Goal: Task Accomplishment & Management: Manage account settings

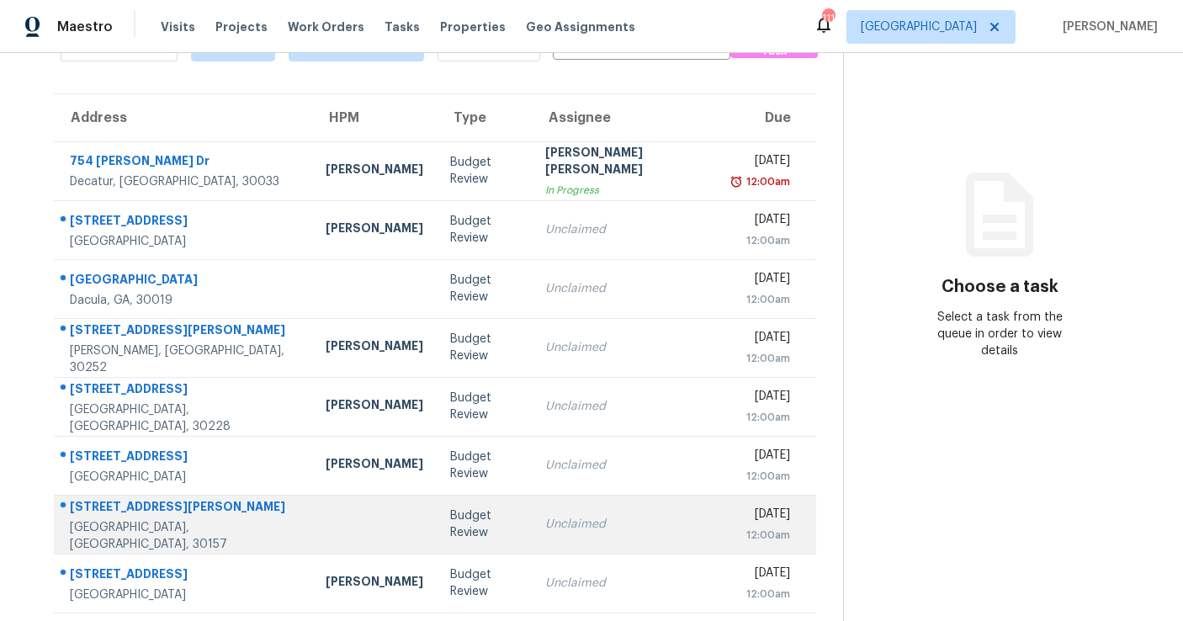
scroll to position [99, 0]
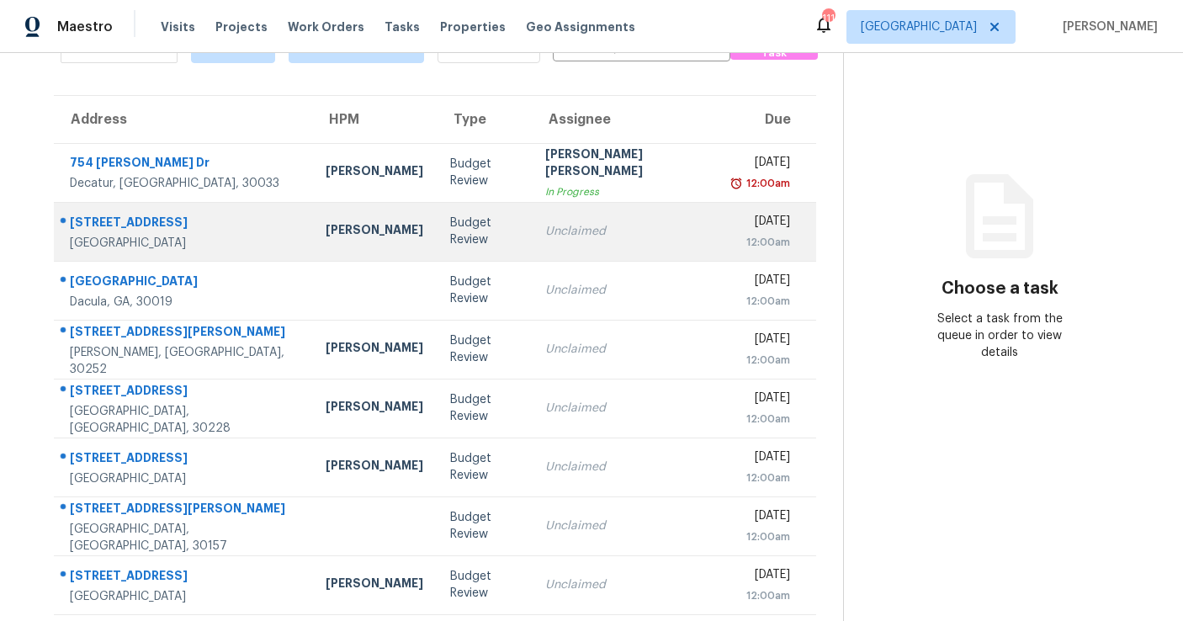
click at [532, 231] on td "Unclaimed" at bounding box center [626, 231] width 189 height 59
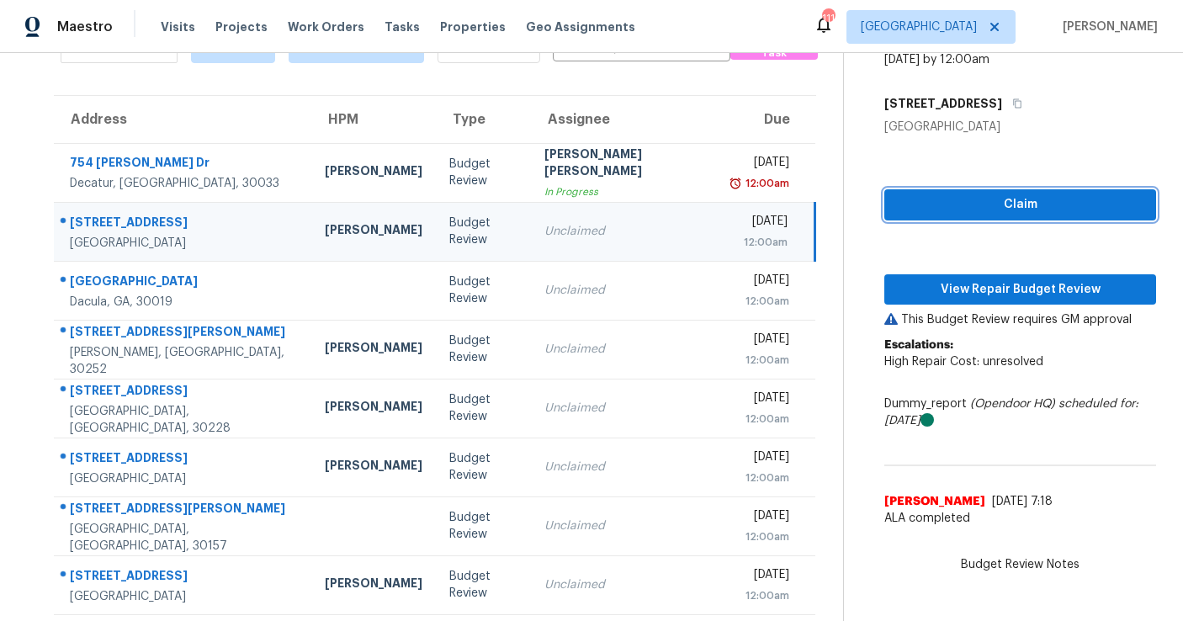
click at [985, 209] on span "Claim" at bounding box center [1019, 204] width 245 height 21
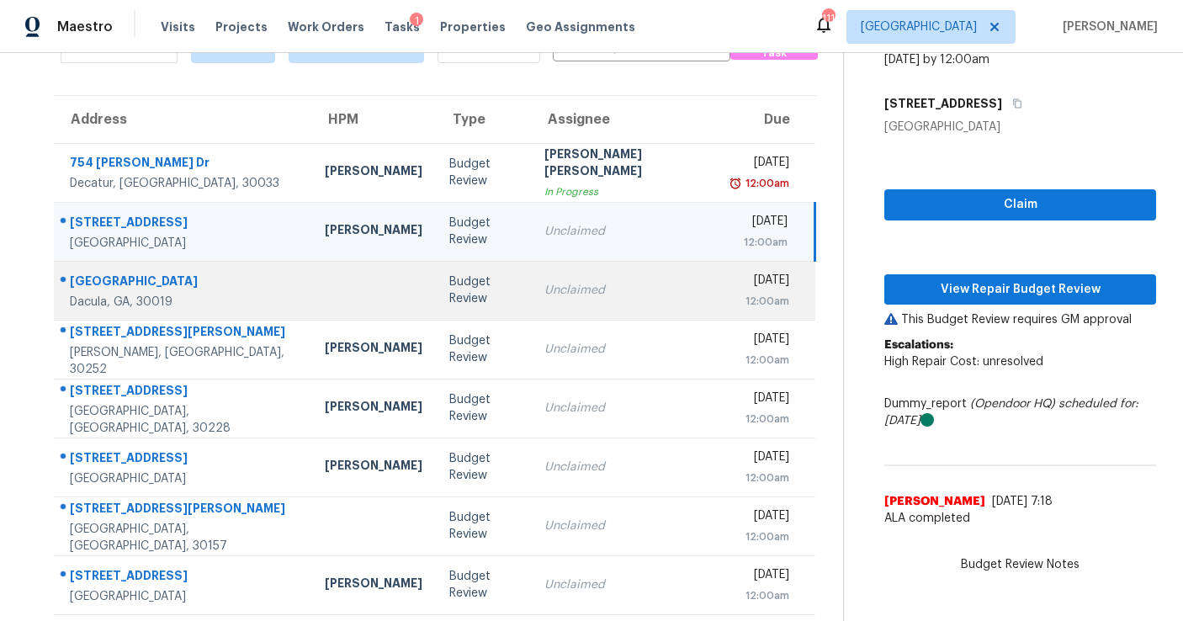
click at [719, 283] on td "[DATE] 12:00am" at bounding box center [766, 290] width 95 height 59
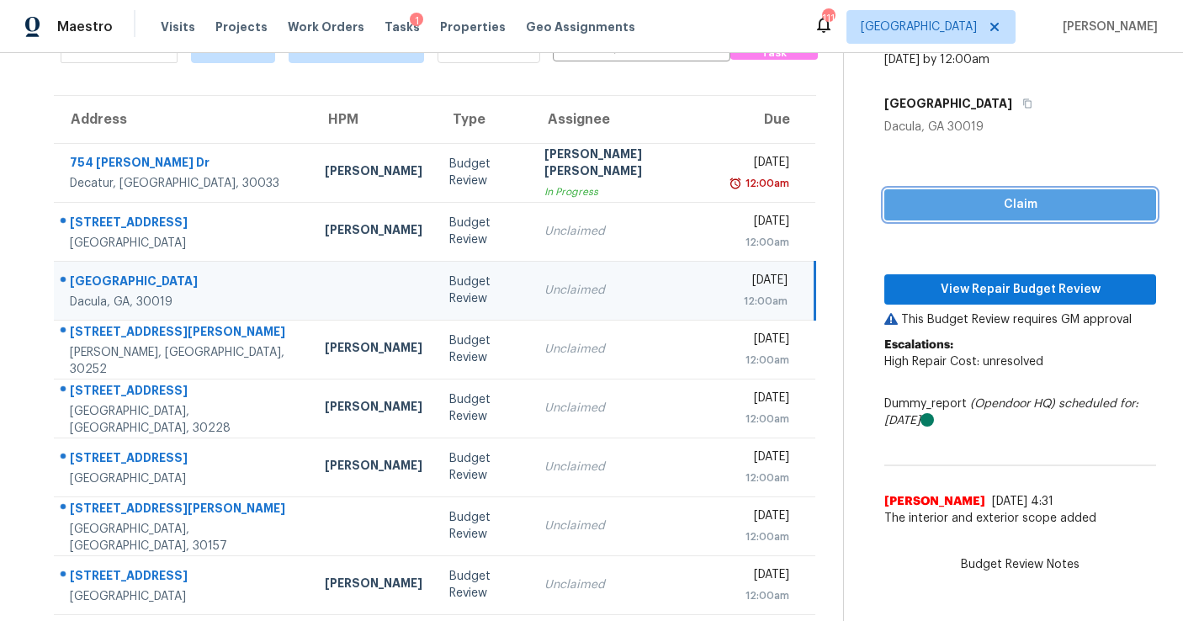
click at [889, 214] on button "Claim" at bounding box center [1020, 204] width 272 height 31
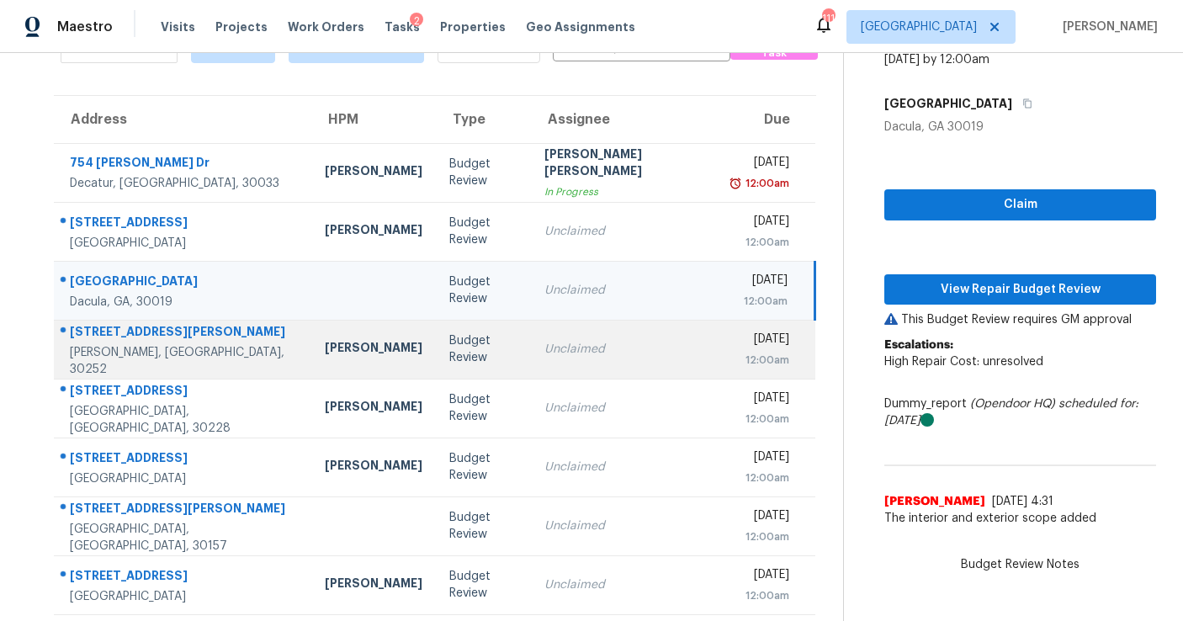
click at [632, 352] on td "Unclaimed" at bounding box center [625, 349] width 189 height 59
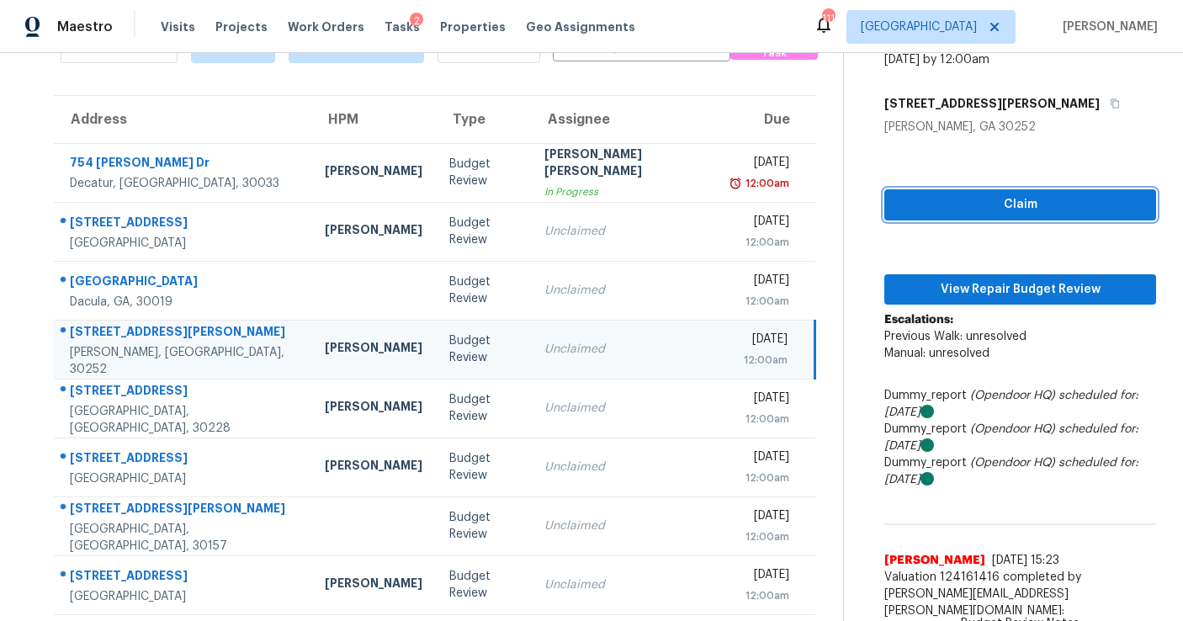
click at [902, 208] on span "Claim" at bounding box center [1019, 204] width 245 height 21
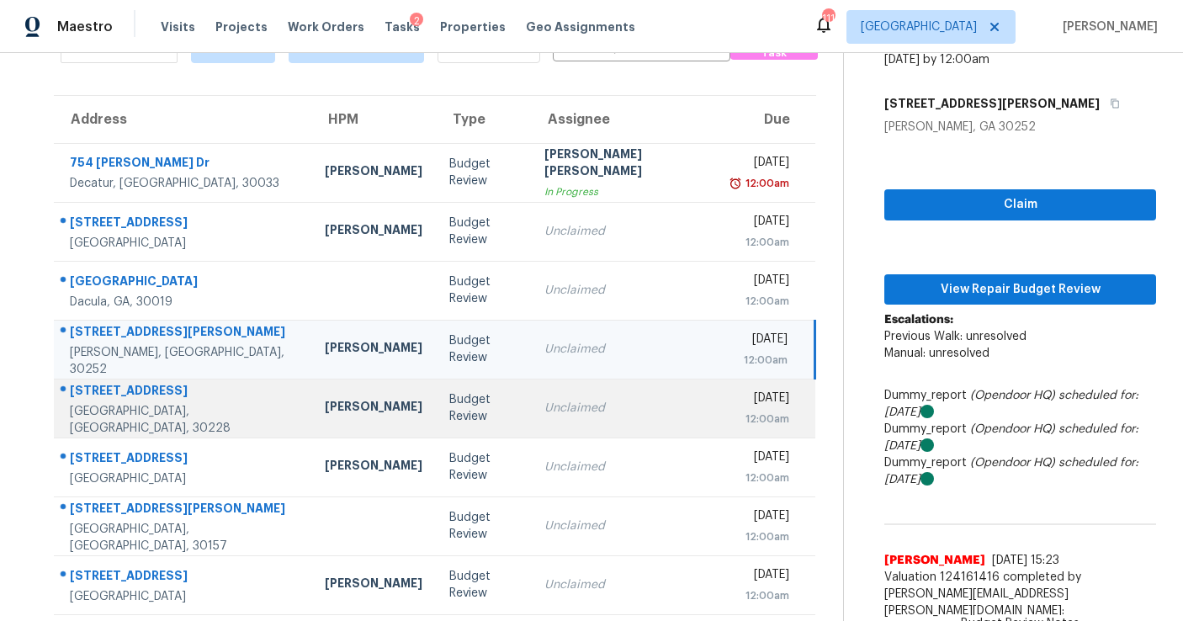
click at [583, 418] on td "Unclaimed" at bounding box center [625, 407] width 189 height 59
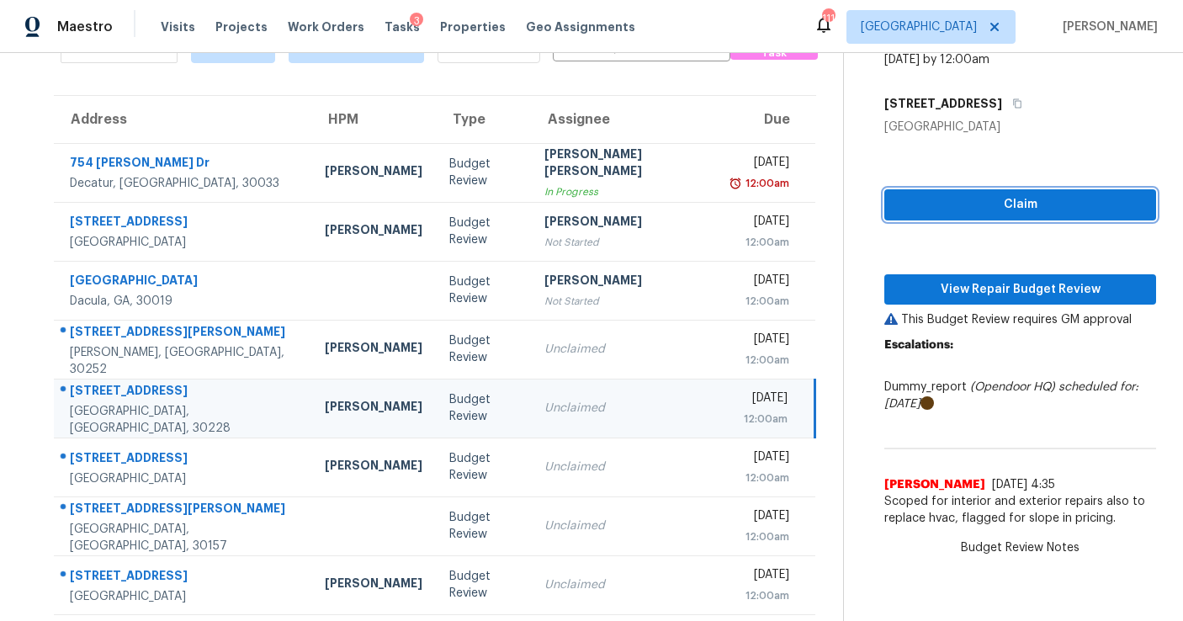
click at [897, 214] on span "Claim" at bounding box center [1019, 204] width 245 height 21
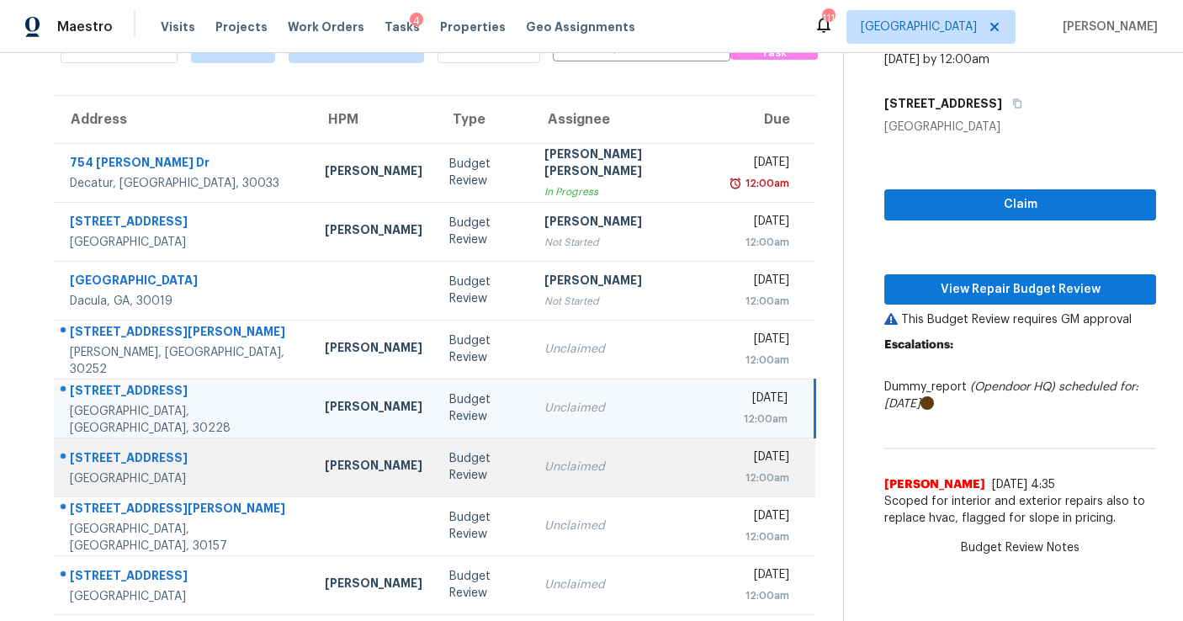
click at [531, 483] on td "Unclaimed" at bounding box center [625, 466] width 189 height 59
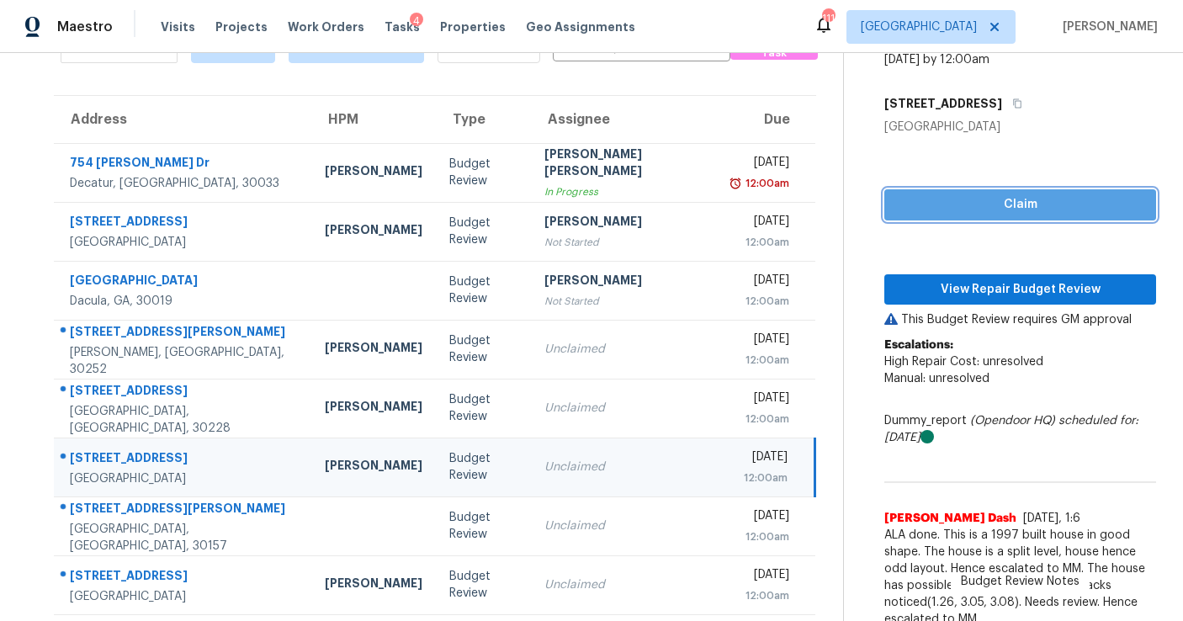
click at [904, 207] on span "Claim" at bounding box center [1019, 204] width 245 height 21
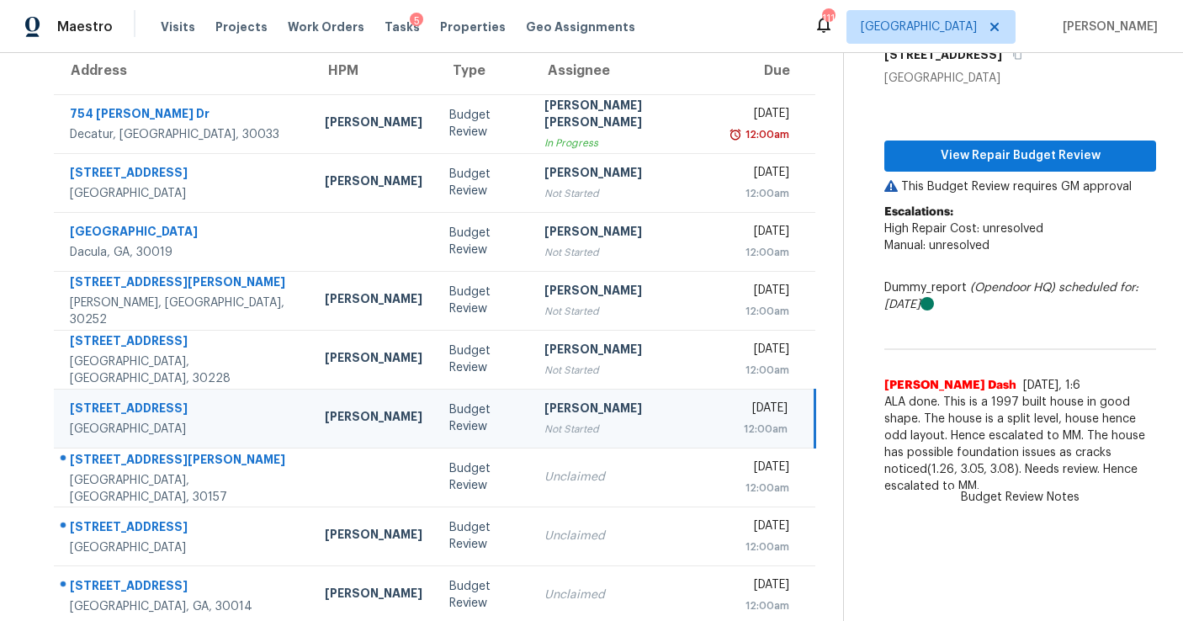
scroll to position [151, 0]
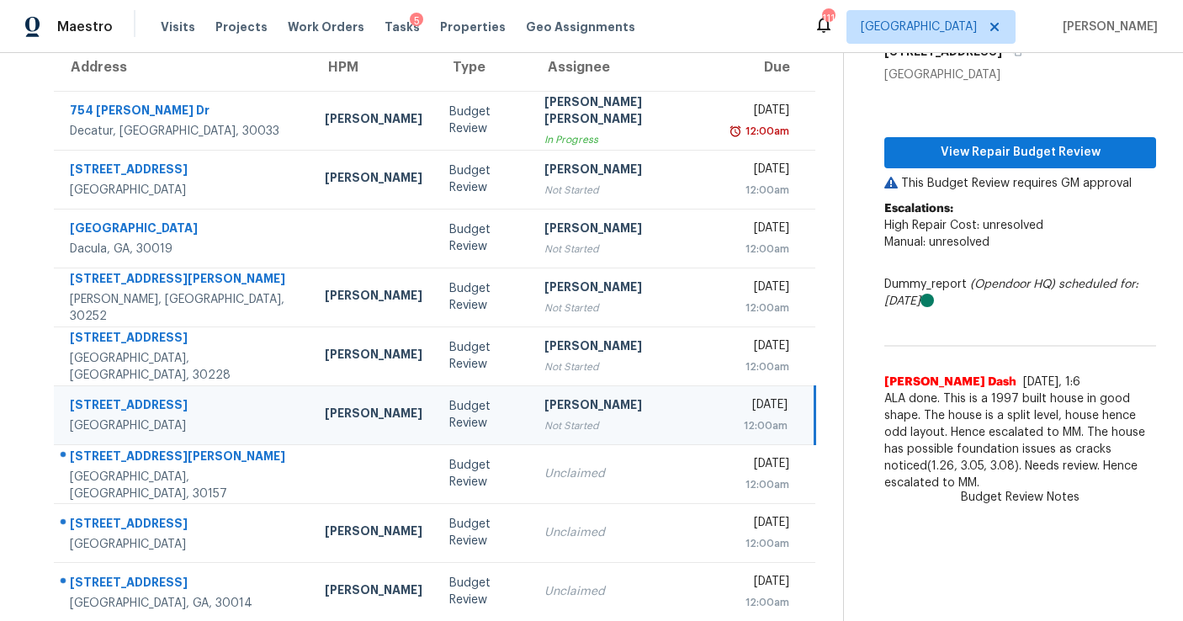
click at [557, 490] on td "Unclaimed" at bounding box center [625, 473] width 189 height 59
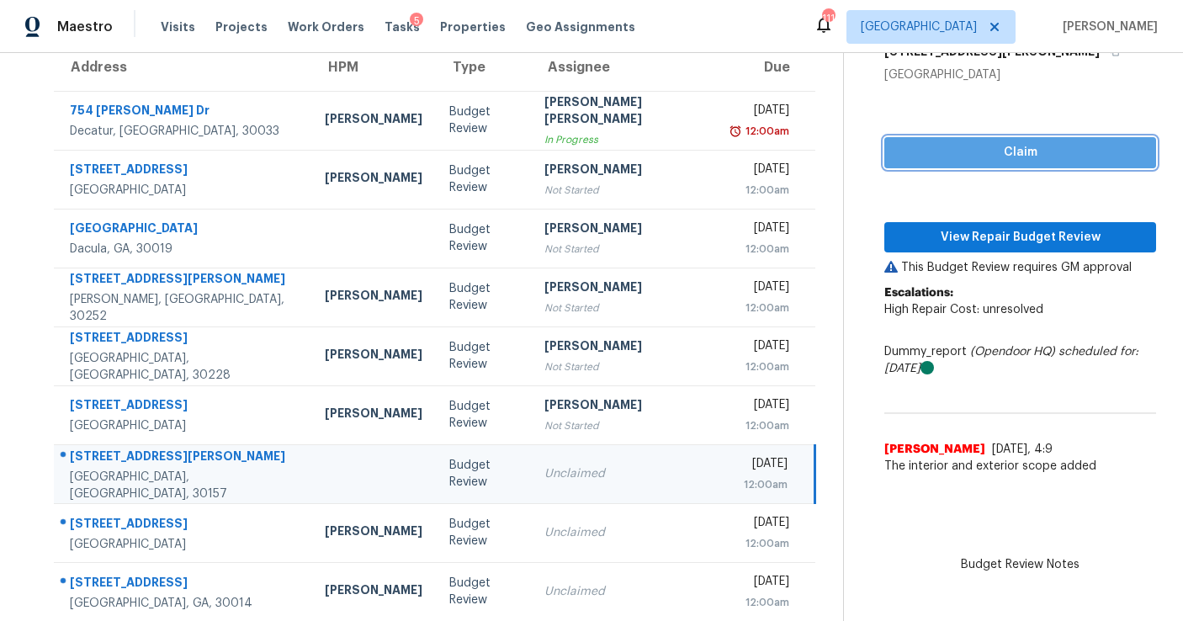
click at [929, 146] on span "Claim" at bounding box center [1019, 152] width 245 height 21
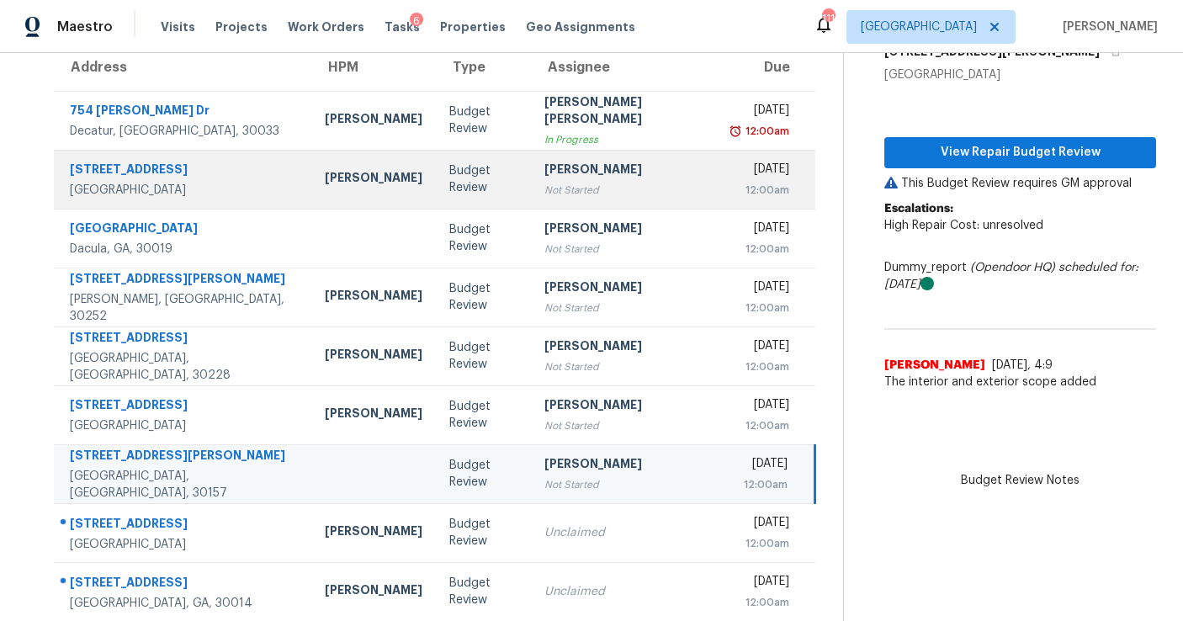
click at [558, 164] on div "[PERSON_NAME]" at bounding box center [625, 171] width 162 height 21
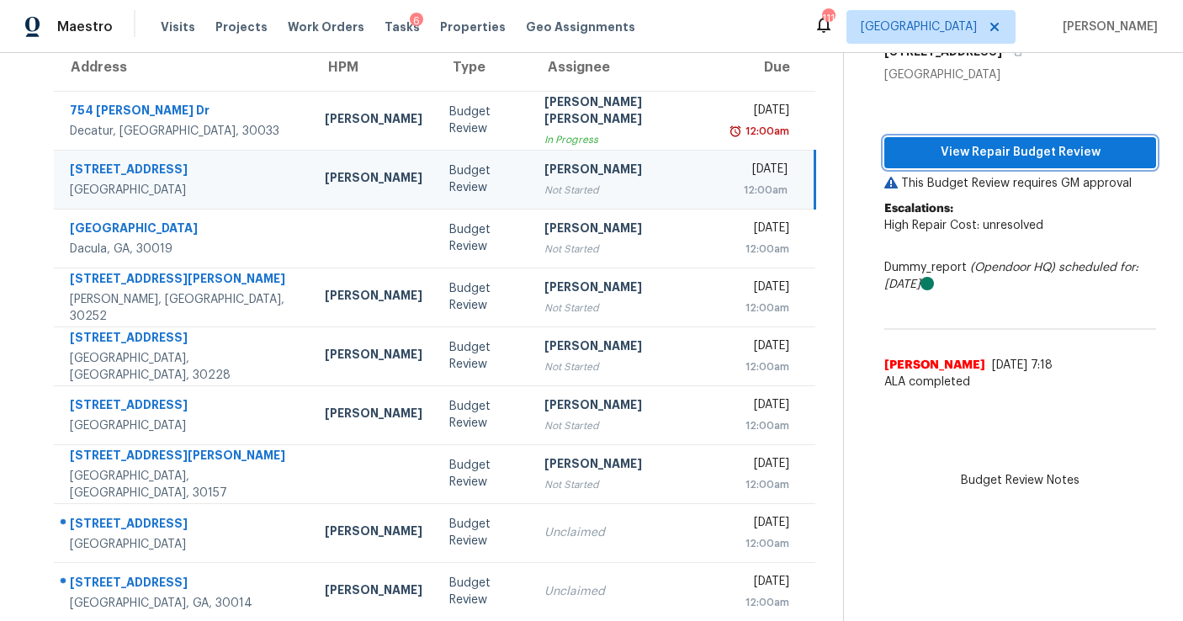
click at [934, 148] on span "View Repair Budget Review" at bounding box center [1019, 152] width 245 height 21
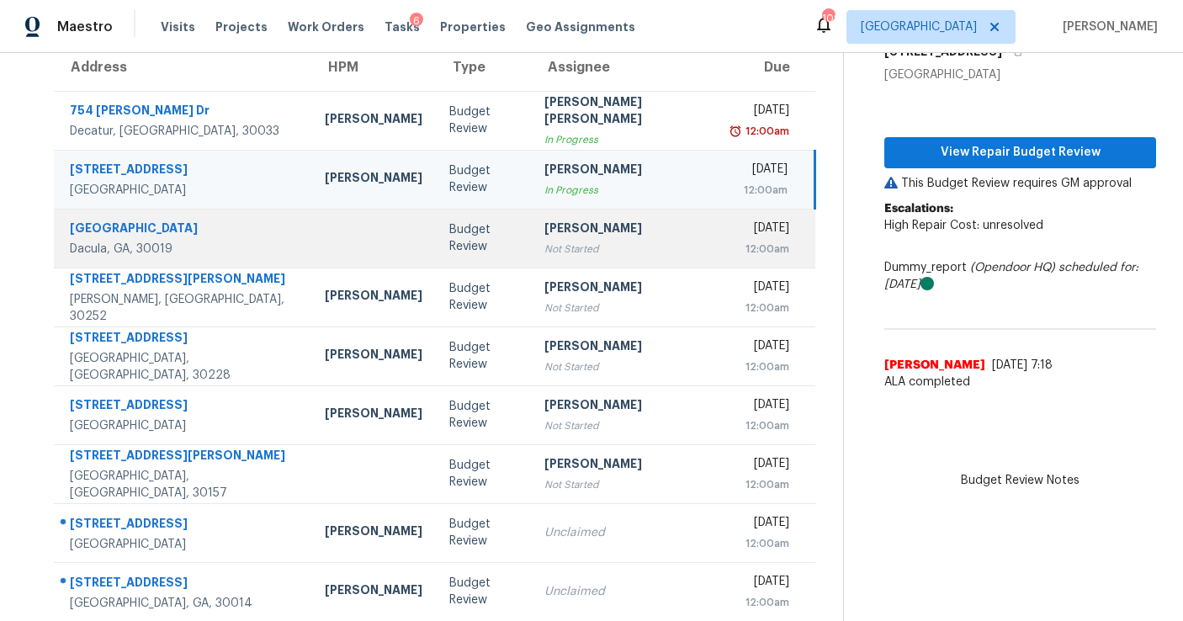
click at [618, 241] on div "Not Started" at bounding box center [625, 249] width 162 height 17
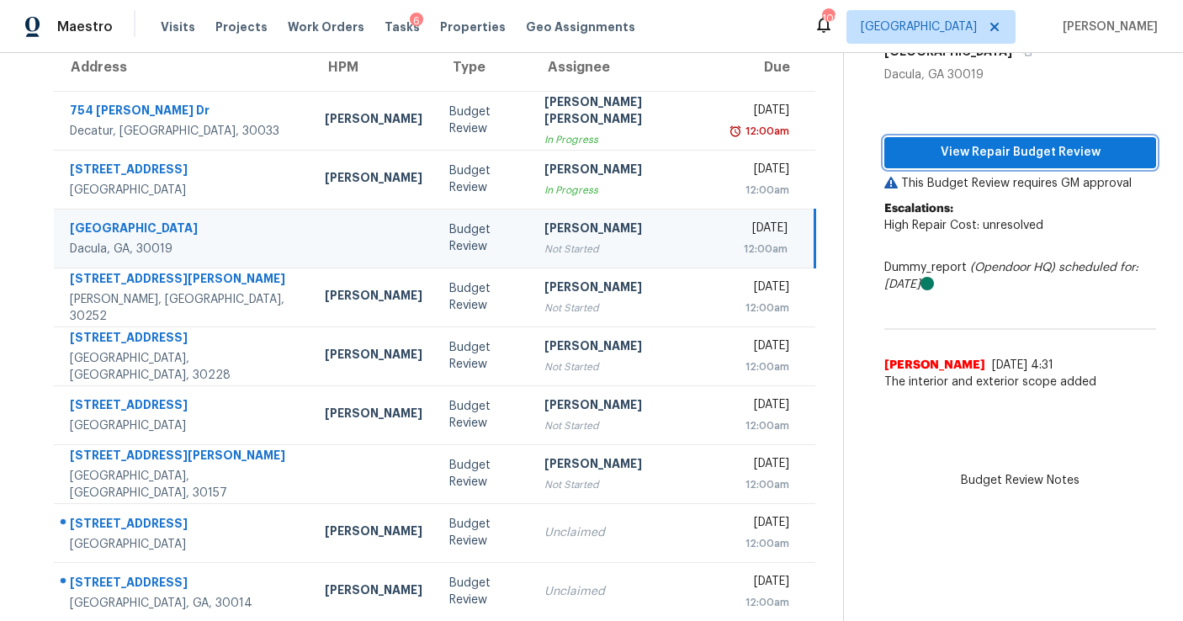
click at [948, 151] on span "View Repair Budget Review" at bounding box center [1019, 152] width 245 height 21
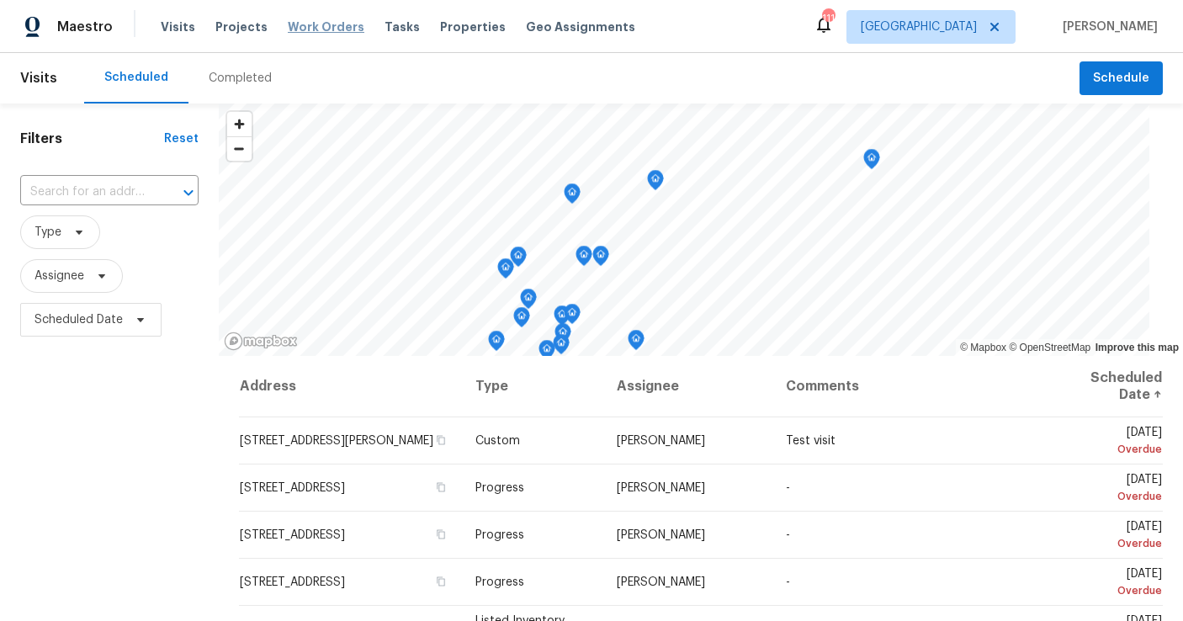
click at [325, 29] on span "Work Orders" at bounding box center [326, 27] width 77 height 17
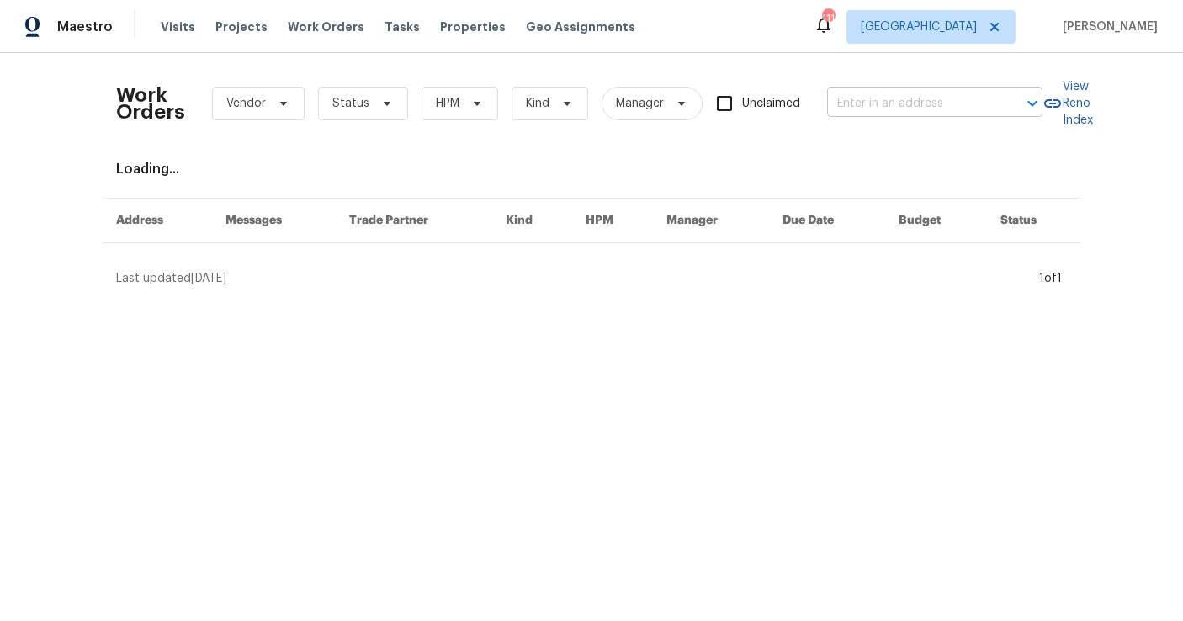
click at [865, 101] on input "text" at bounding box center [911, 104] width 168 height 26
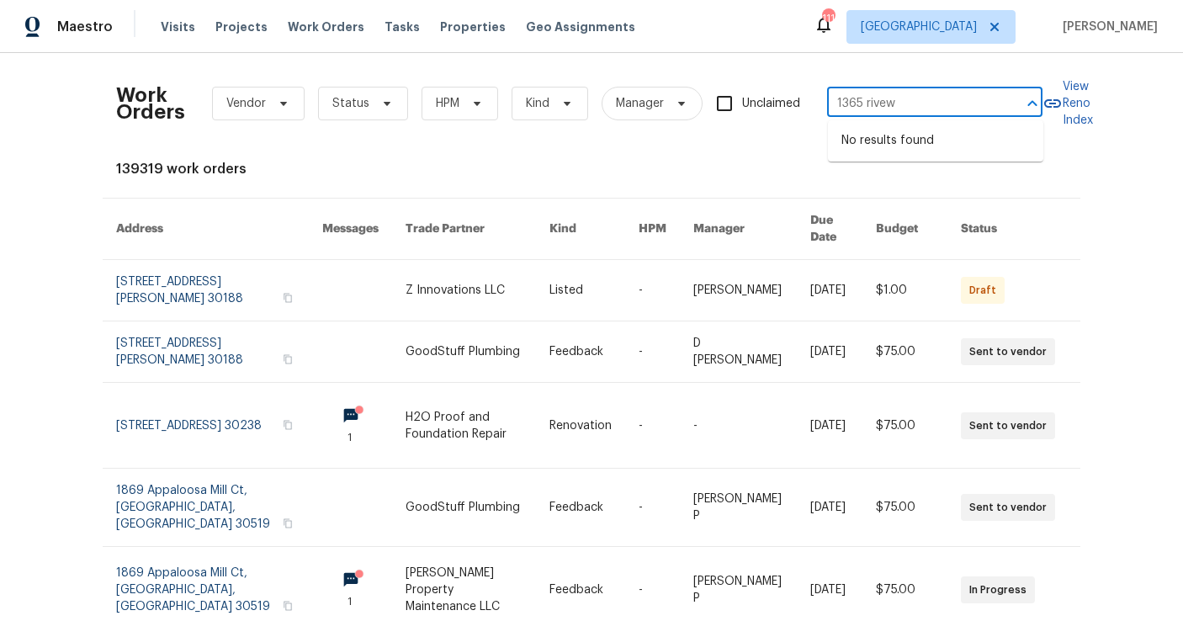
type input "1365 rive"
click at [897, 137] on li "1365 River Club Dr NE, Conyers, GA 30012" at bounding box center [935, 149] width 215 height 45
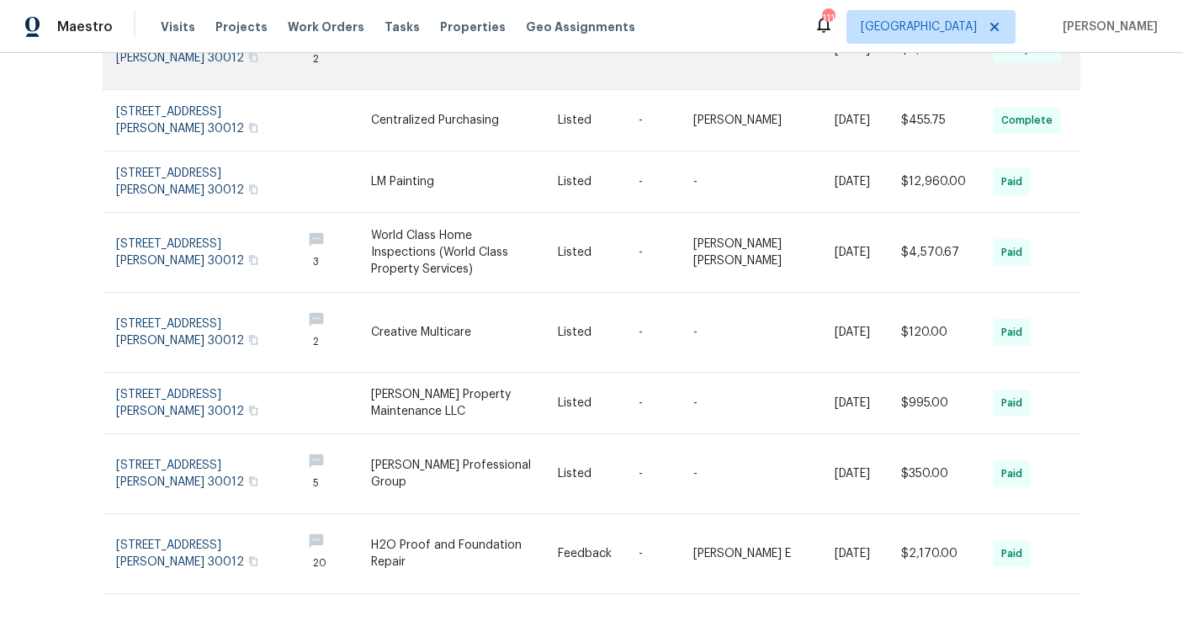
scroll to position [384, 0]
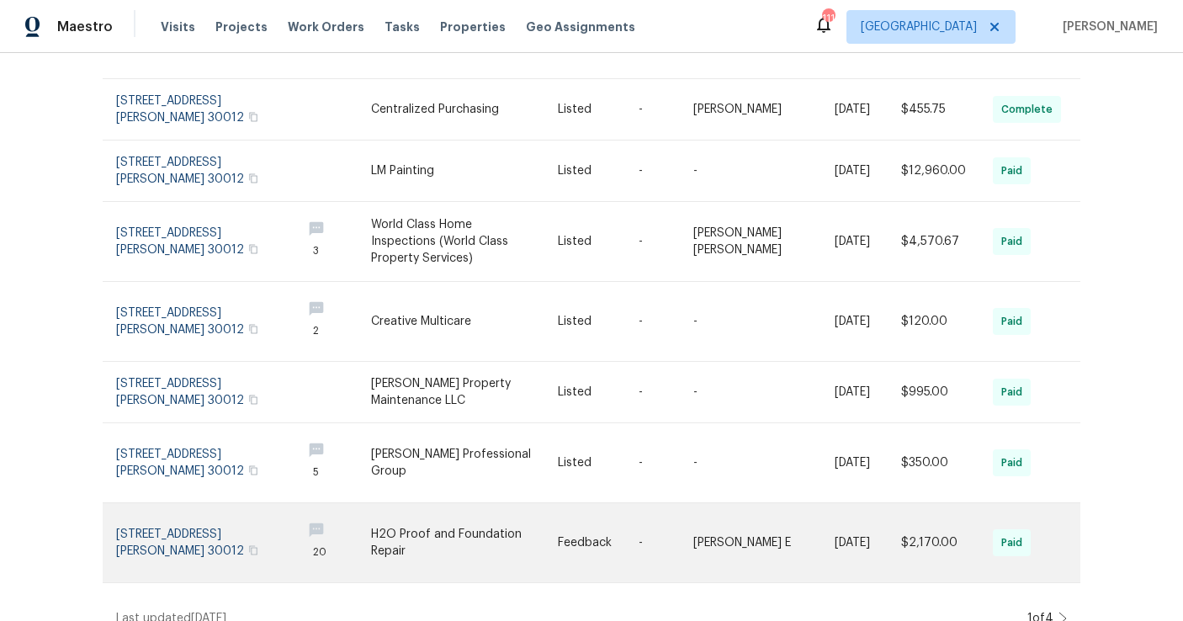
click at [173, 509] on link at bounding box center [202, 542] width 172 height 79
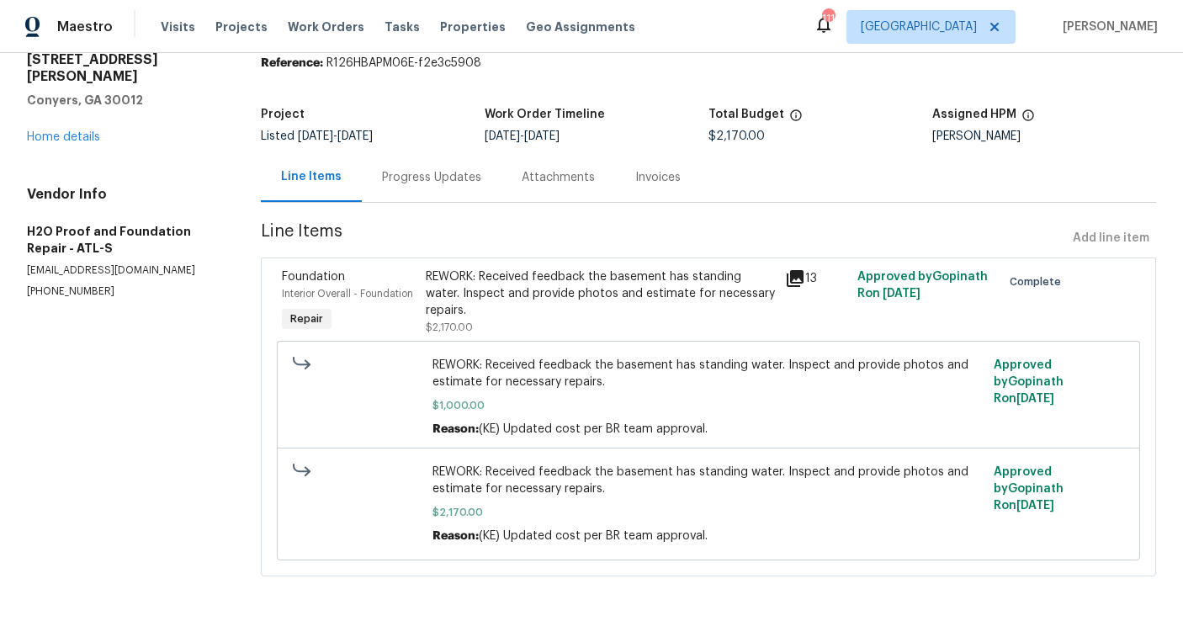
scroll to position [69, 0]
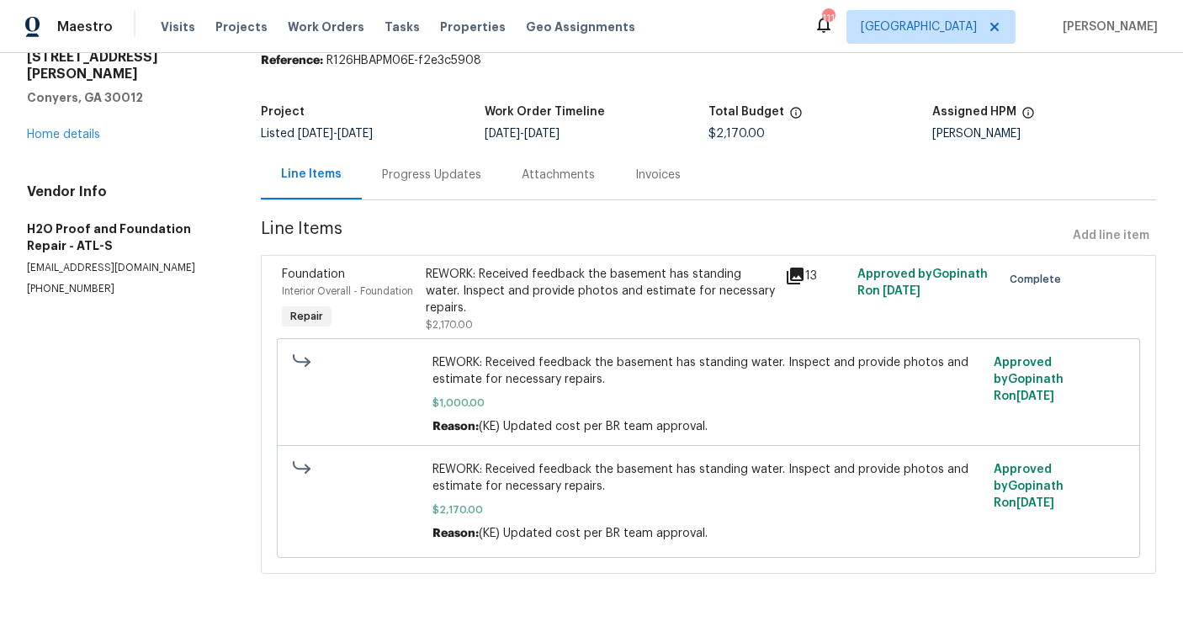
click at [792, 271] on icon at bounding box center [794, 275] width 17 height 17
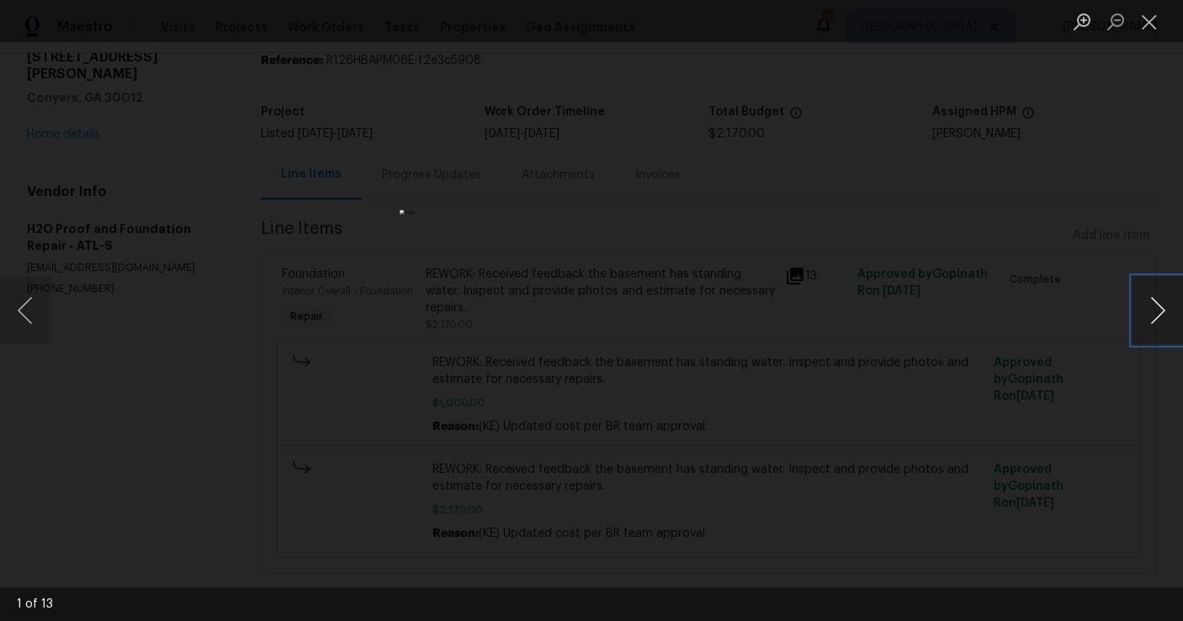
click at [1156, 308] on button "Next image" at bounding box center [1157, 310] width 50 height 67
click at [1156, 309] on button "Next image" at bounding box center [1157, 310] width 50 height 67
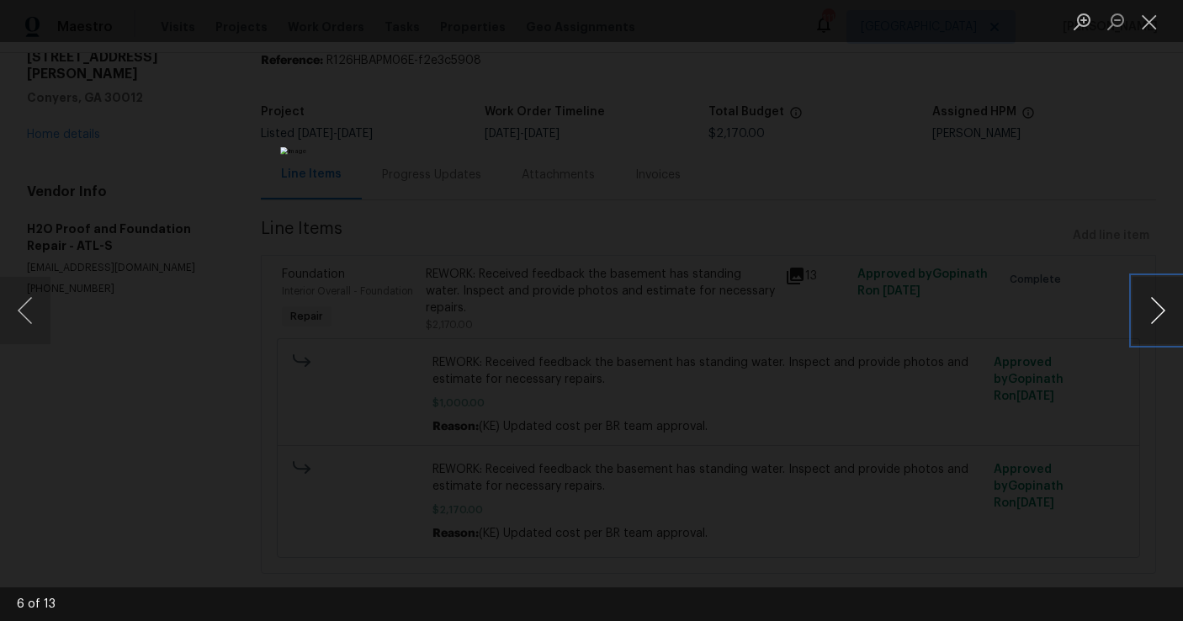
click at [1156, 309] on button "Next image" at bounding box center [1157, 310] width 50 height 67
click at [1156, 310] on button "Next image" at bounding box center [1157, 310] width 50 height 67
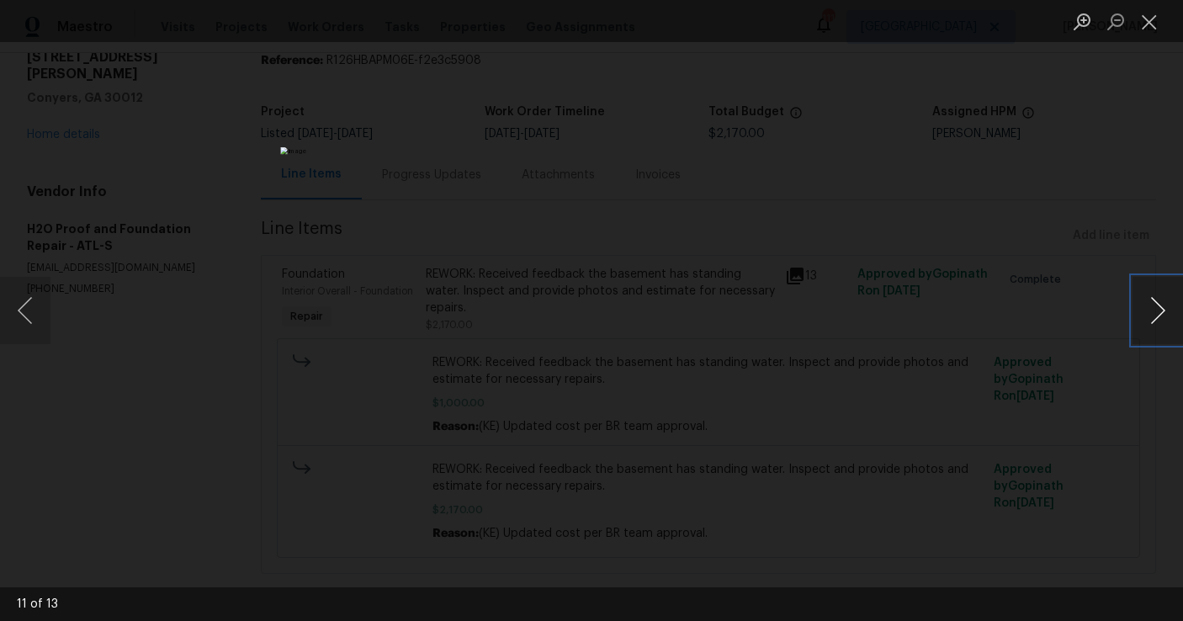
click at [1156, 310] on button "Next image" at bounding box center [1157, 310] width 50 height 67
click at [1150, 316] on button "Next image" at bounding box center [1157, 310] width 50 height 67
click at [1151, 40] on li "Lightbox" at bounding box center [1149, 21] width 34 height 42
click at [1150, 33] on button "Close lightbox" at bounding box center [1149, 21] width 34 height 29
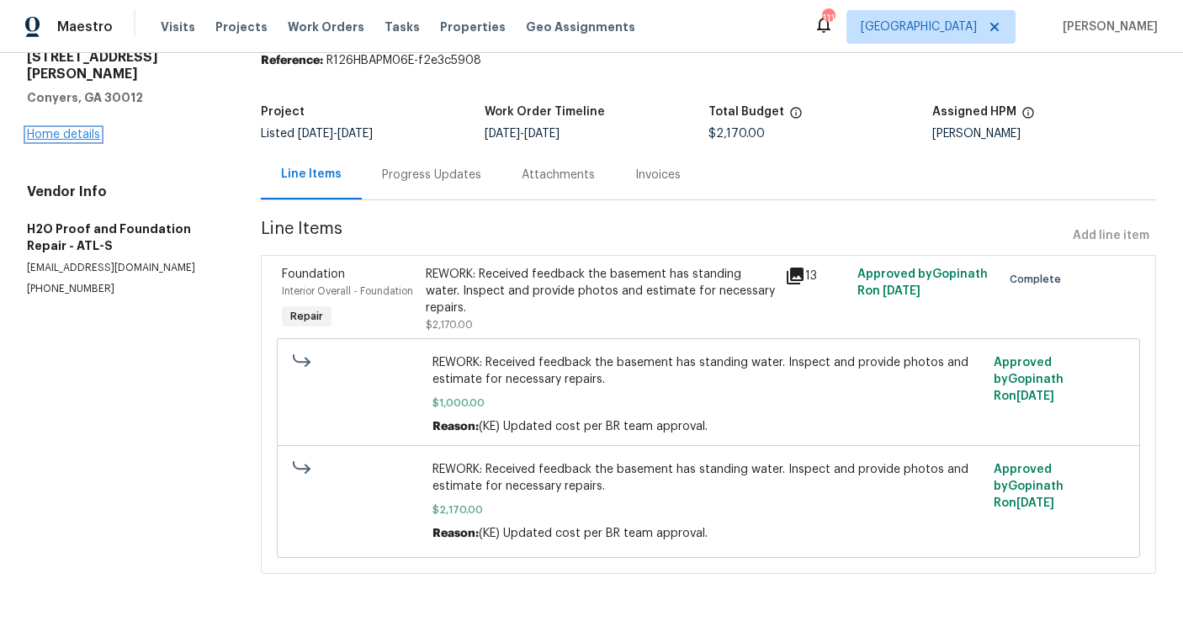
click at [61, 129] on link "Home details" at bounding box center [63, 135] width 73 height 12
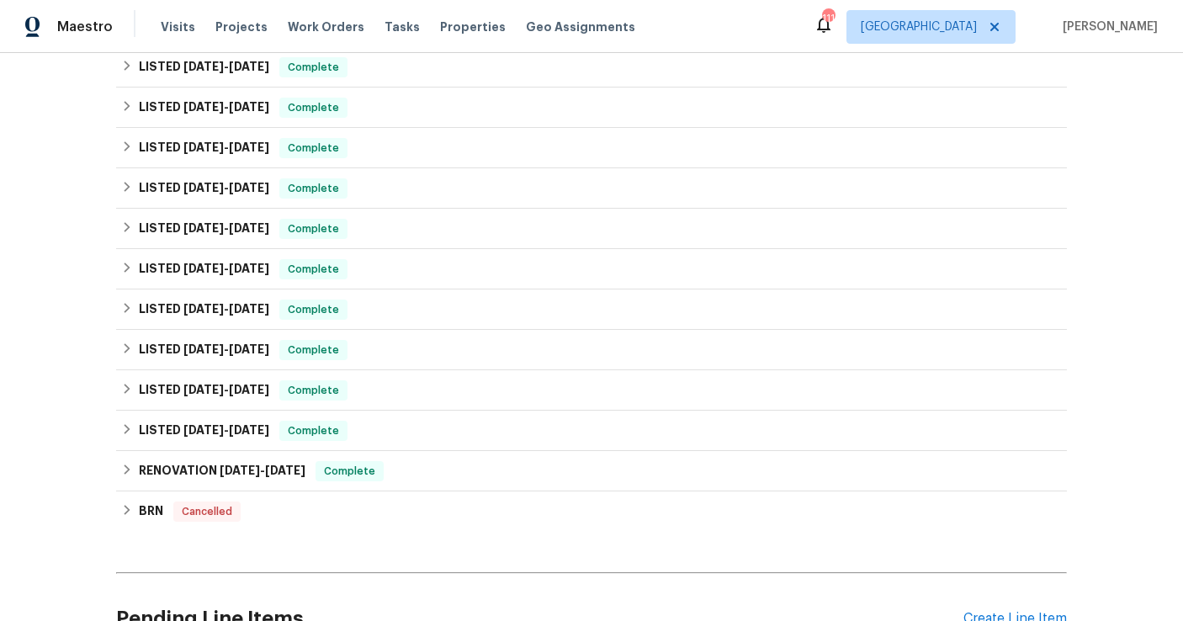
scroll to position [654, 0]
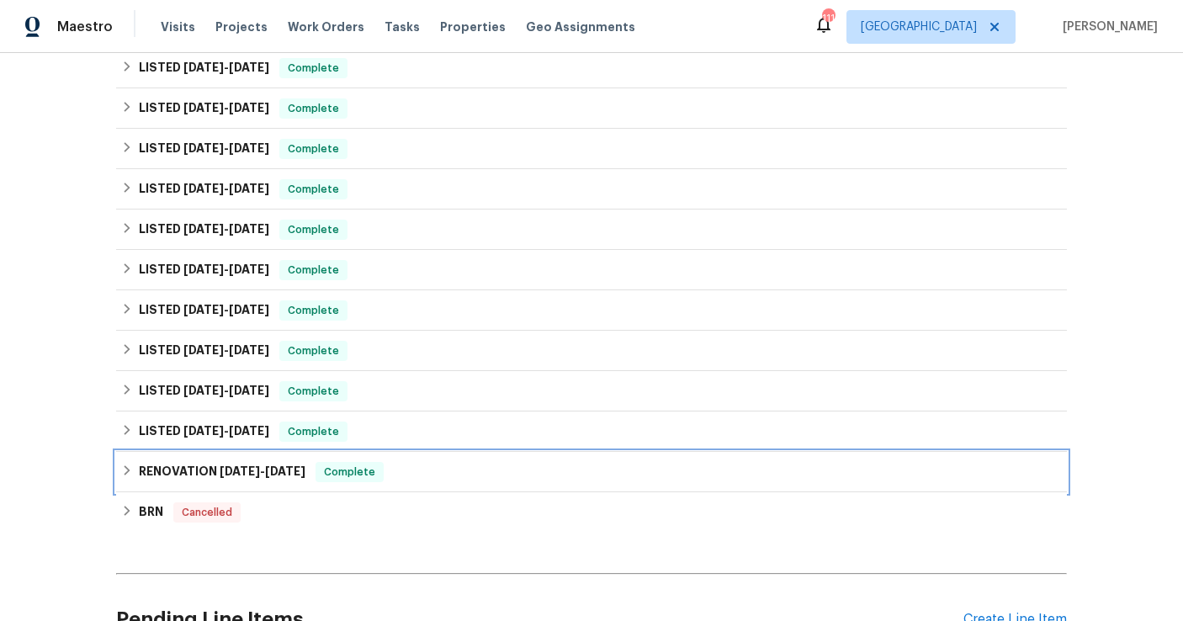
click at [234, 470] on span "2/29/24" at bounding box center [240, 471] width 40 height 12
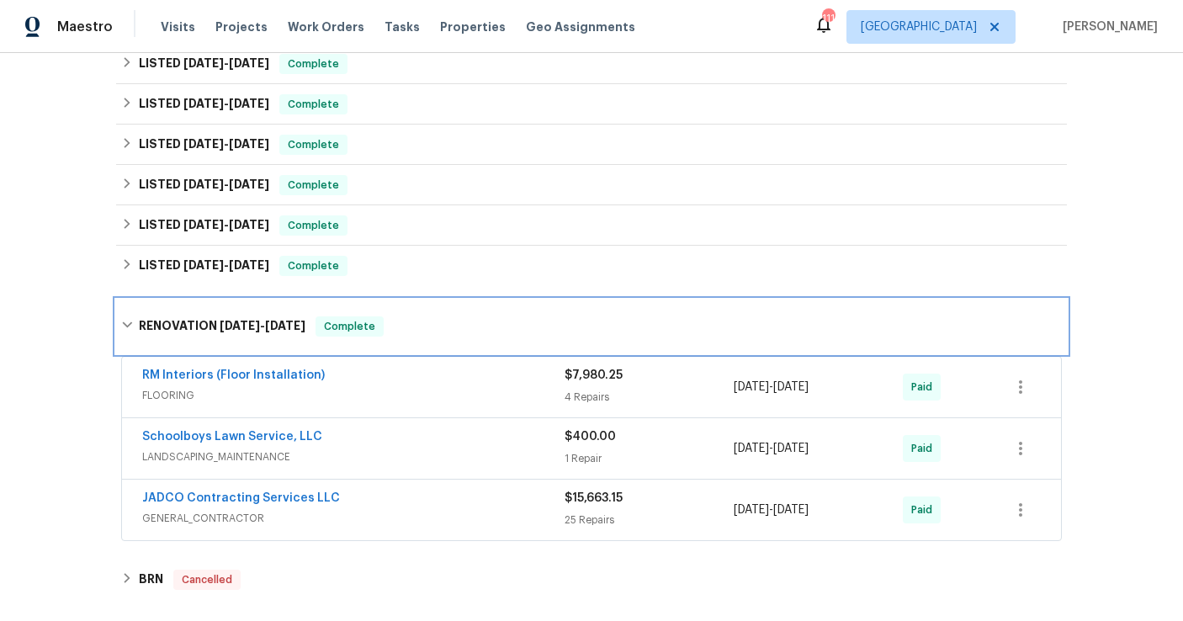
scroll to position [796, 0]
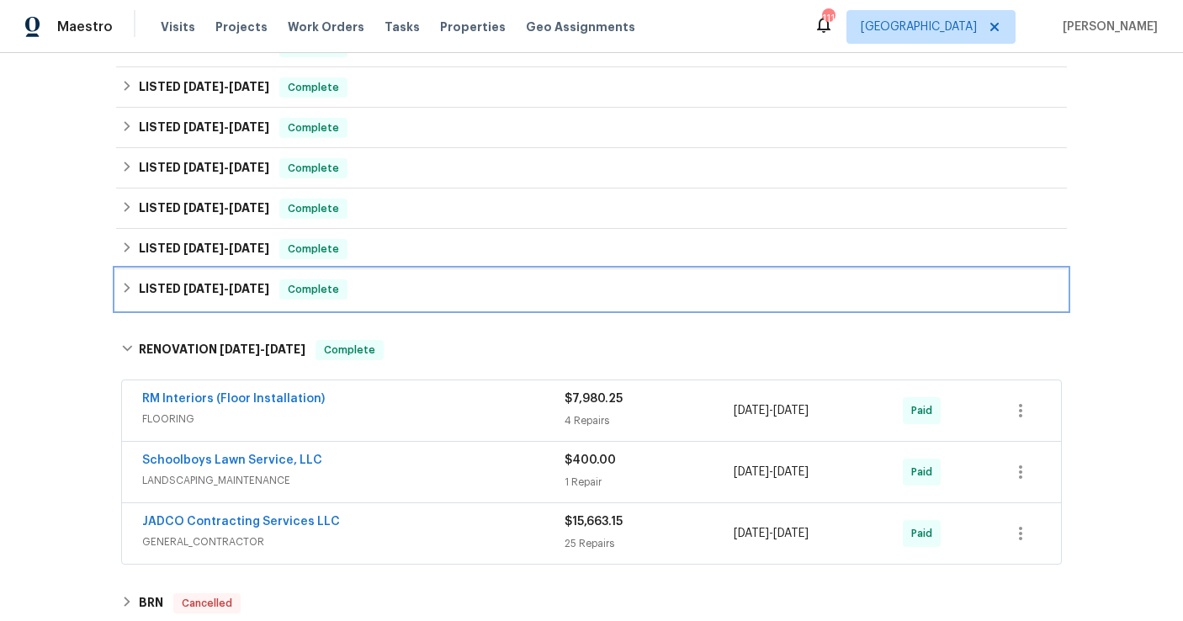
click at [240, 284] on span "3/27/24" at bounding box center [249, 289] width 40 height 12
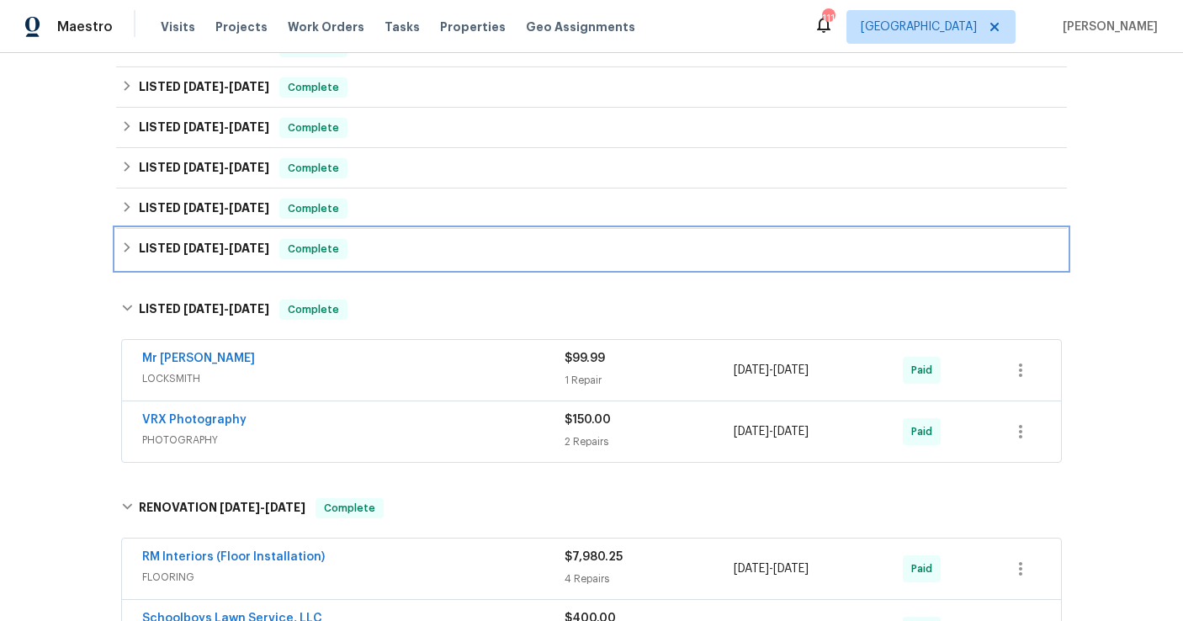
click at [223, 250] on span "4/3/24 - 5/23/24" at bounding box center [226, 248] width 86 height 12
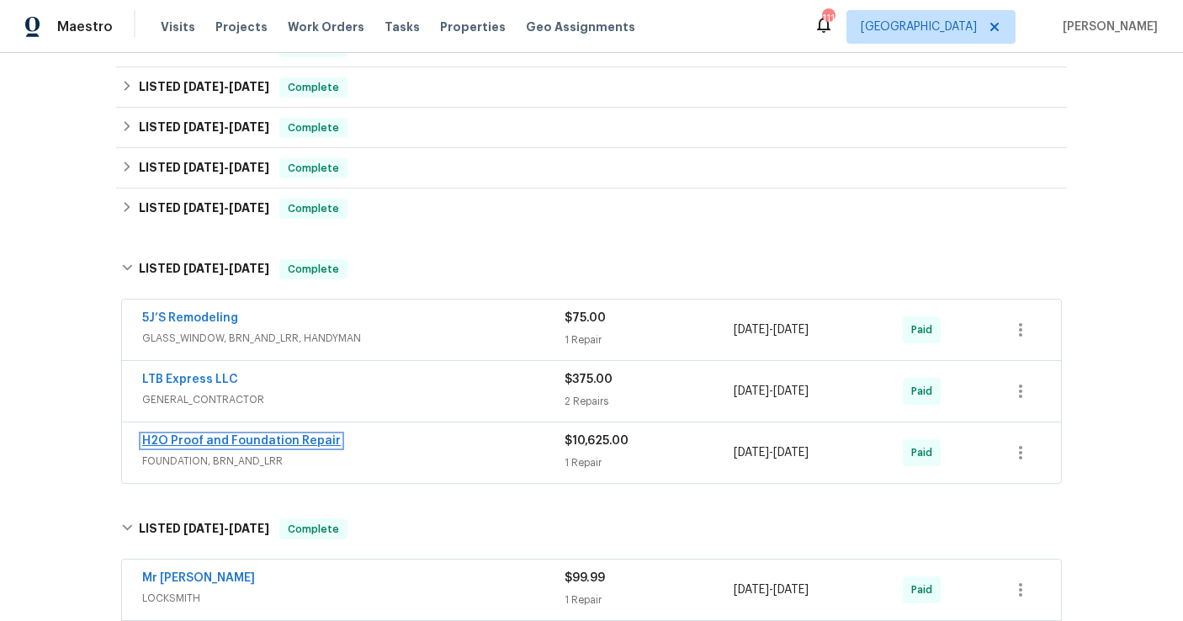
click at [220, 440] on link "H2O Proof and Foundation Repair" at bounding box center [241, 441] width 198 height 12
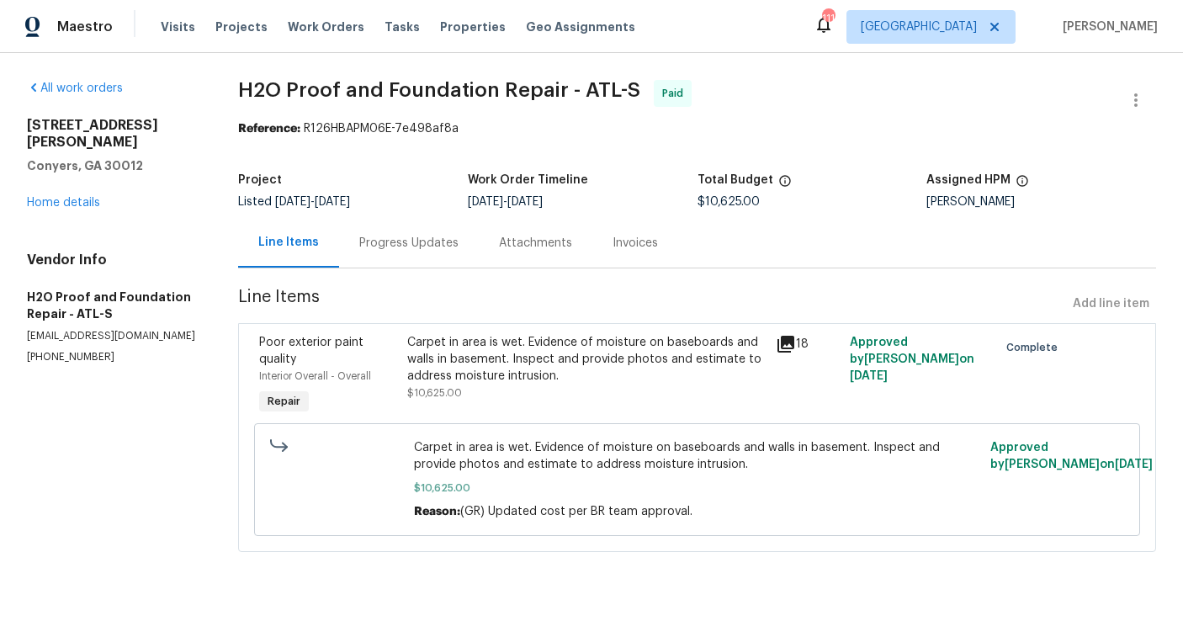
click at [787, 341] on icon at bounding box center [785, 344] width 17 height 17
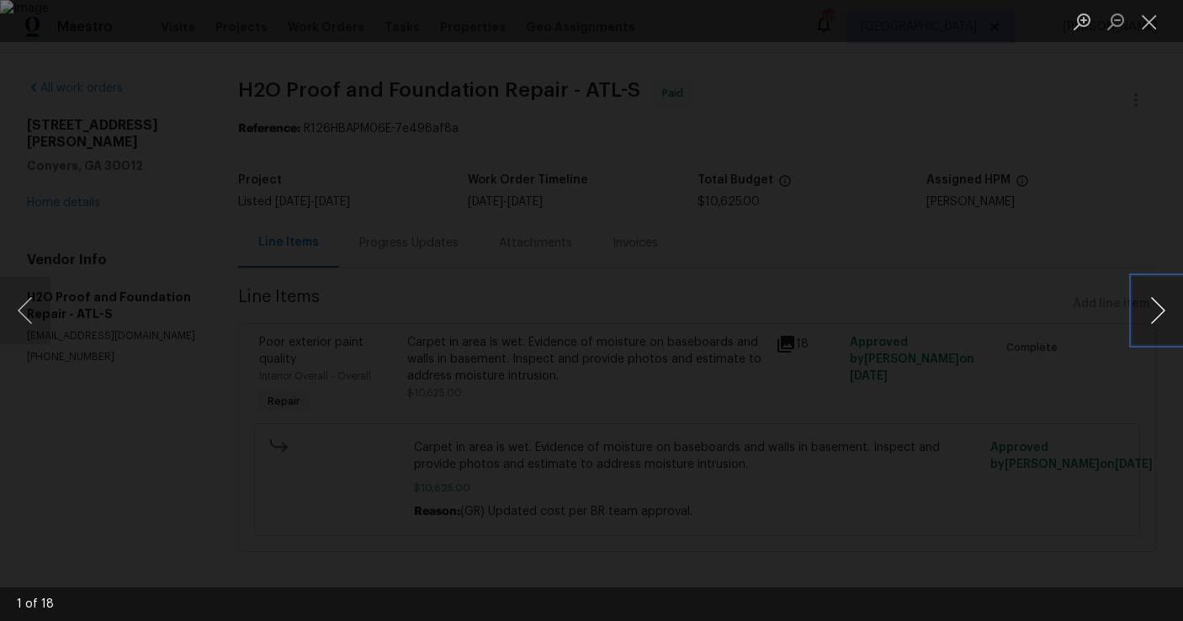
click at [1162, 321] on button "Next image" at bounding box center [1157, 310] width 50 height 67
click at [1162, 322] on button "Next image" at bounding box center [1157, 310] width 50 height 67
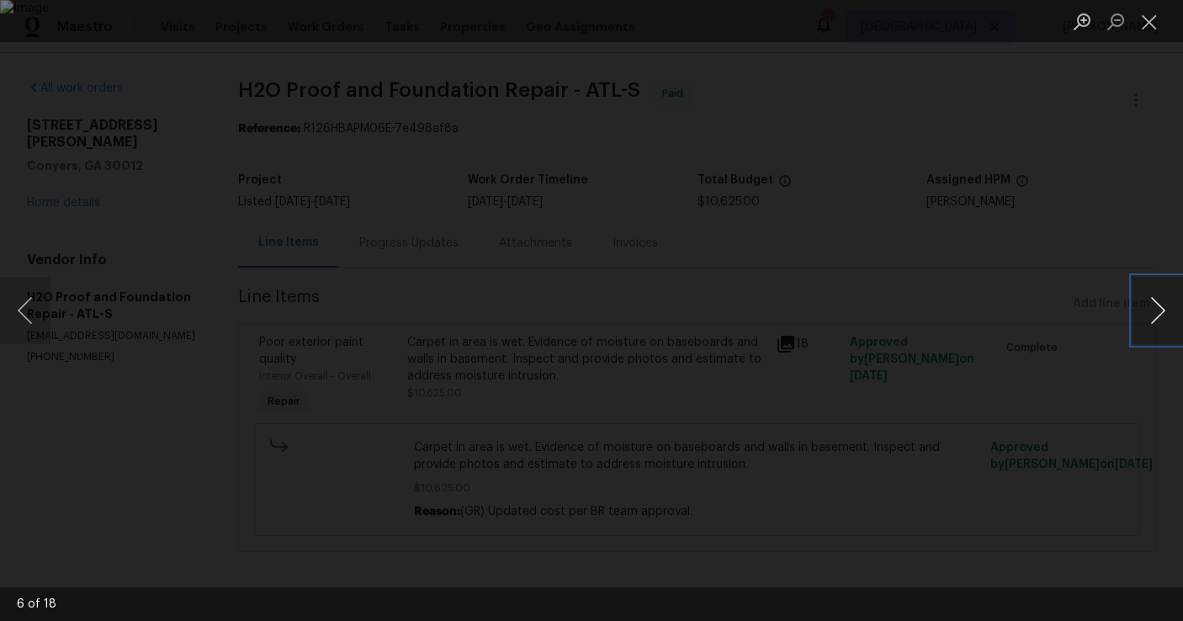
click at [1162, 322] on button "Next image" at bounding box center [1157, 310] width 50 height 67
click at [1144, 18] on button "Close lightbox" at bounding box center [1149, 21] width 34 height 29
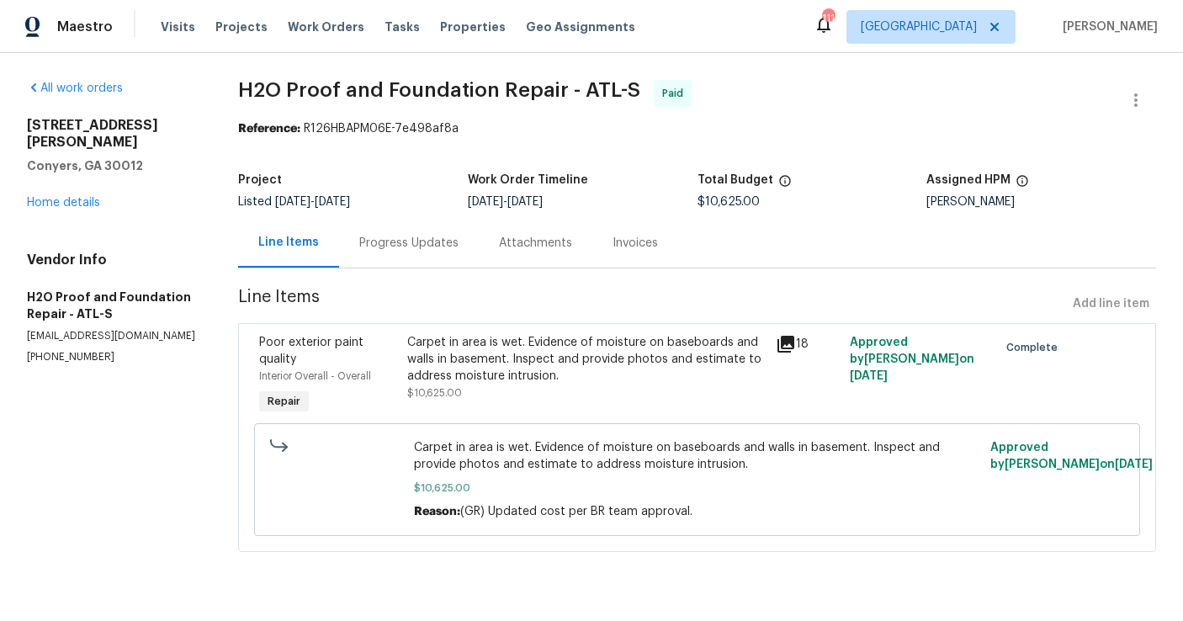
click at [413, 243] on div "Progress Updates" at bounding box center [408, 243] width 99 height 17
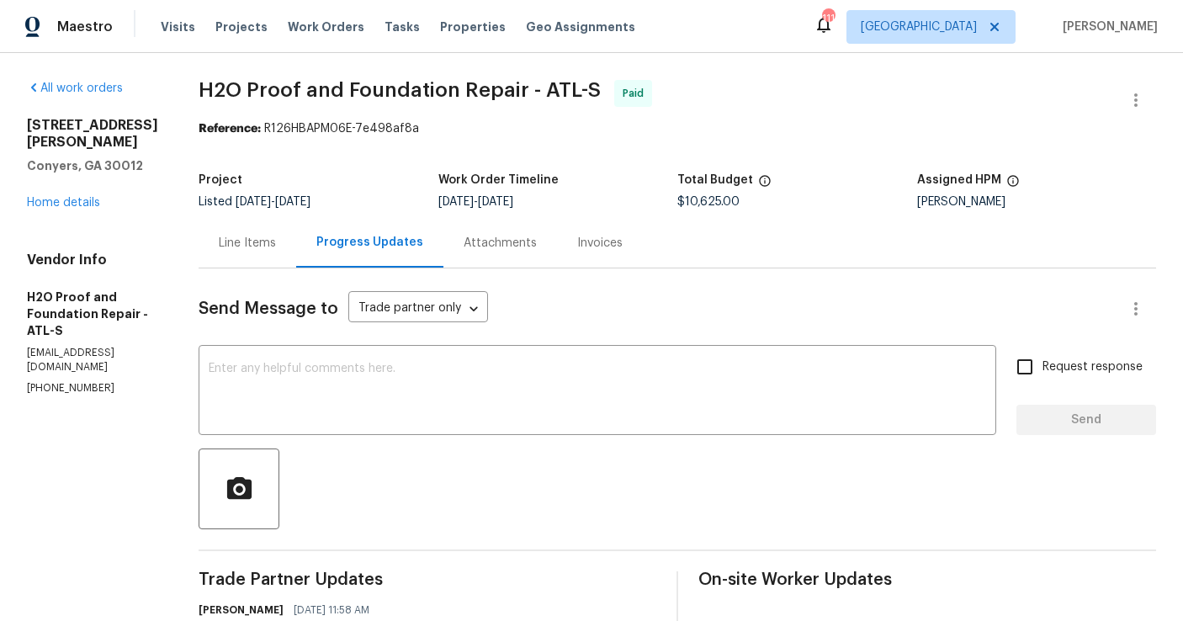
click at [219, 245] on div "Line Items" at bounding box center [247, 243] width 57 height 17
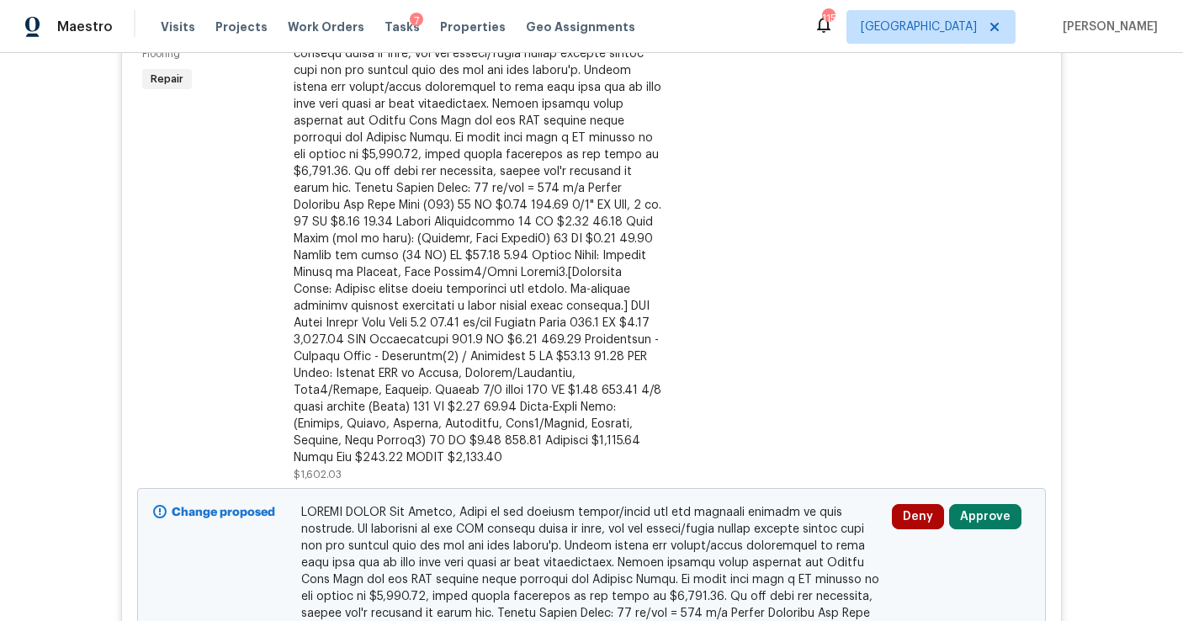
scroll to position [596, 0]
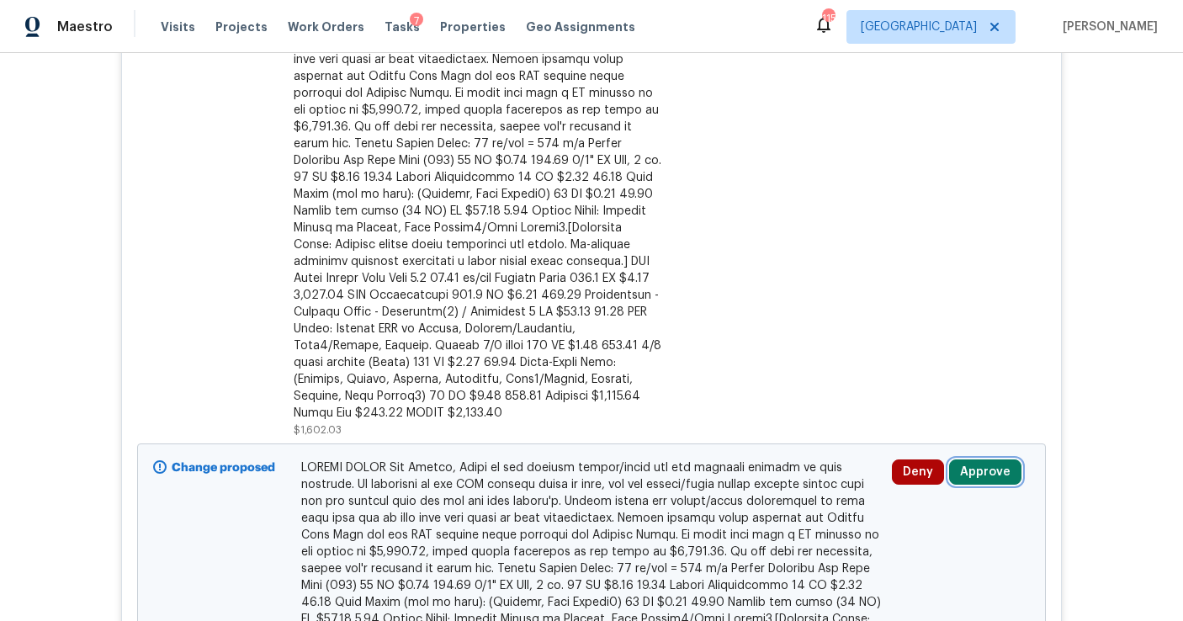
click at [982, 459] on button "Approve" at bounding box center [985, 471] width 72 height 25
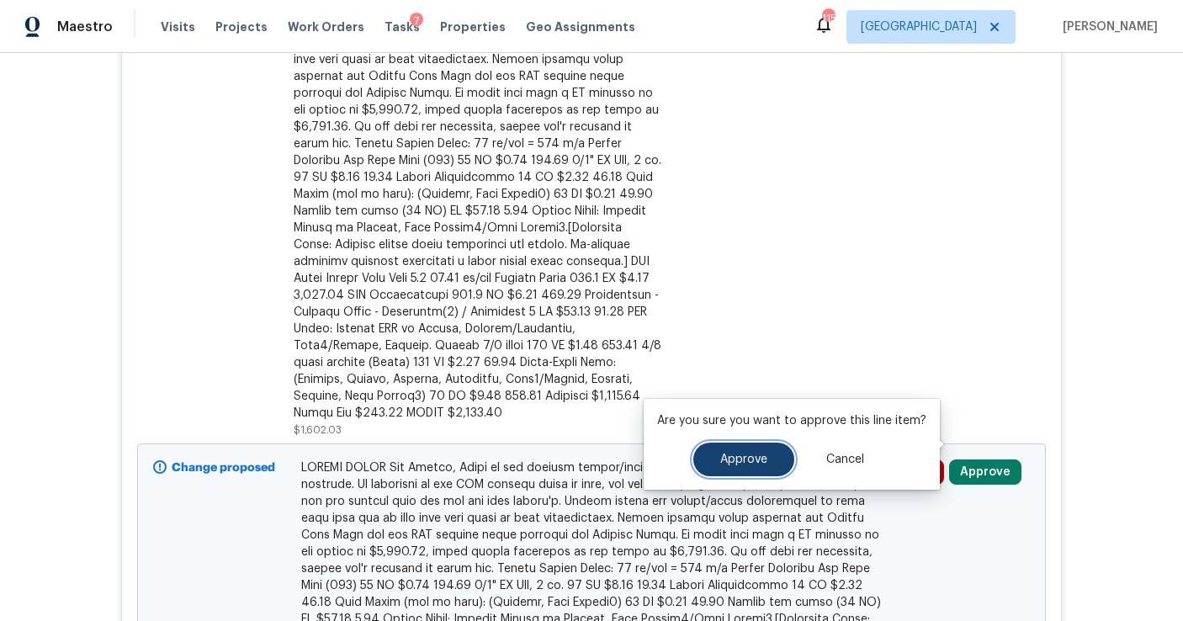
click at [744, 453] on span "Approve" at bounding box center [743, 459] width 47 height 13
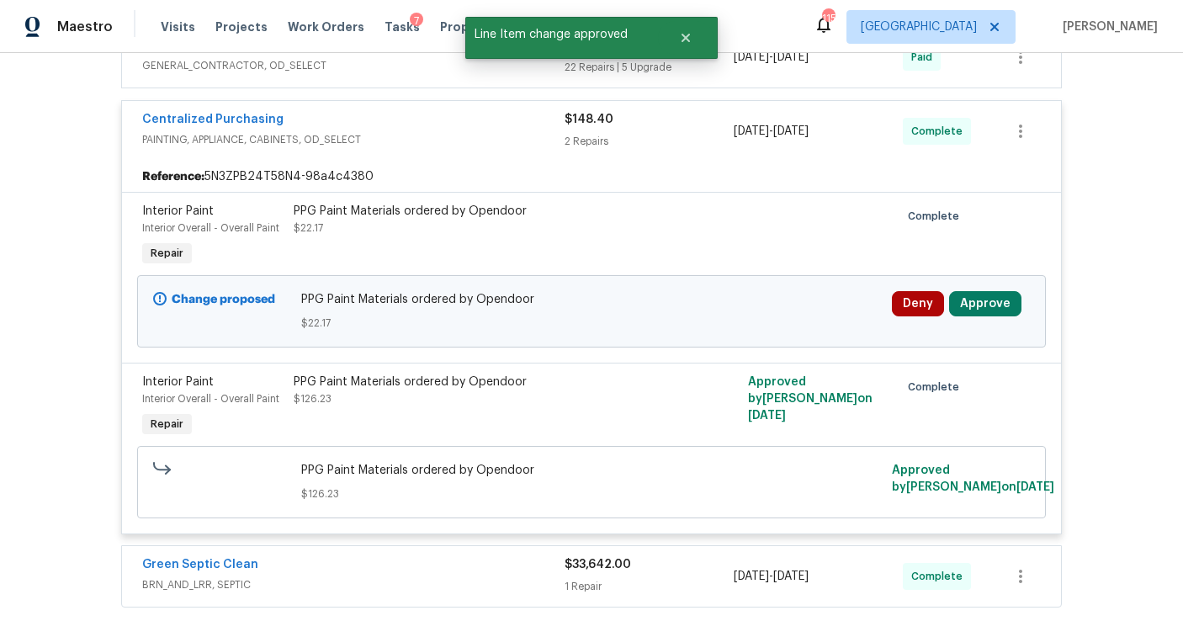
scroll to position [1640, 0]
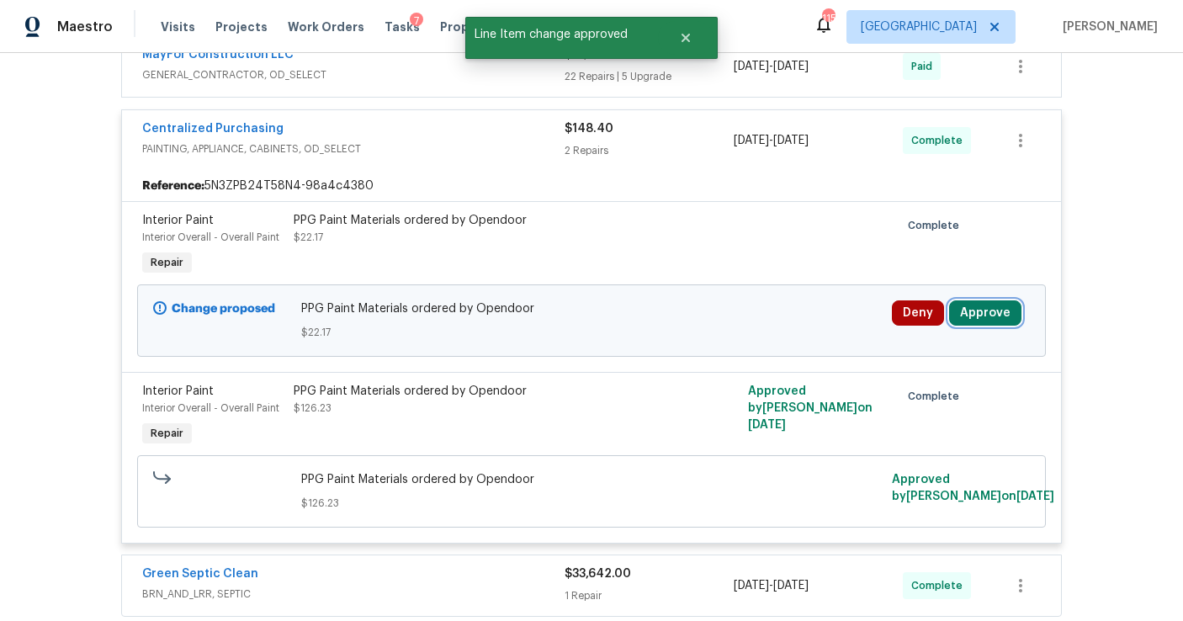
click at [978, 300] on button "Approve" at bounding box center [985, 312] width 72 height 25
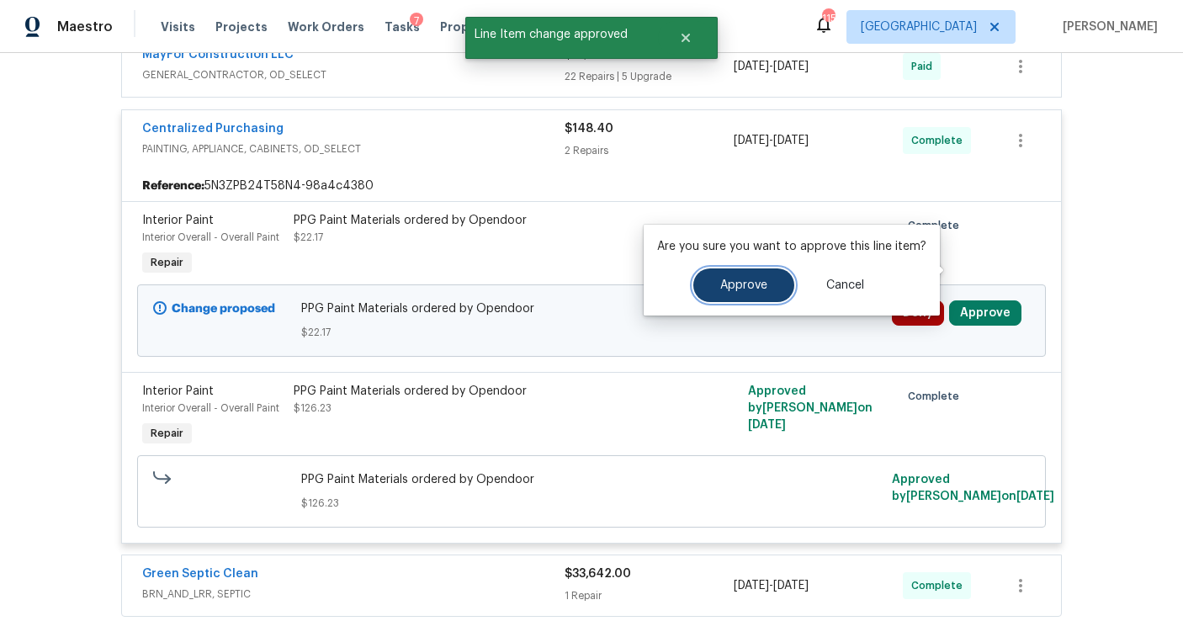
click at [741, 288] on span "Approve" at bounding box center [743, 285] width 47 height 13
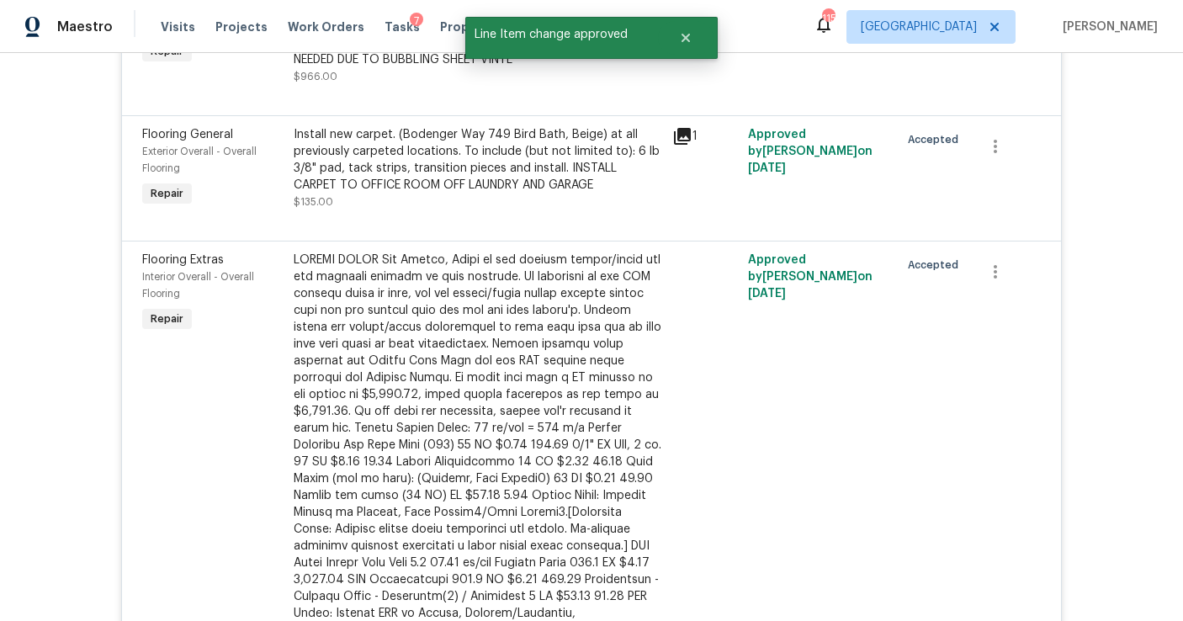
scroll to position [0, 0]
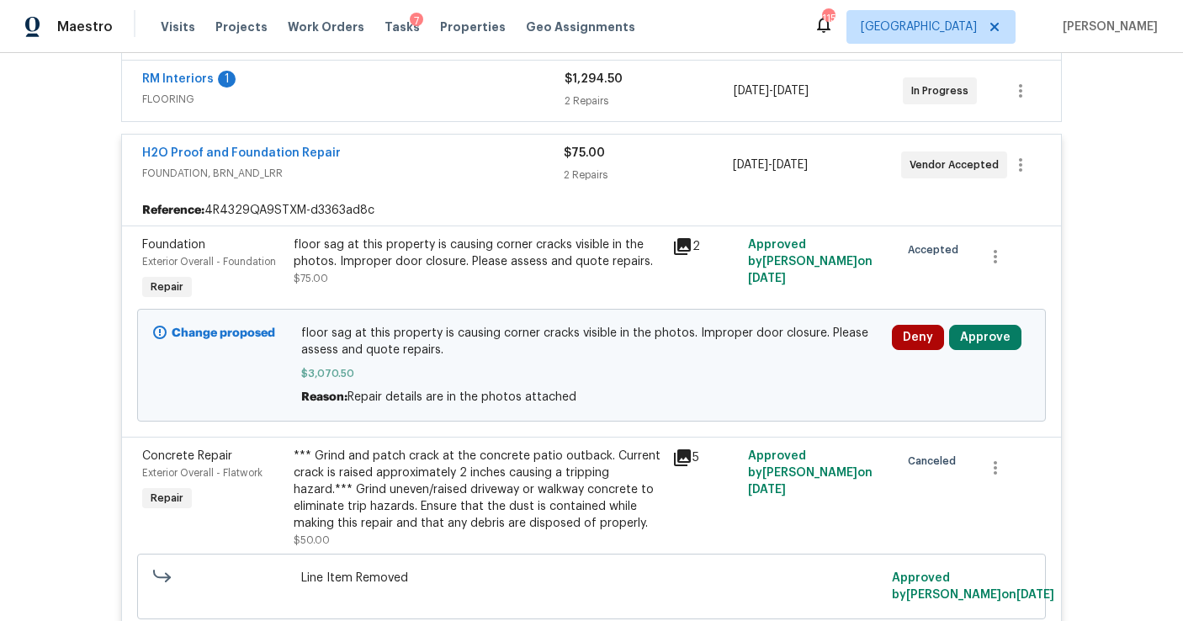
scroll to position [574, 0]
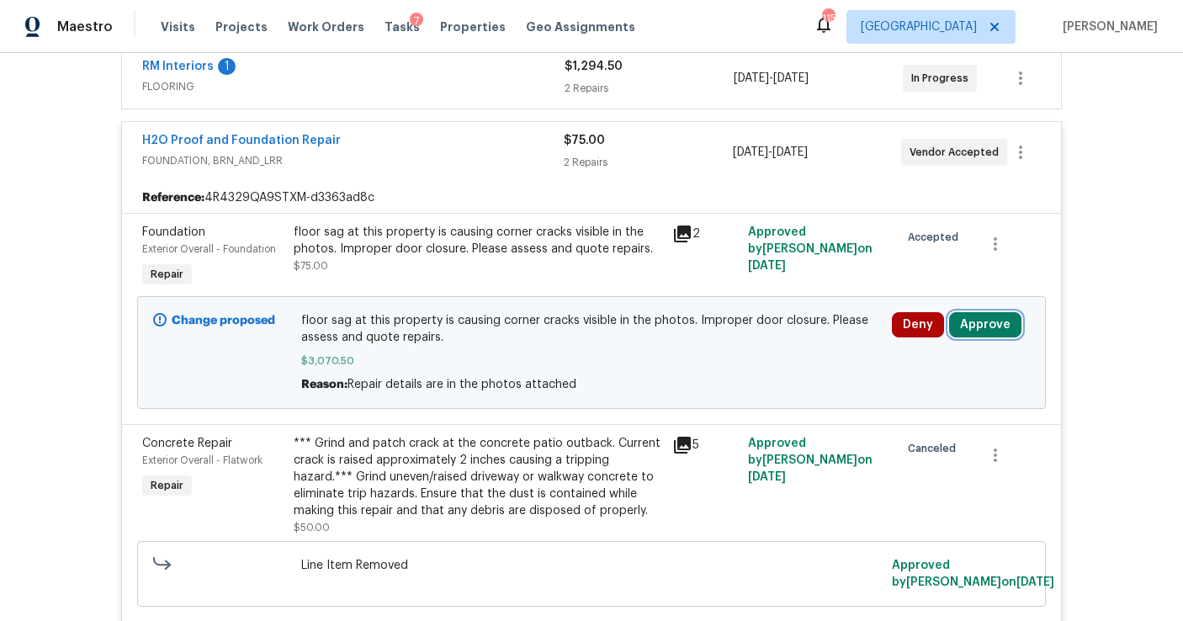
click at [982, 325] on button "Approve" at bounding box center [985, 324] width 72 height 25
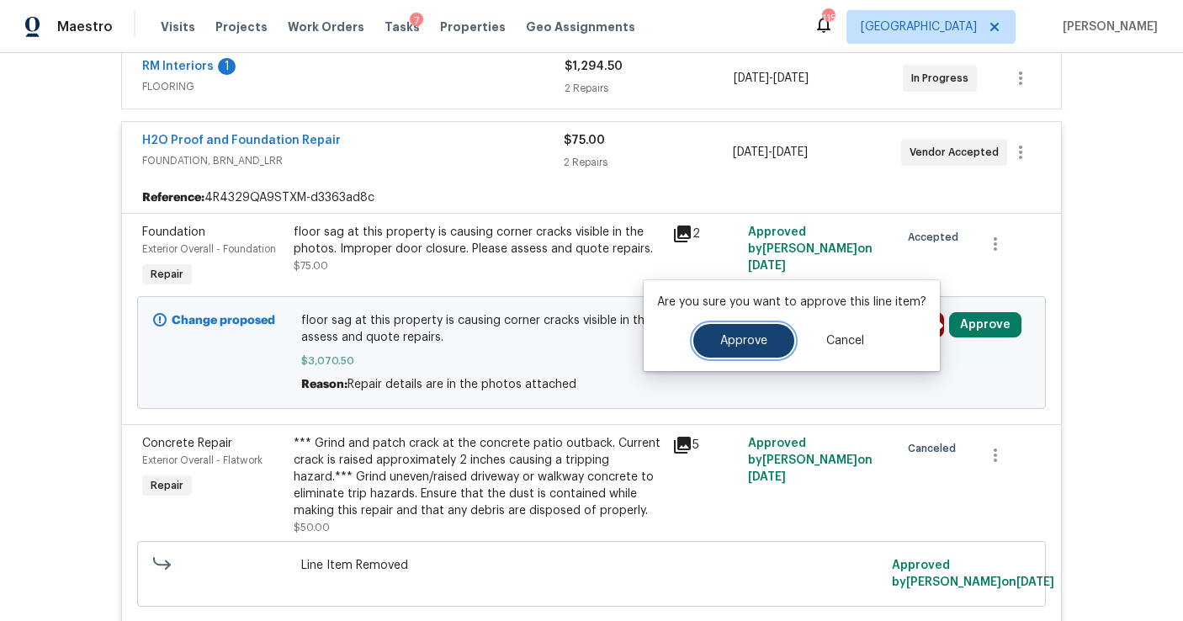
click at [721, 352] on button "Approve" at bounding box center [743, 341] width 101 height 34
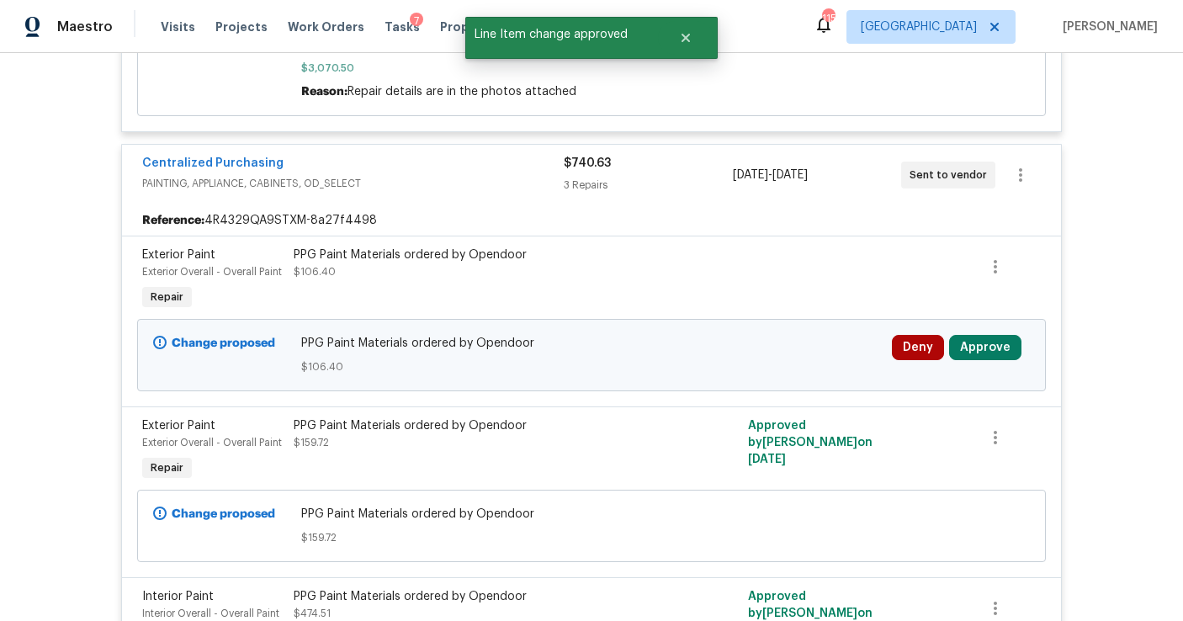
scroll to position [1081, 0]
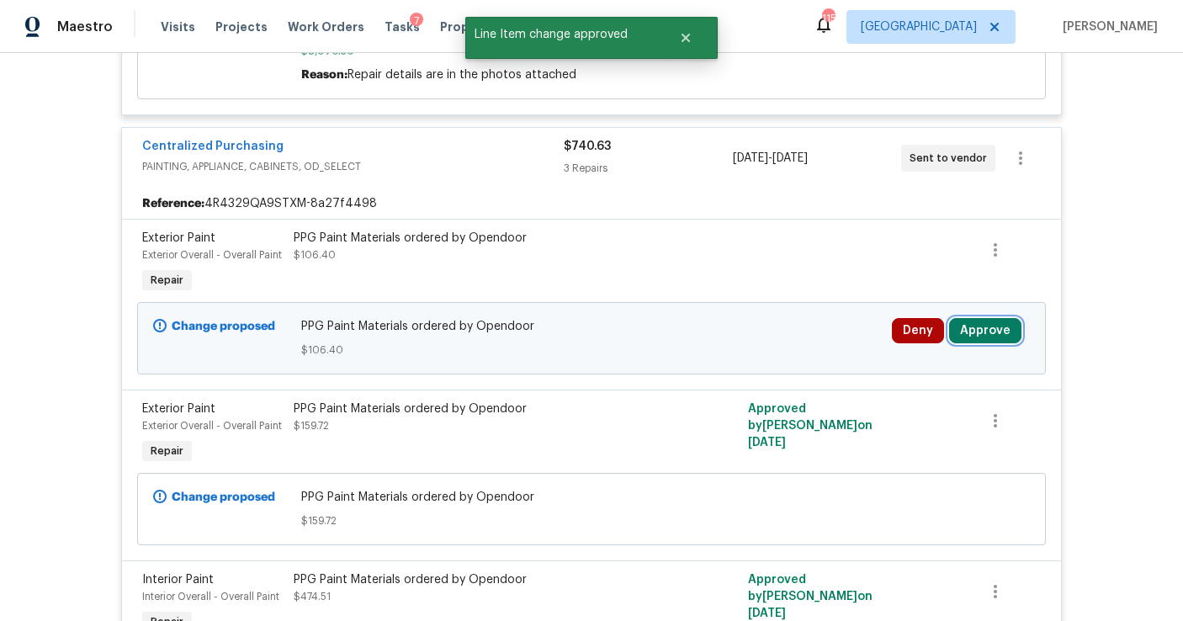
click at [968, 333] on button "Approve" at bounding box center [985, 330] width 72 height 25
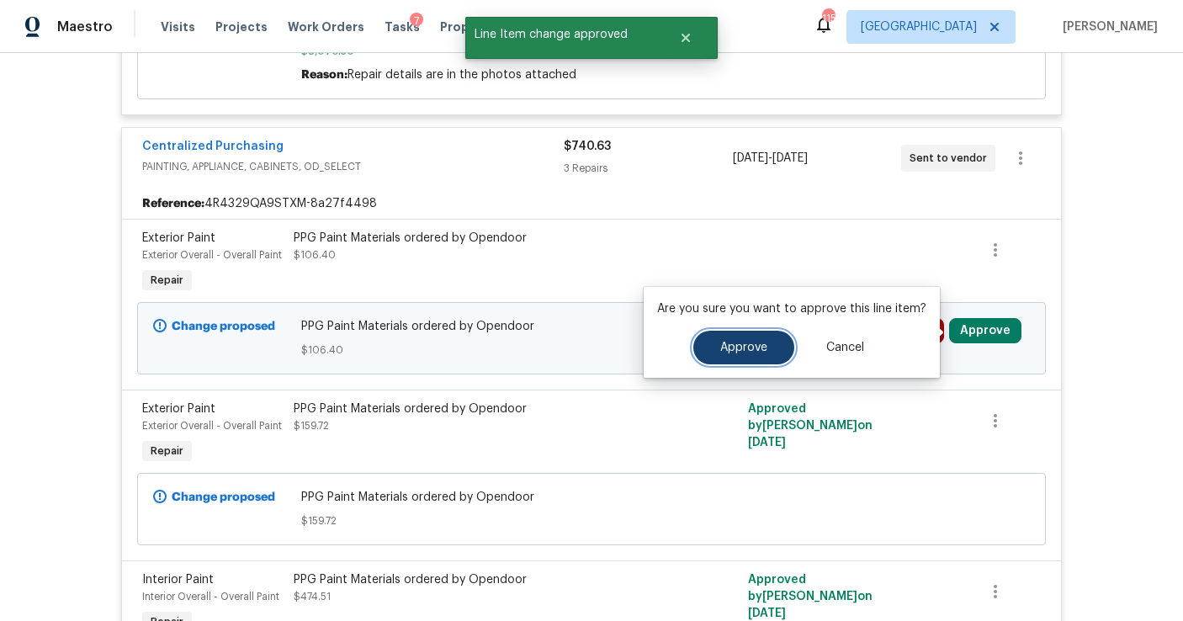
click at [750, 352] on span "Approve" at bounding box center [743, 347] width 47 height 13
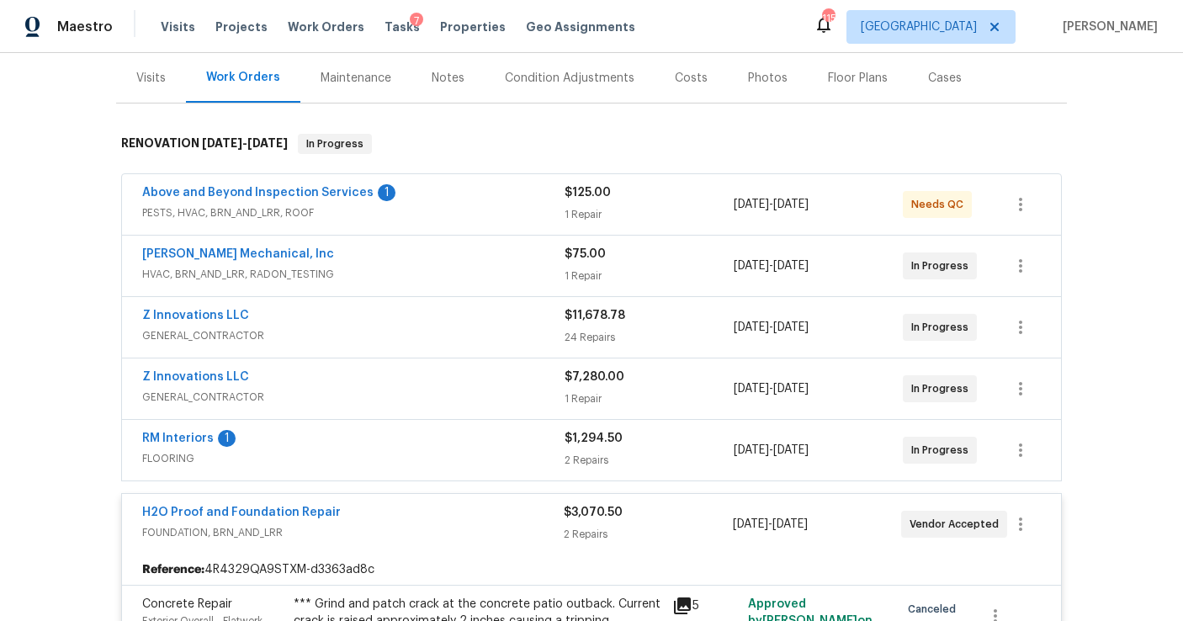
scroll to position [0, 0]
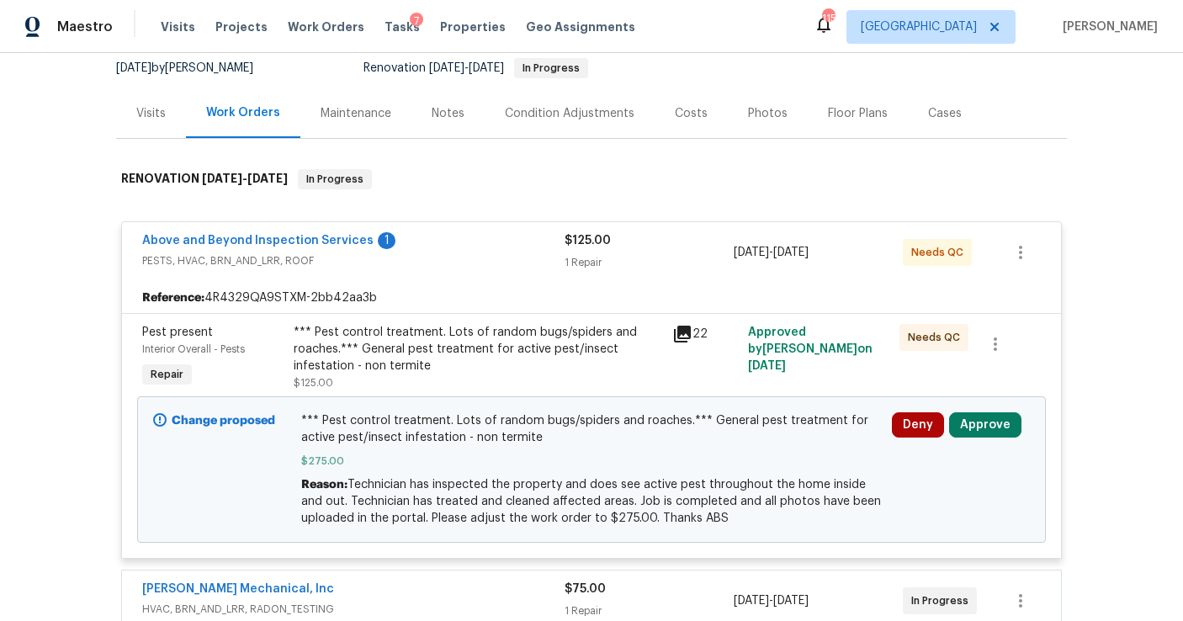
scroll to position [183, 0]
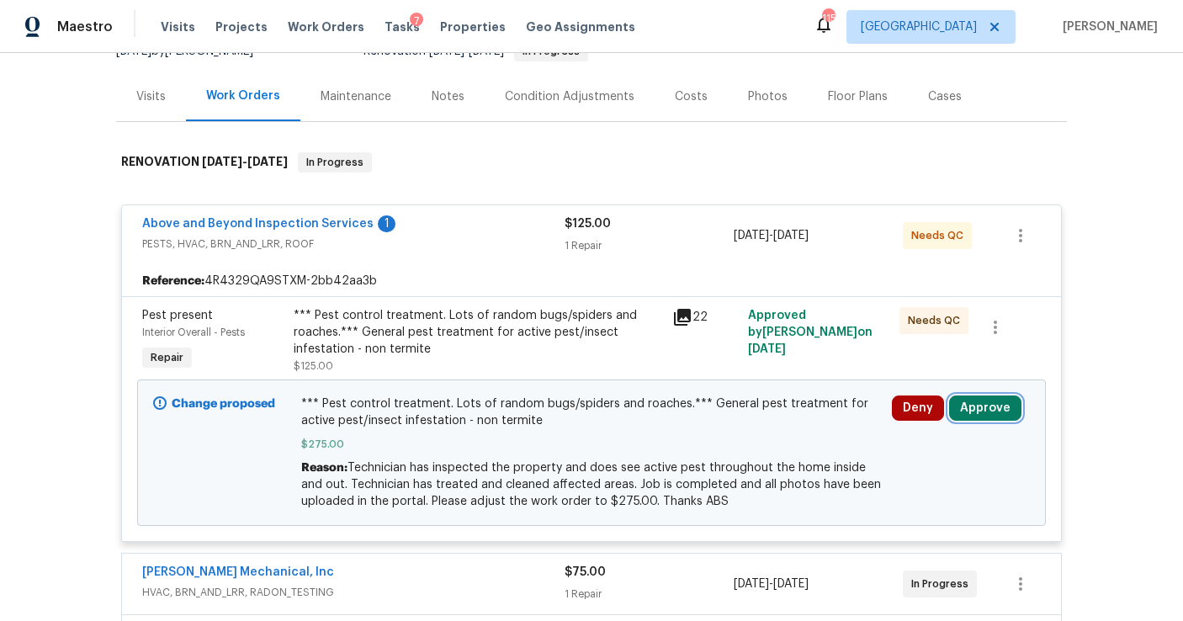
click at [986, 401] on button "Approve" at bounding box center [985, 407] width 72 height 25
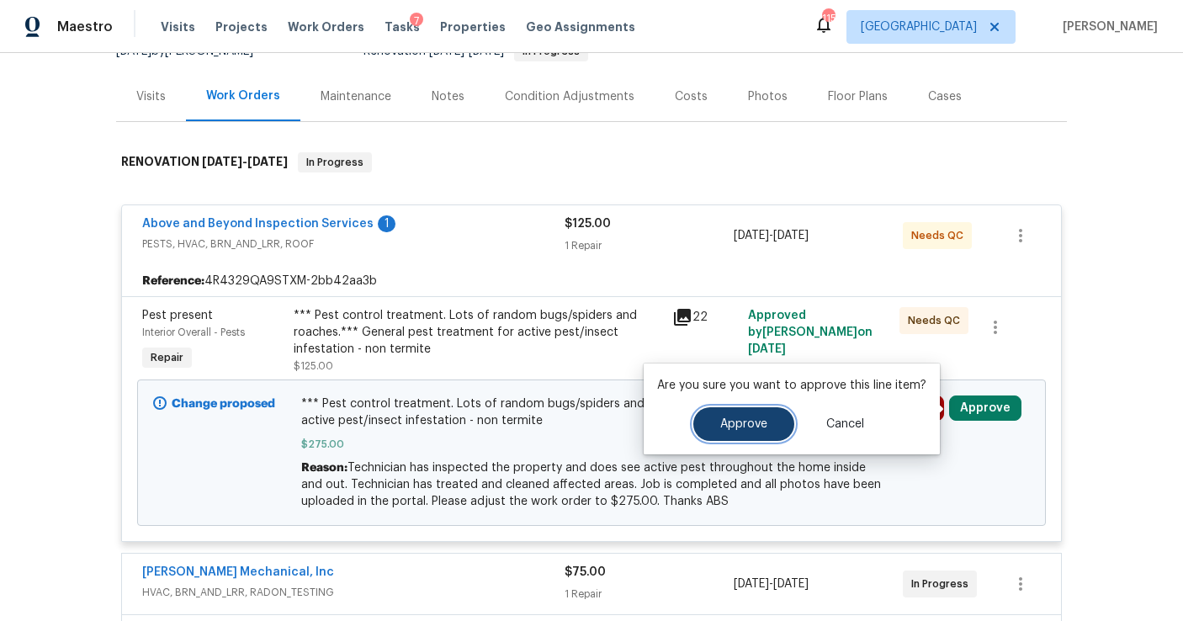
click at [776, 408] on button "Approve" at bounding box center [743, 424] width 101 height 34
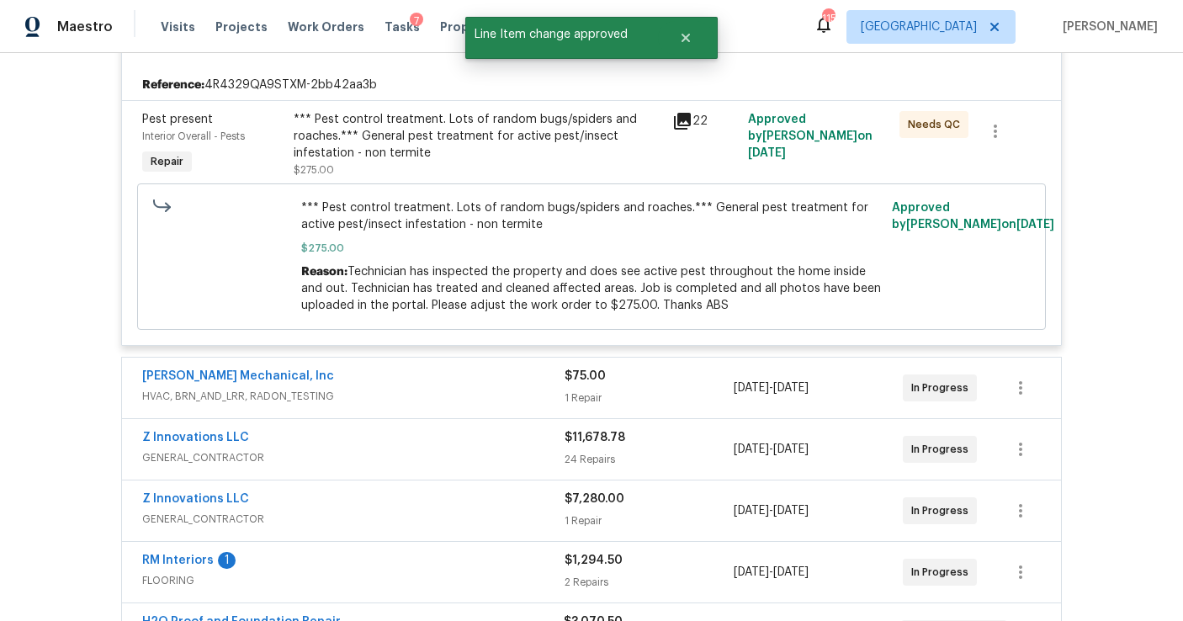
scroll to position [748, 0]
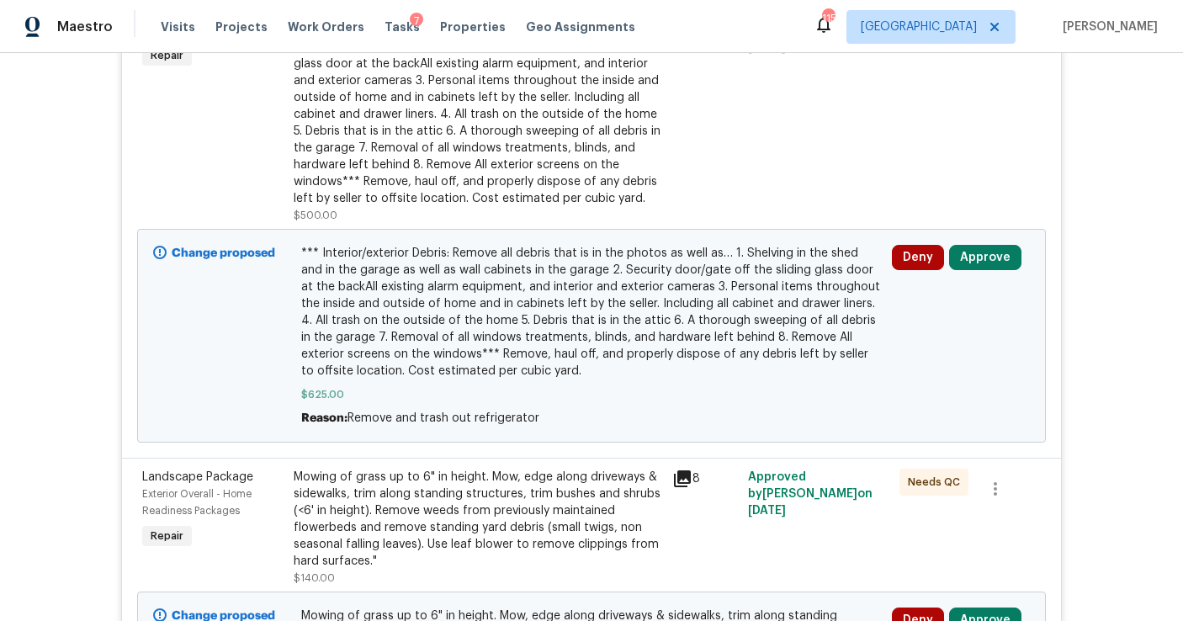
scroll to position [564, 0]
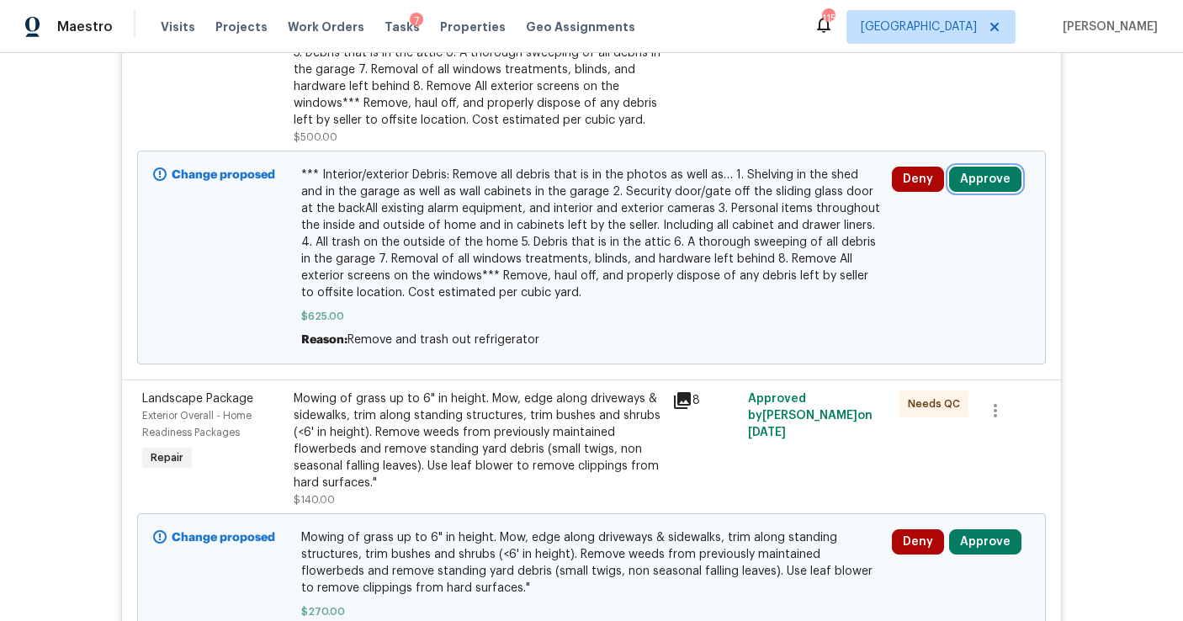
click at [980, 177] on button "Approve" at bounding box center [985, 179] width 72 height 25
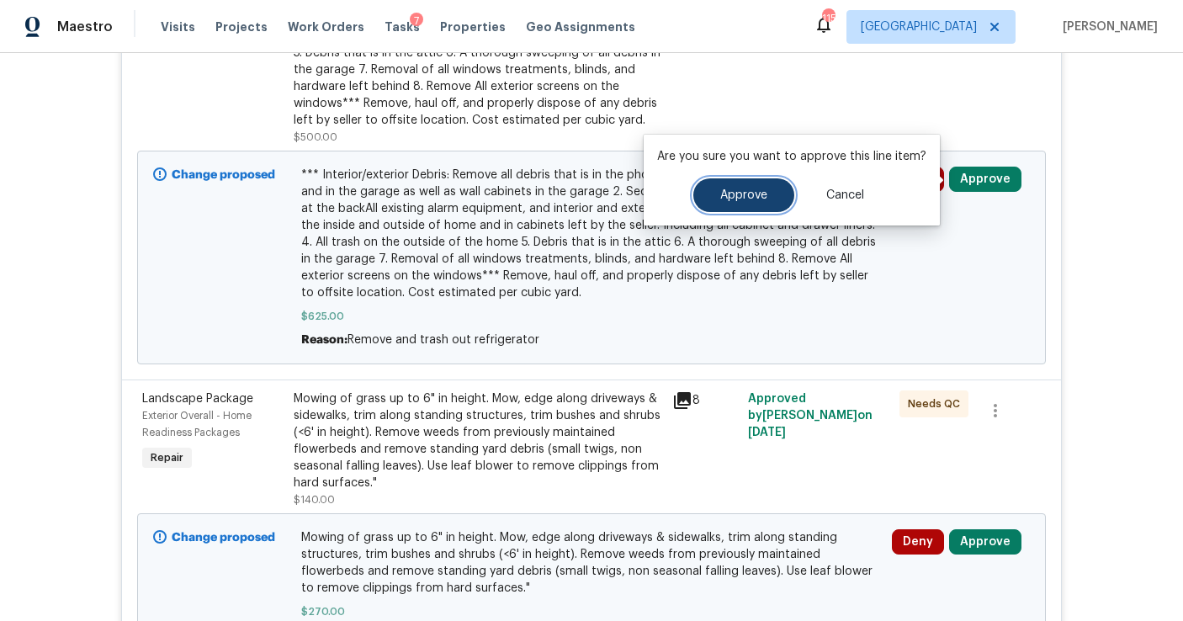
click at [721, 198] on span "Approve" at bounding box center [743, 195] width 47 height 13
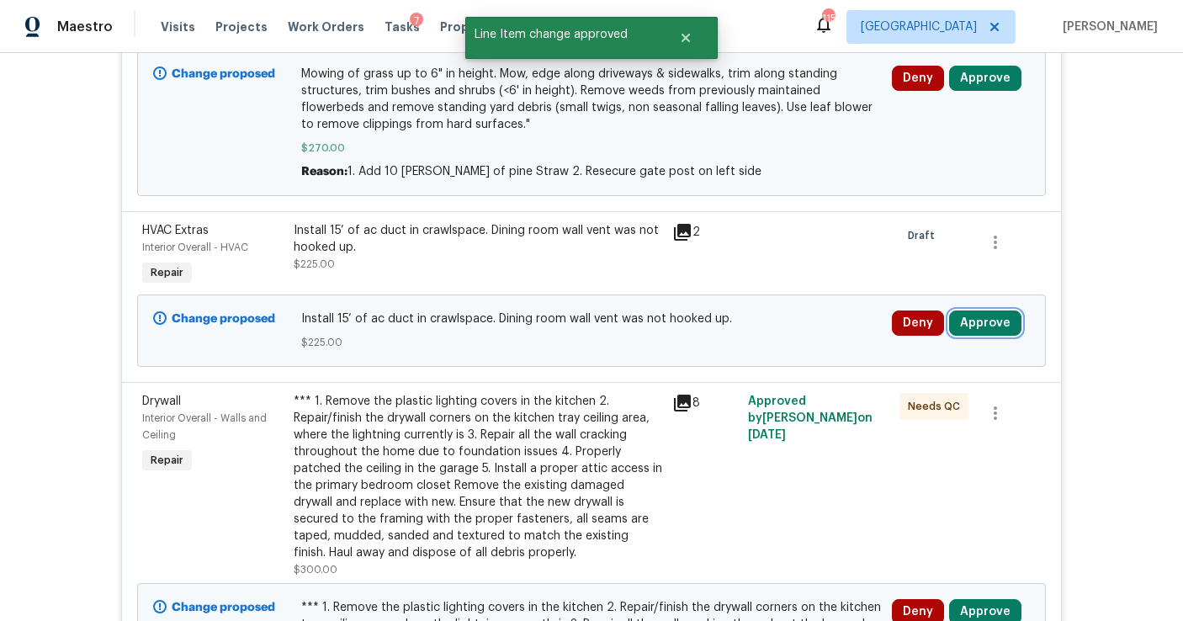
click at [976, 315] on button "Approve" at bounding box center [985, 322] width 72 height 25
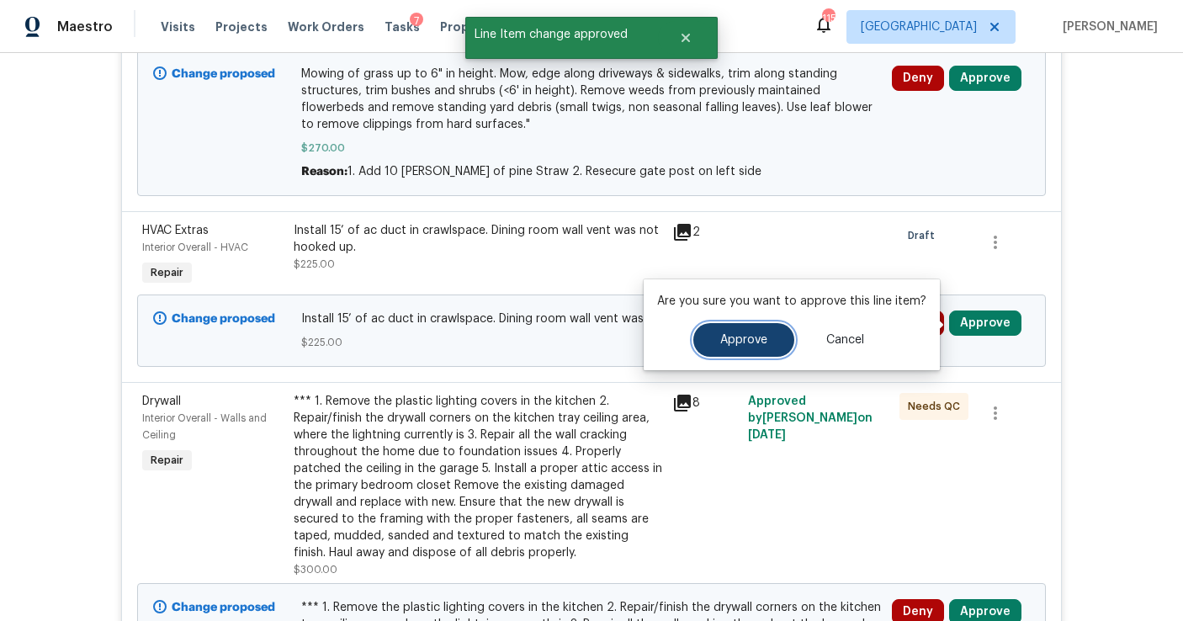
click at [713, 340] on button "Approve" at bounding box center [743, 340] width 101 height 34
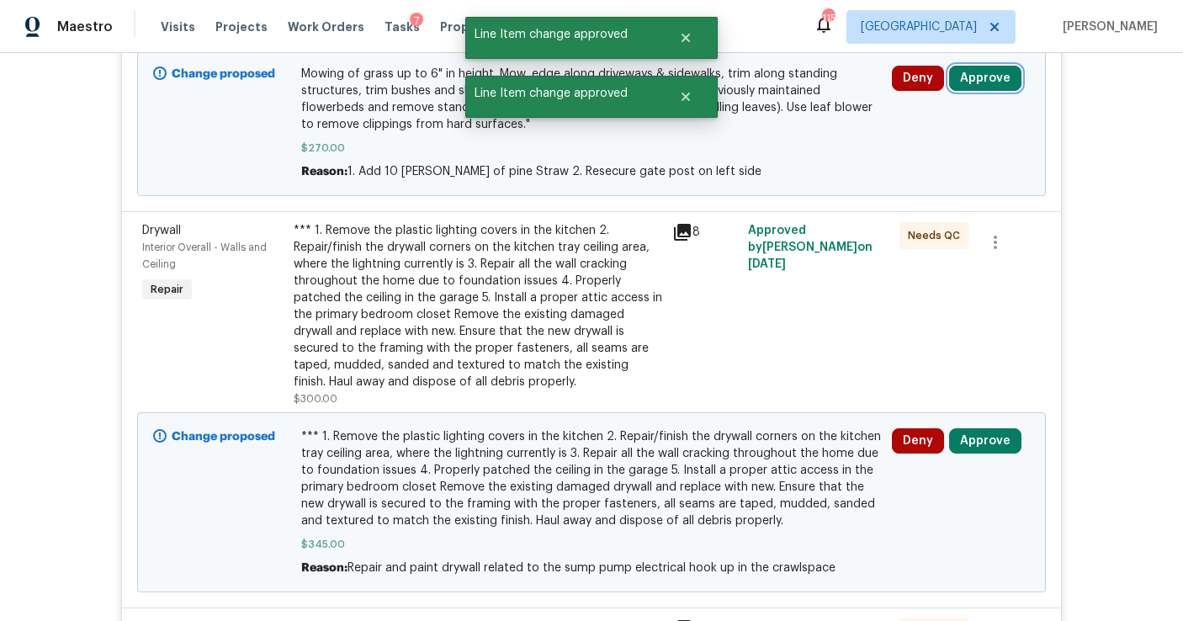
click at [976, 77] on button "Approve" at bounding box center [985, 78] width 72 height 25
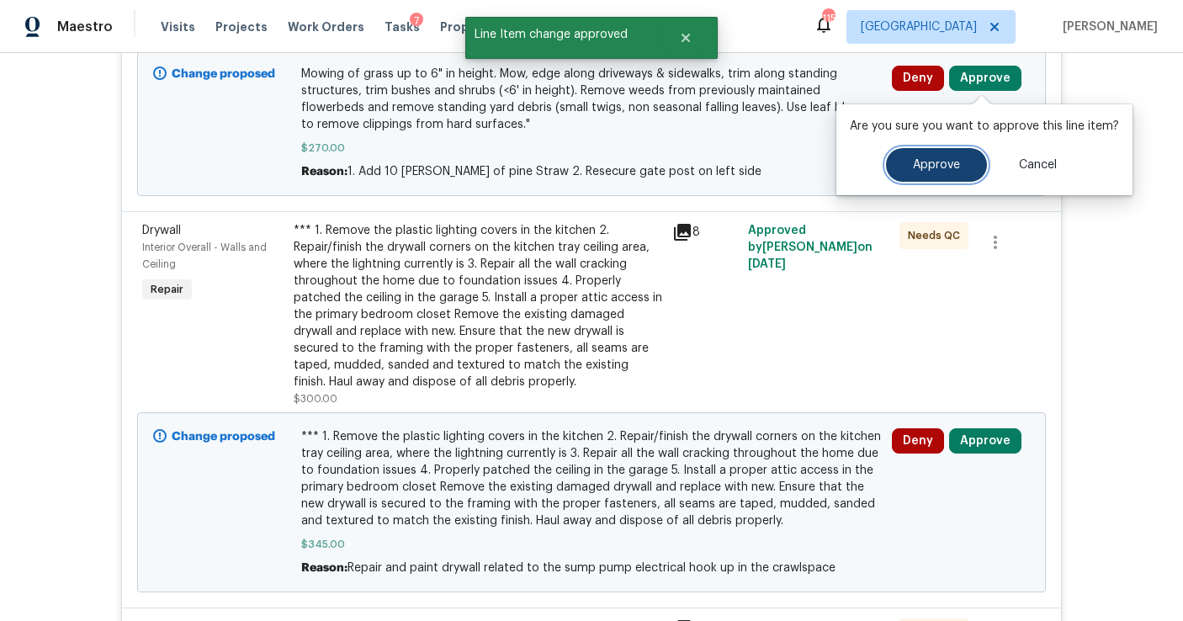
click at [923, 158] on button "Approve" at bounding box center [936, 165] width 101 height 34
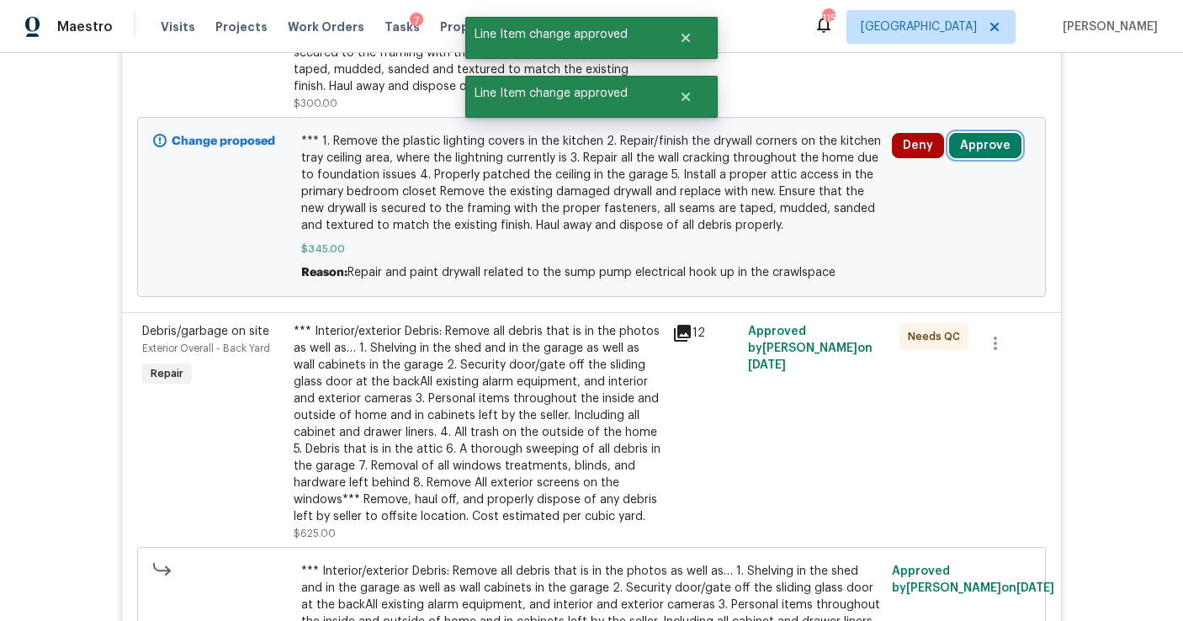
click at [987, 143] on button "Approve" at bounding box center [985, 145] width 72 height 25
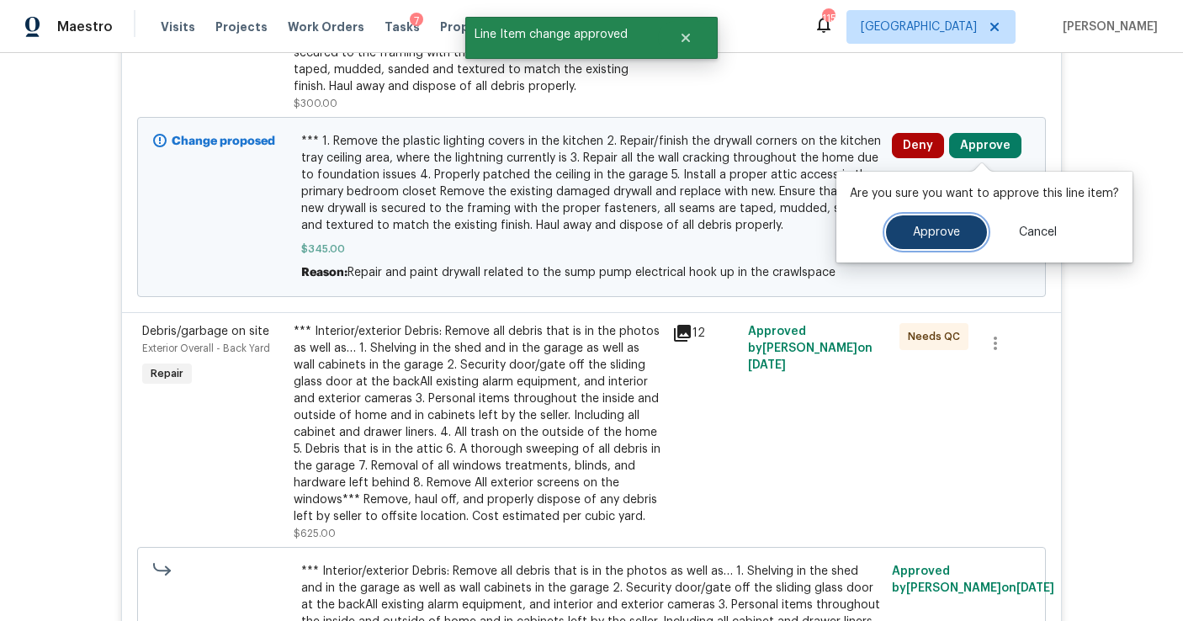
click at [901, 232] on button "Approve" at bounding box center [936, 232] width 101 height 34
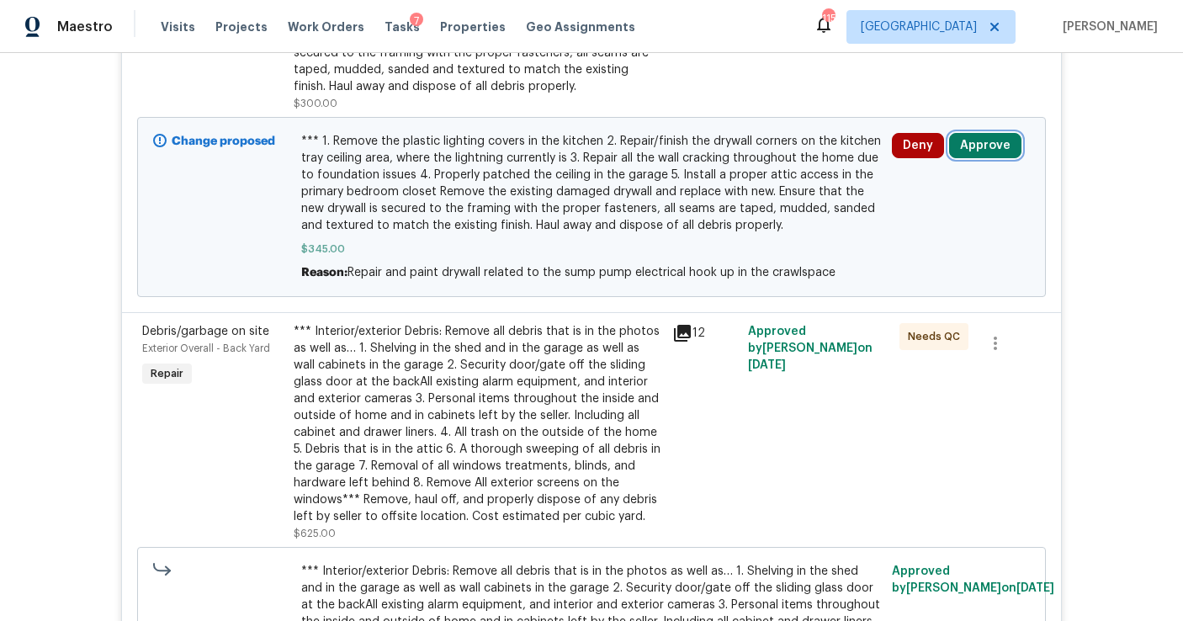
click at [970, 152] on button "Approve" at bounding box center [985, 145] width 72 height 25
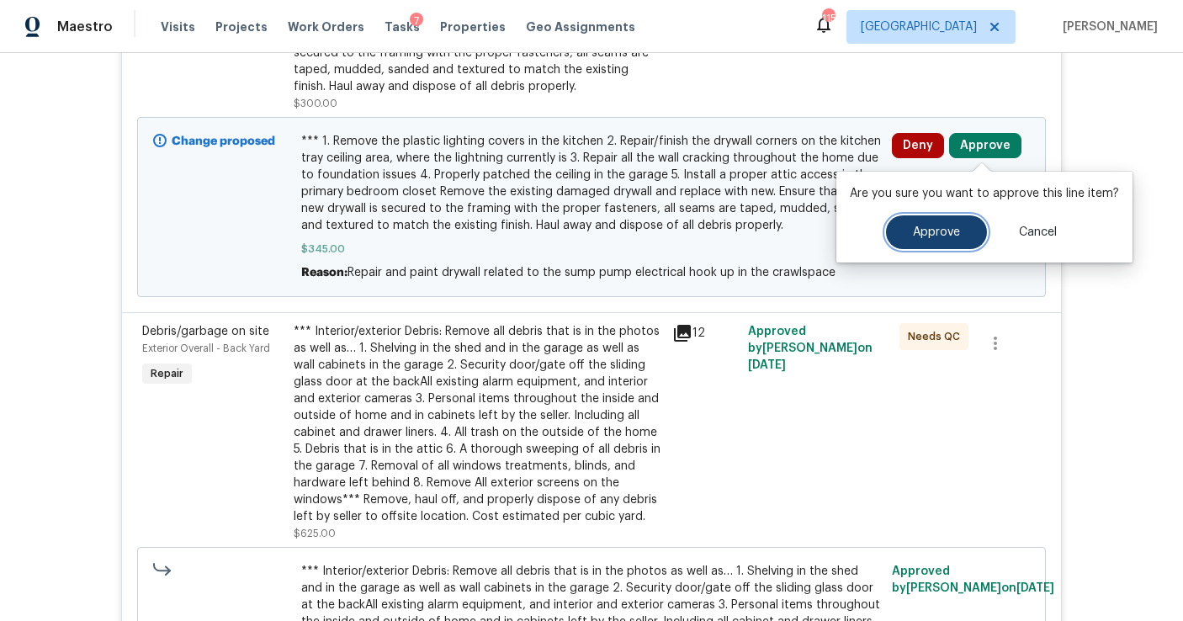
click at [914, 236] on span "Approve" at bounding box center [936, 232] width 47 height 13
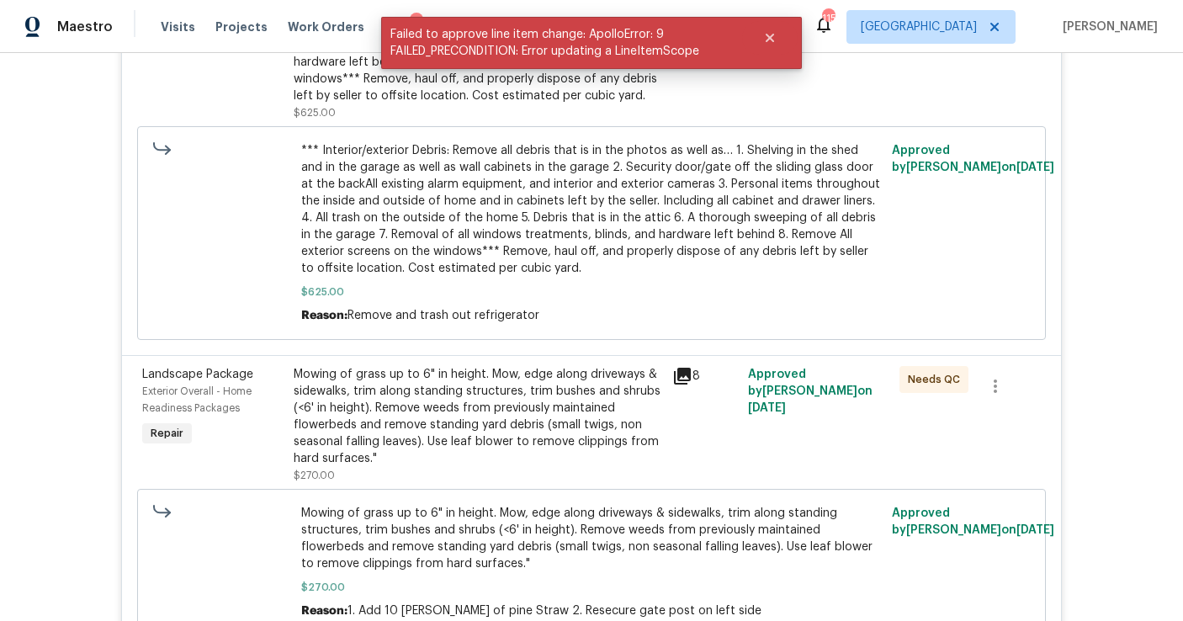
scroll to position [0, 0]
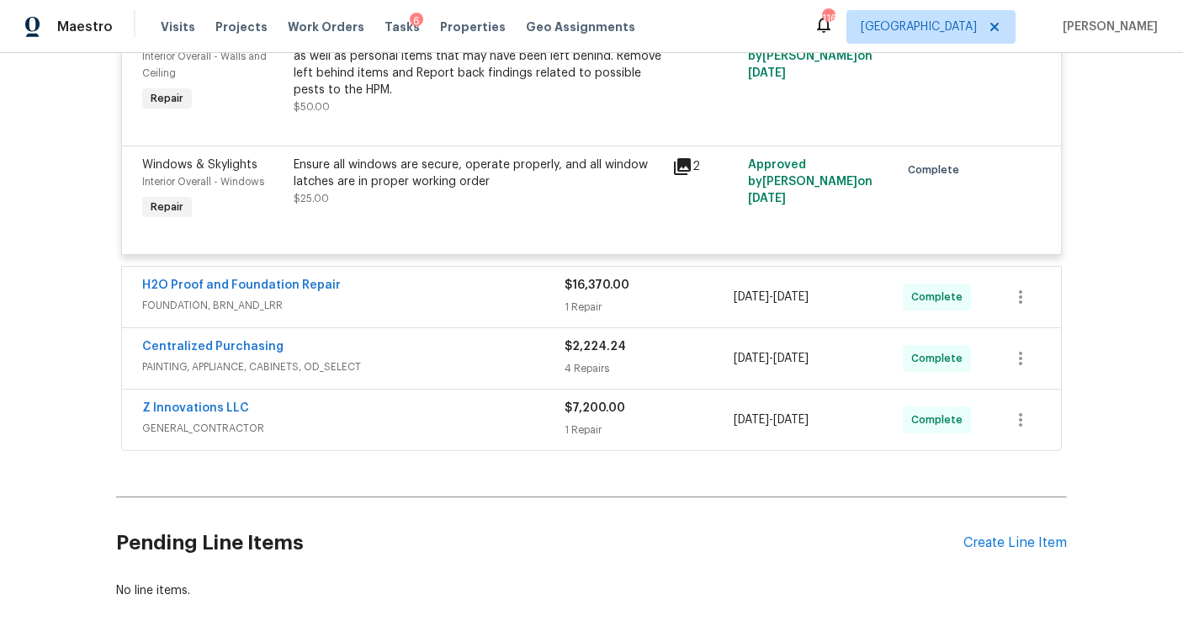
scroll to position [6205, 0]
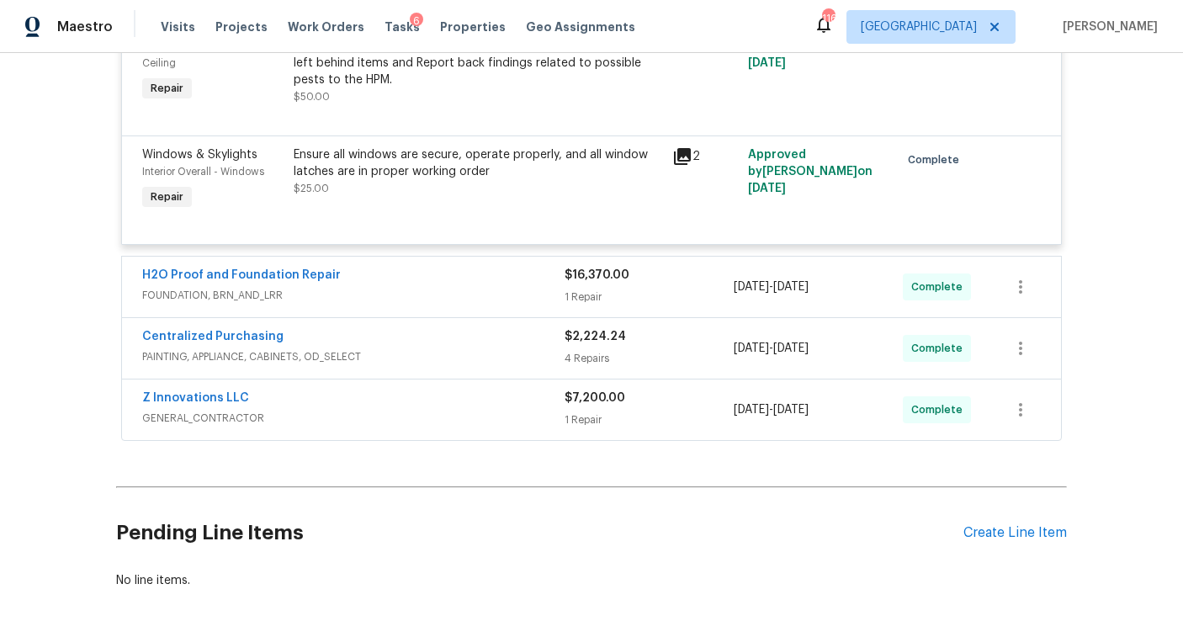
click at [671, 267] on div "$16,370.00 1 Repair" at bounding box center [648, 287] width 169 height 40
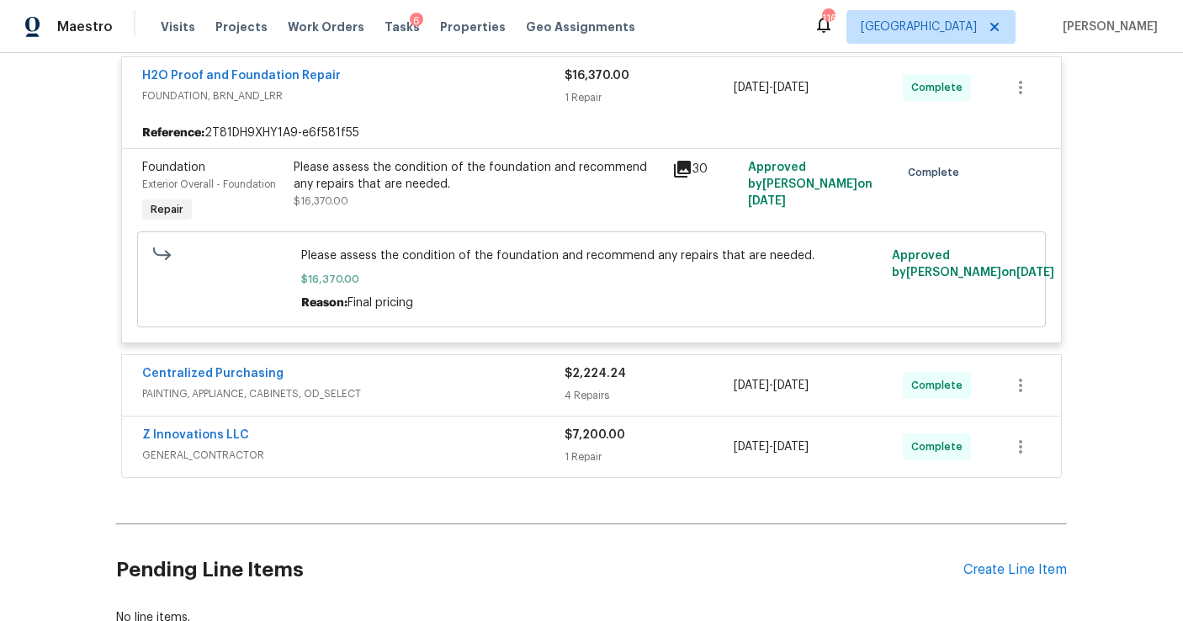
scroll to position [6443, 0]
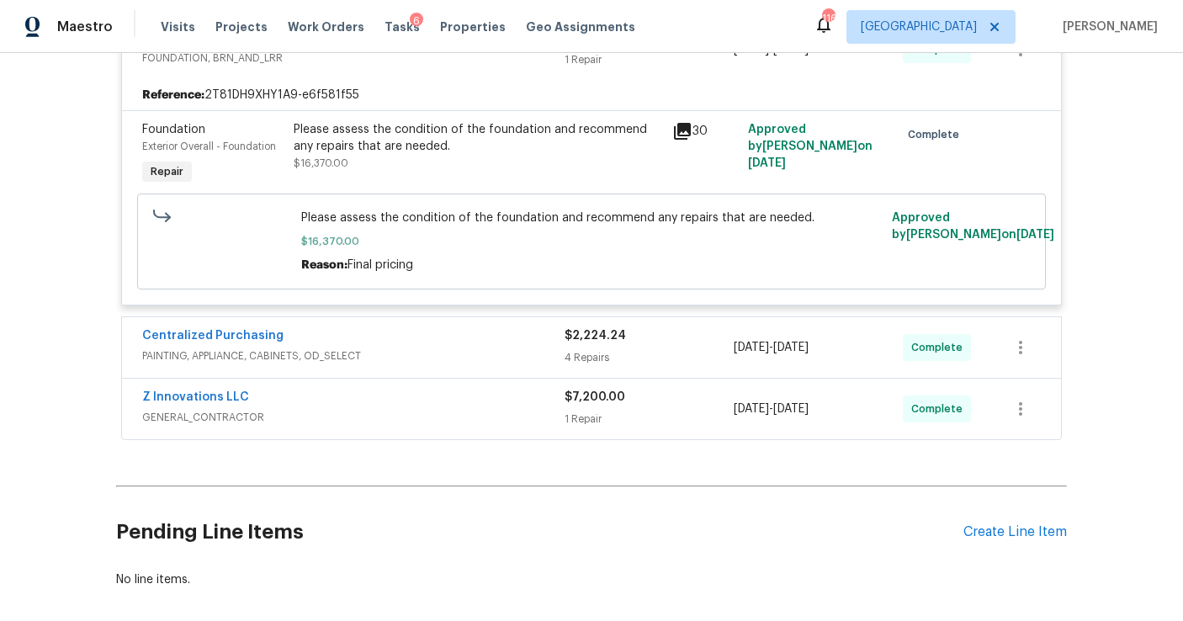
click at [684, 349] on div "4 Repairs" at bounding box center [648, 357] width 169 height 17
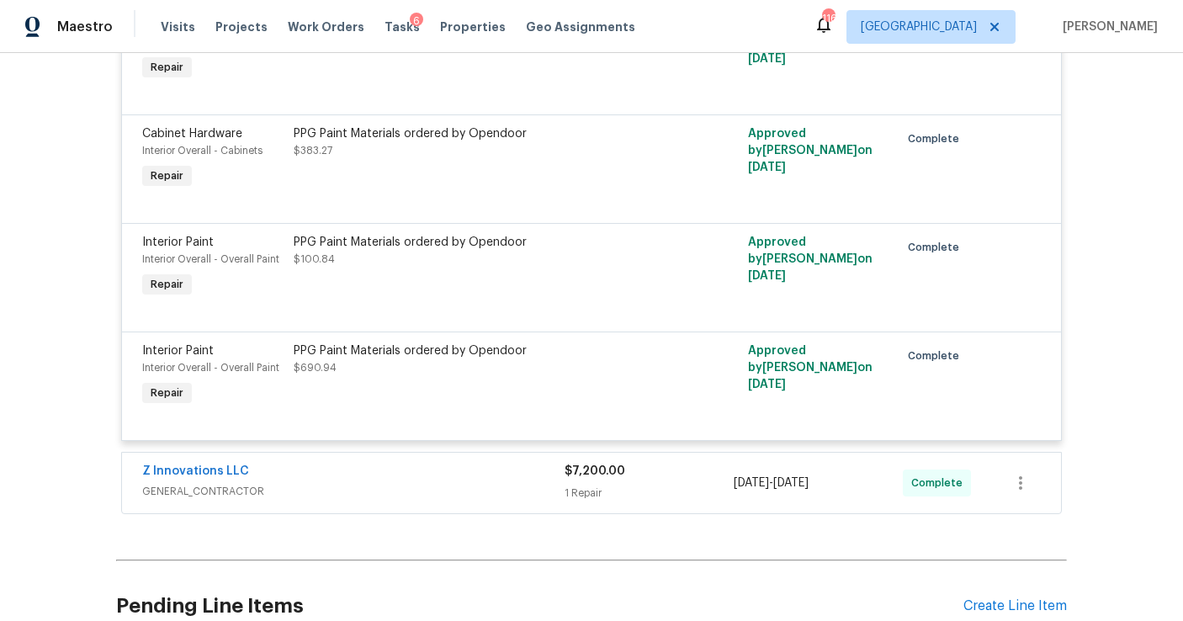
scroll to position [6921, 0]
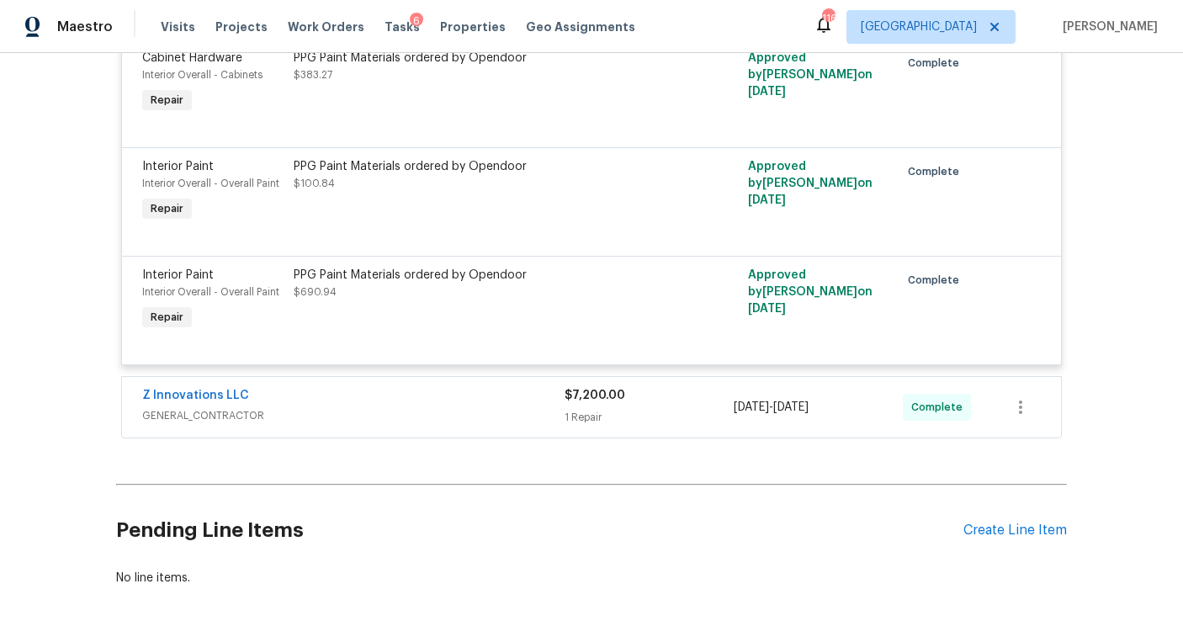
click at [684, 387] on div "$7,200.00" at bounding box center [648, 395] width 169 height 17
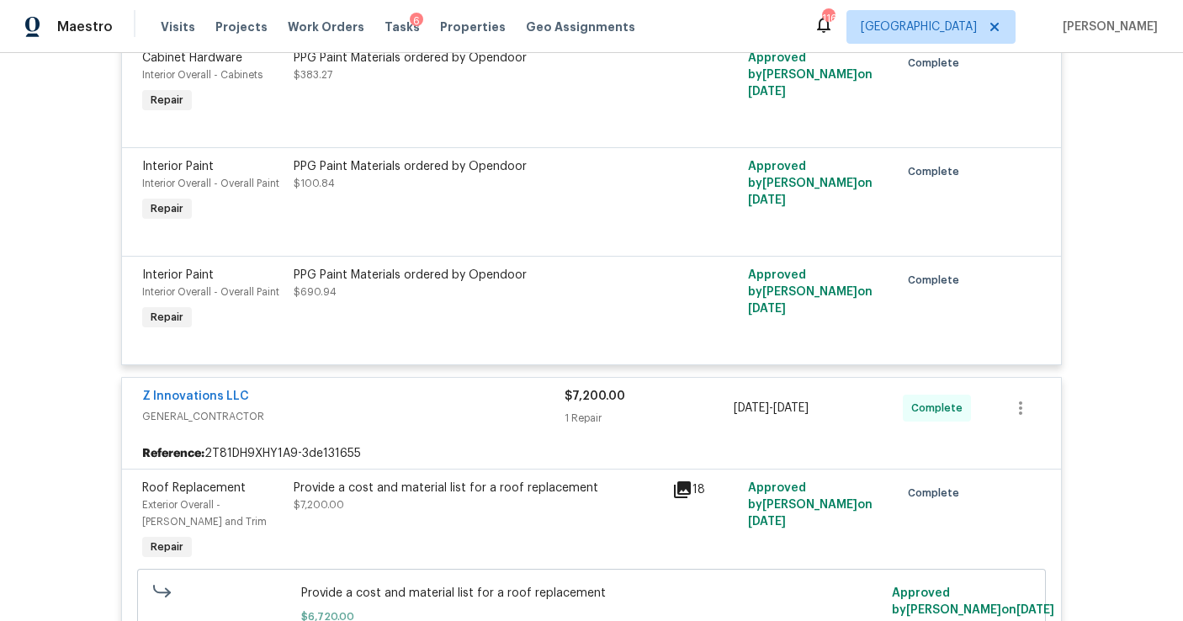
scroll to position [7267, 0]
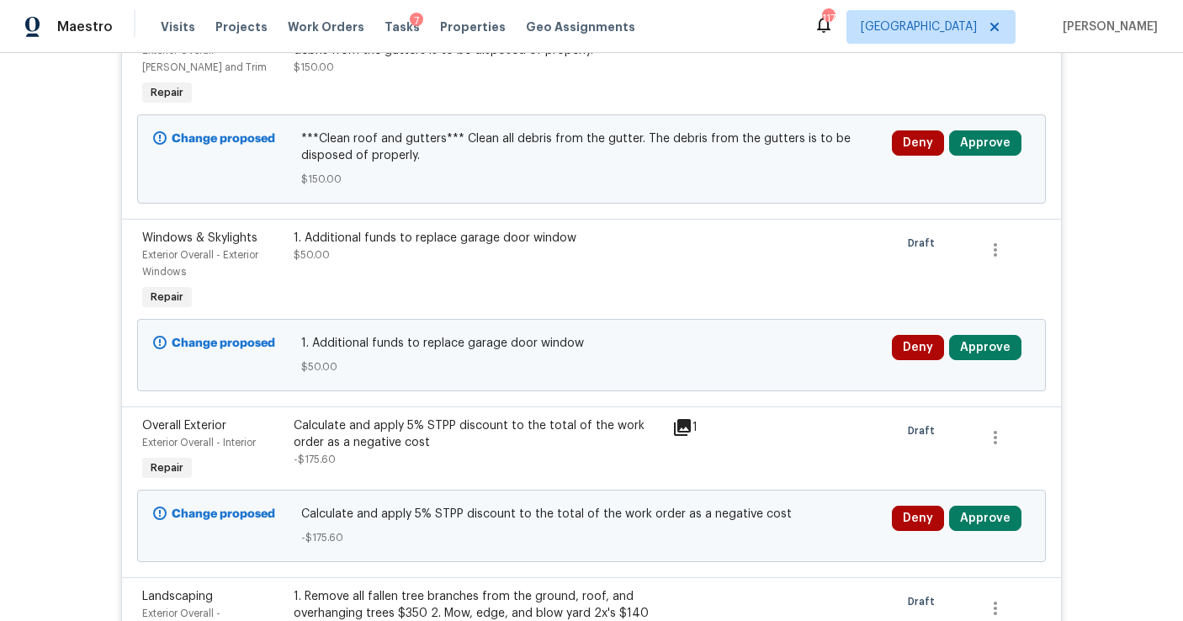
scroll to position [506, 0]
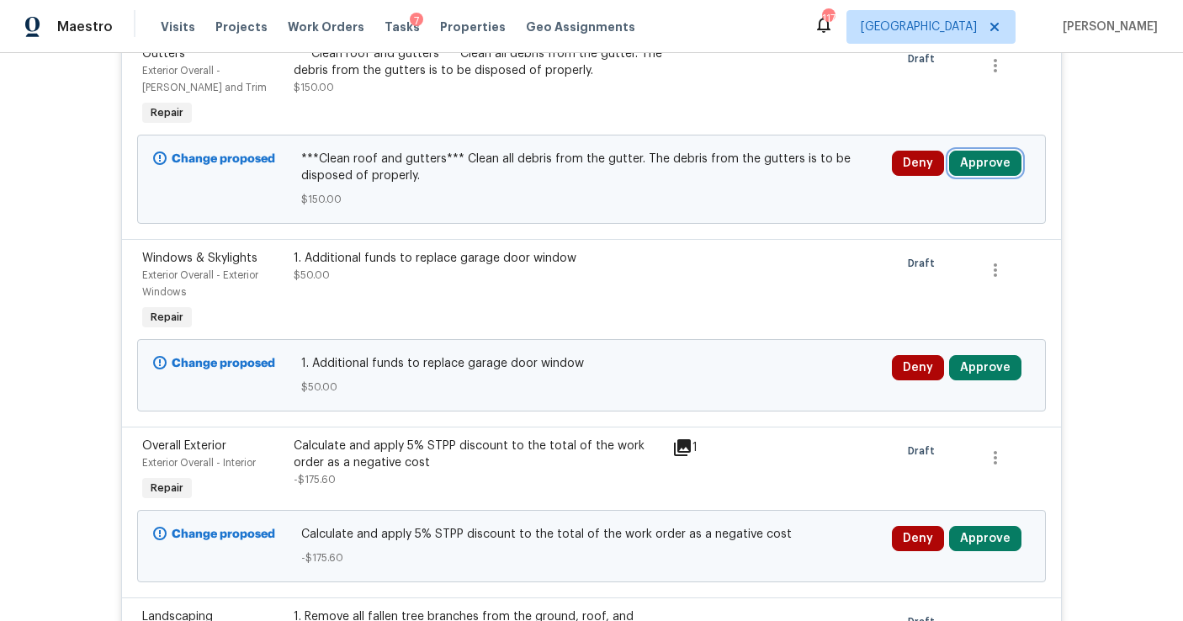
click at [985, 167] on button "Approve" at bounding box center [985, 163] width 72 height 25
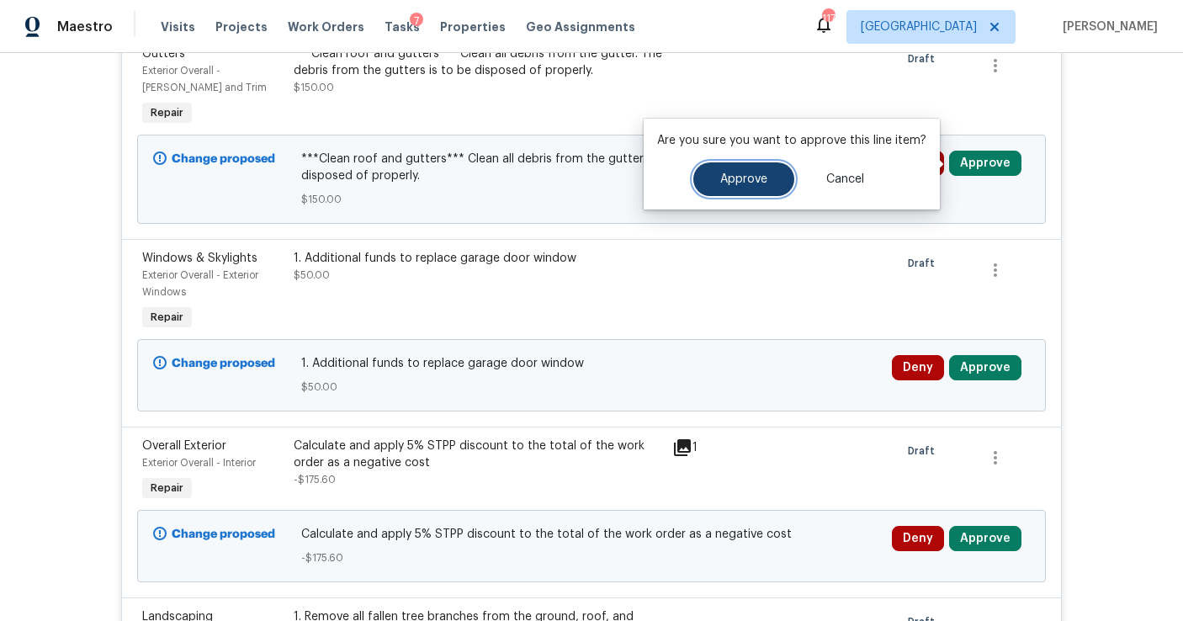
click at [765, 179] on button "Approve" at bounding box center [743, 179] width 101 height 34
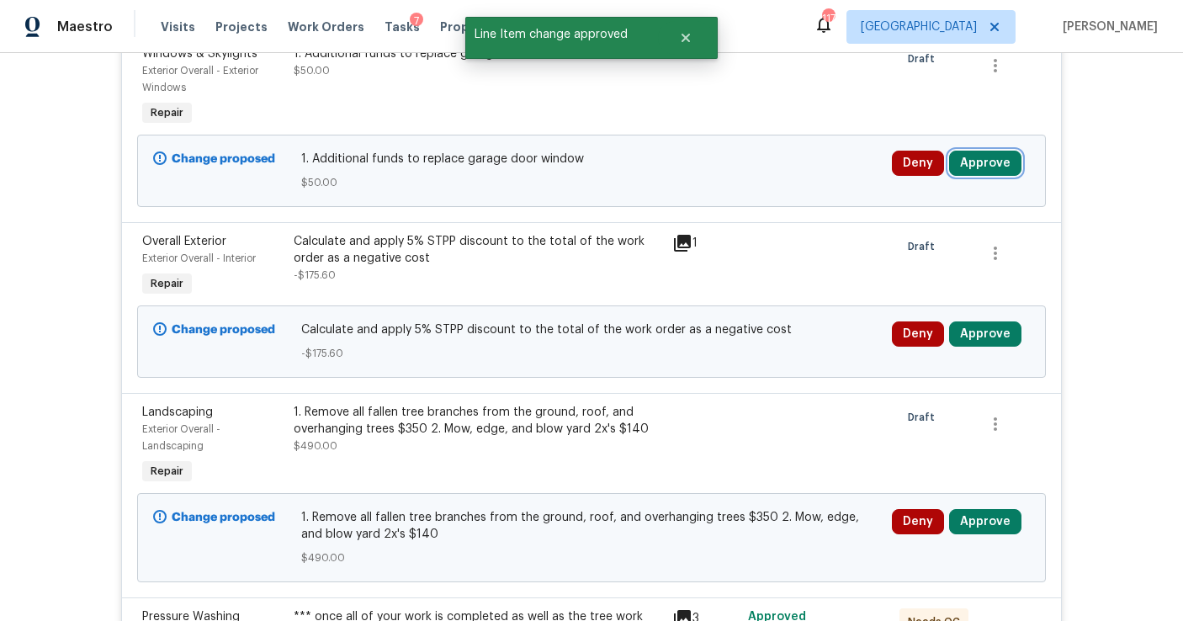
click at [973, 164] on button "Approve" at bounding box center [985, 163] width 72 height 25
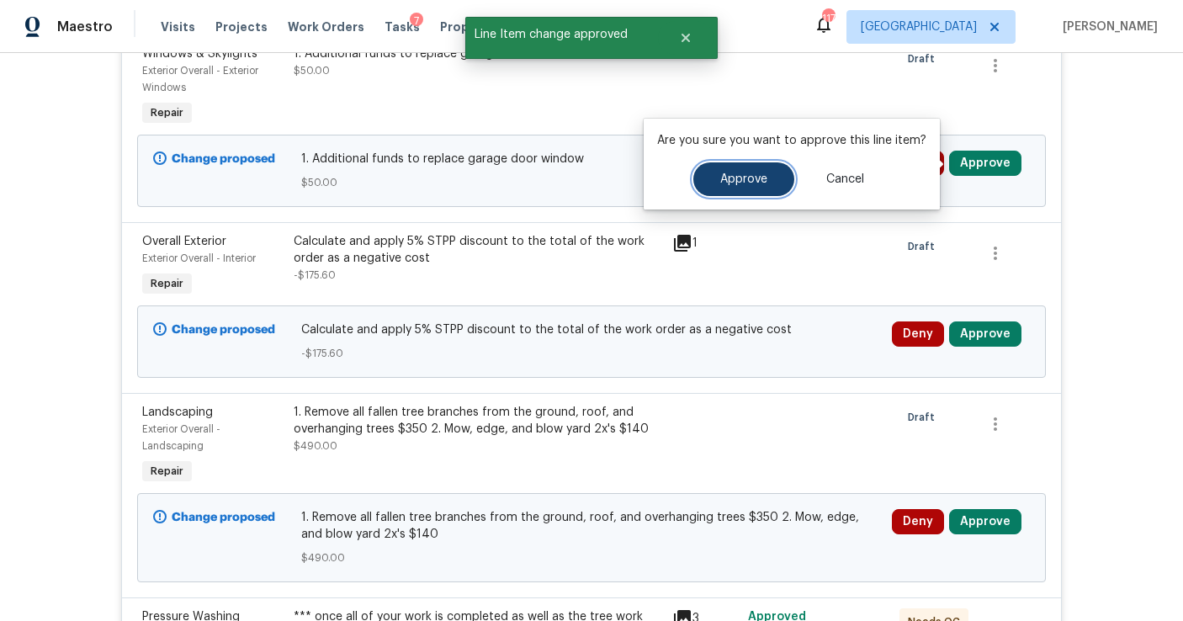
click at [765, 183] on button "Approve" at bounding box center [743, 179] width 101 height 34
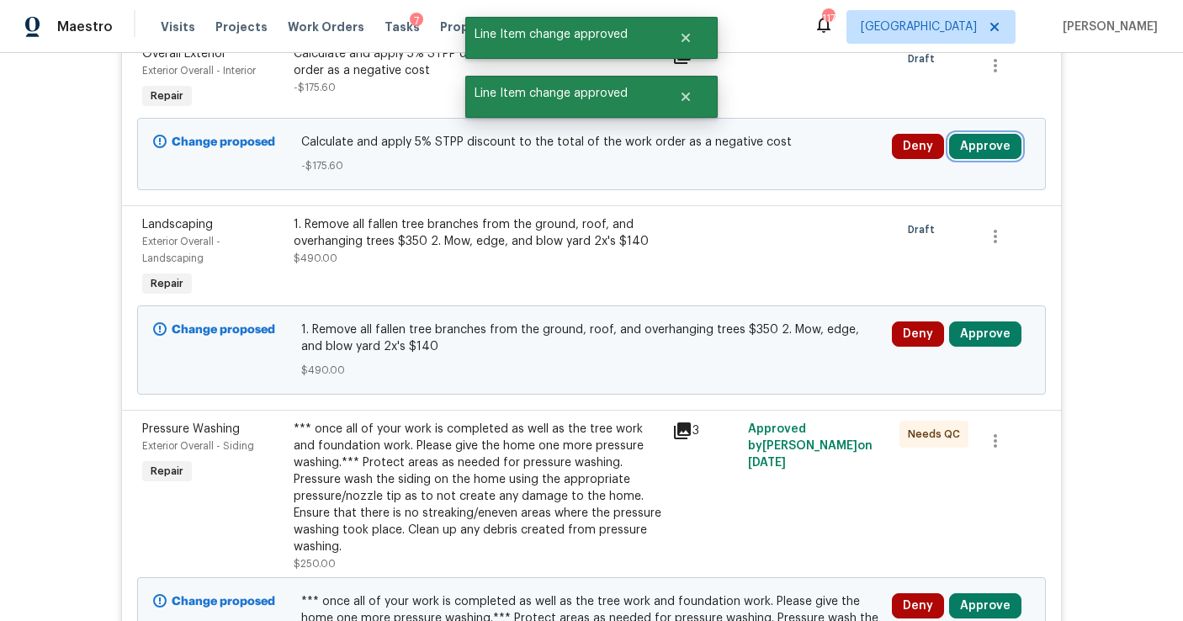
click at [971, 146] on button "Approve" at bounding box center [985, 146] width 72 height 25
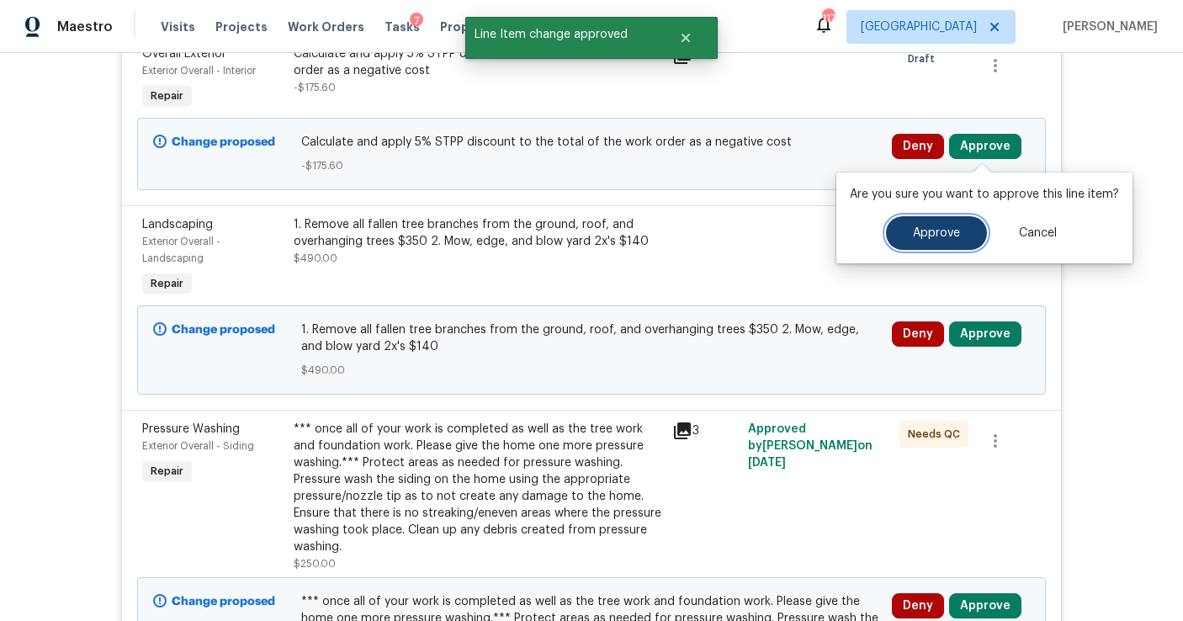
click at [930, 231] on span "Approve" at bounding box center [936, 233] width 47 height 13
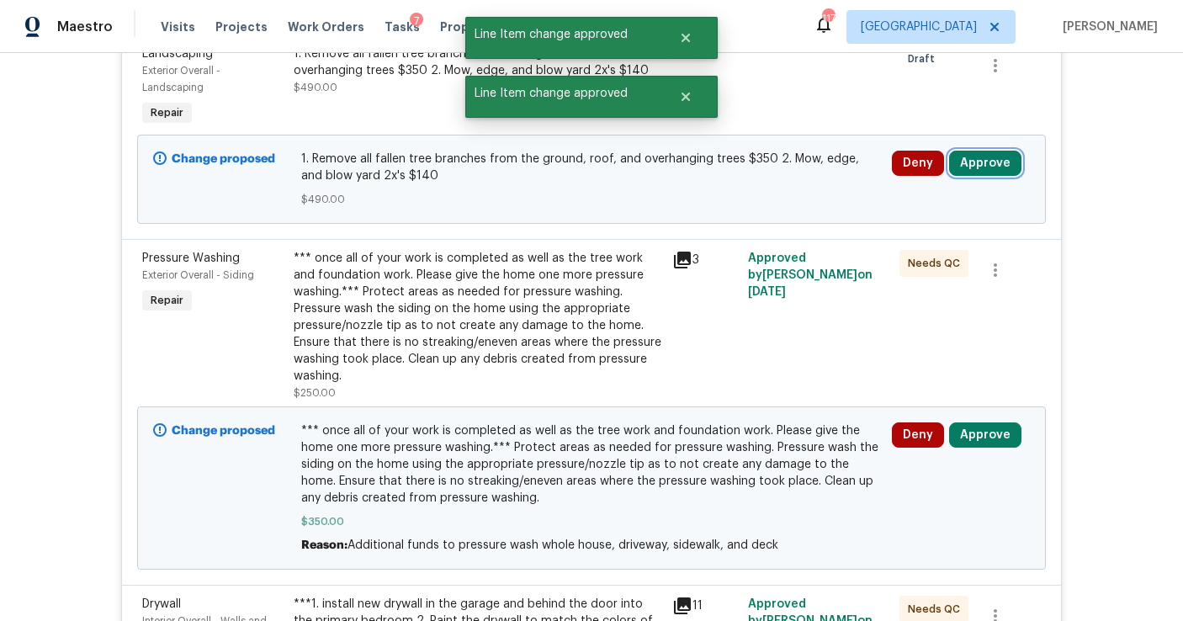
click at [979, 167] on button "Approve" at bounding box center [985, 163] width 72 height 25
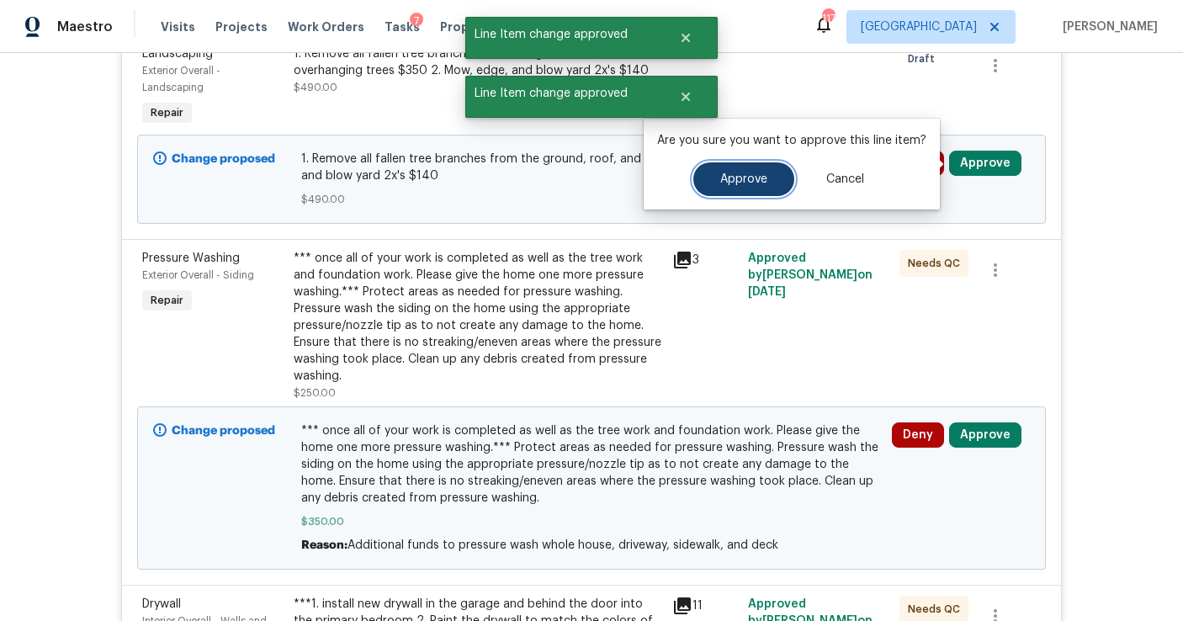
click at [759, 180] on span "Approve" at bounding box center [743, 179] width 47 height 13
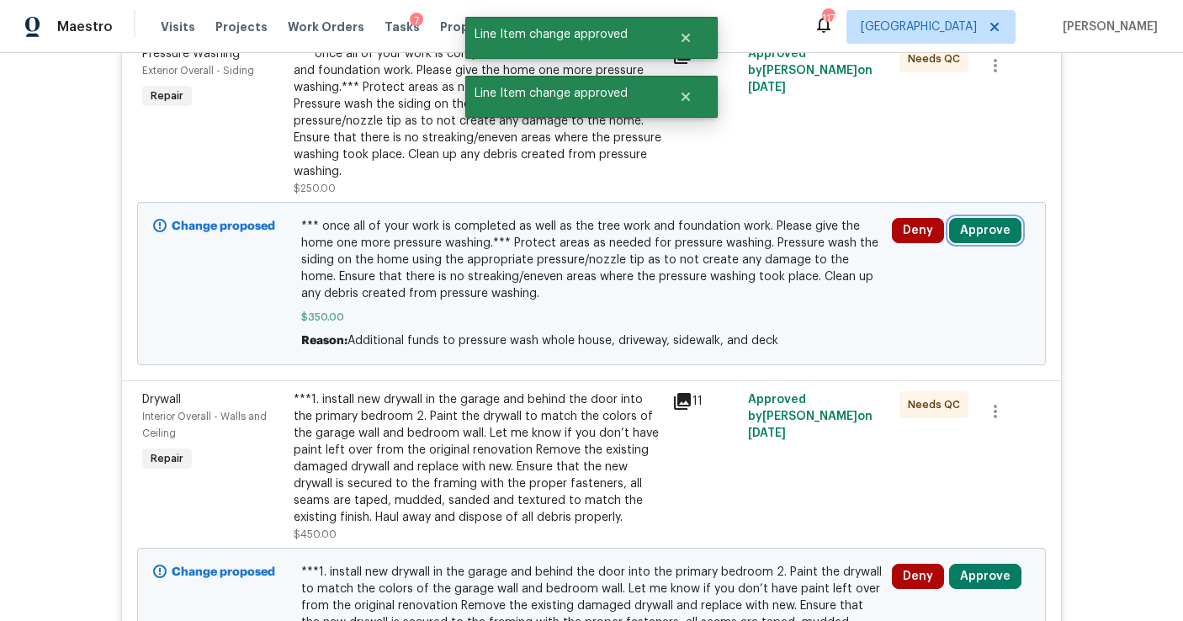
click at [988, 227] on button "Approve" at bounding box center [985, 230] width 72 height 25
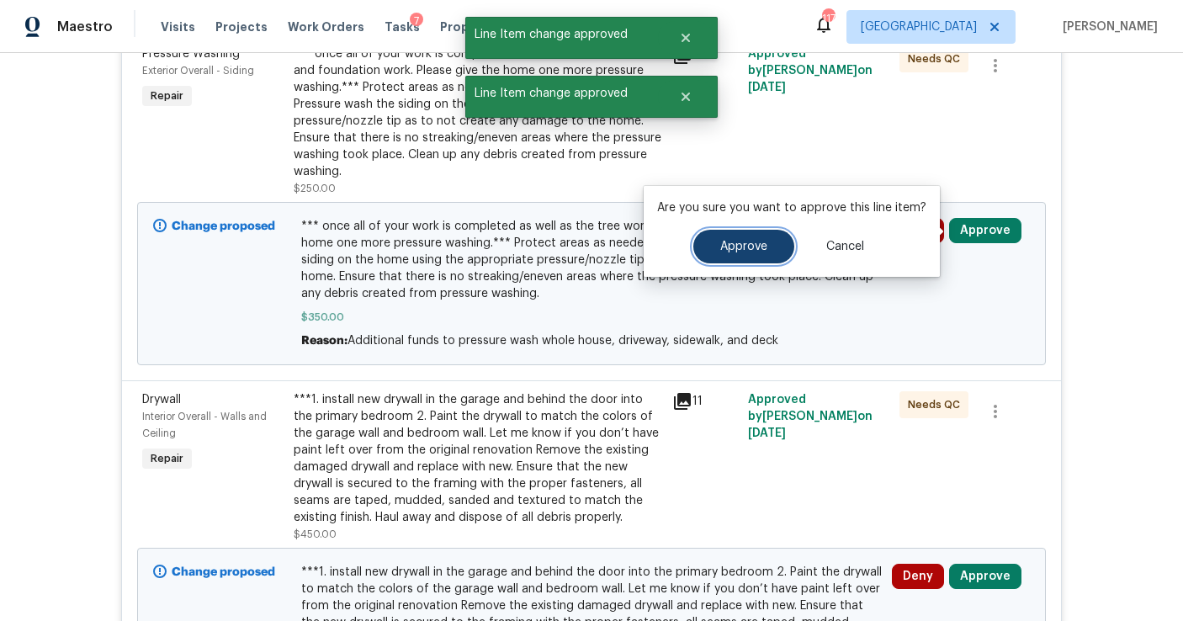
click at [735, 252] on span "Approve" at bounding box center [743, 247] width 47 height 13
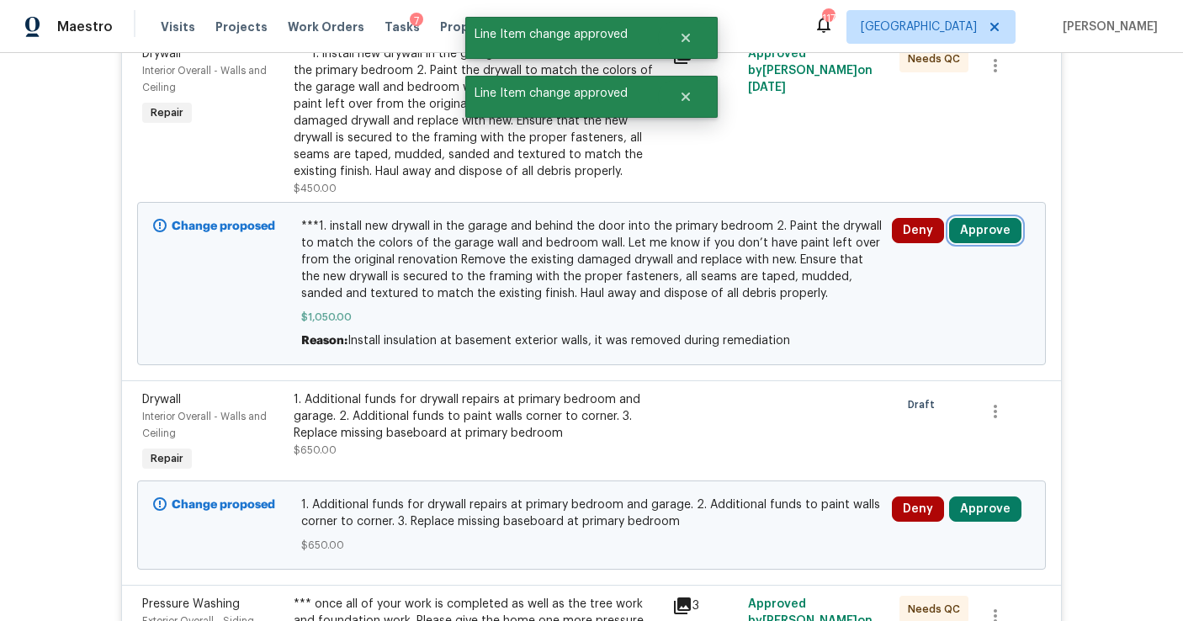
click at [979, 231] on button "Approve" at bounding box center [985, 230] width 72 height 25
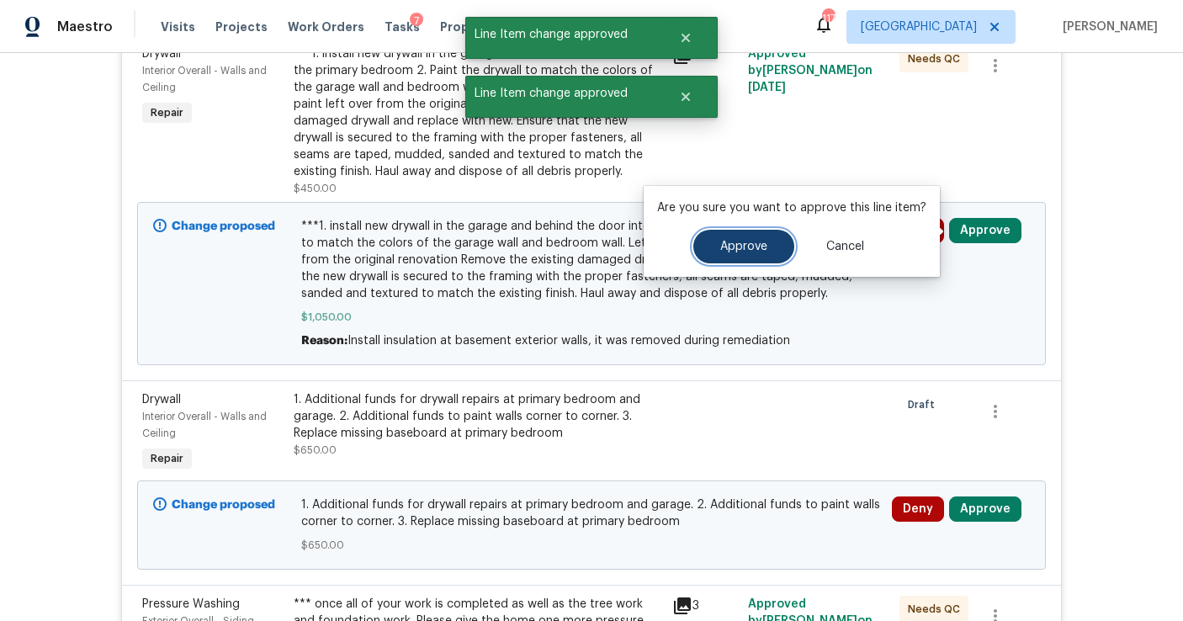
click at [756, 257] on button "Approve" at bounding box center [743, 247] width 101 height 34
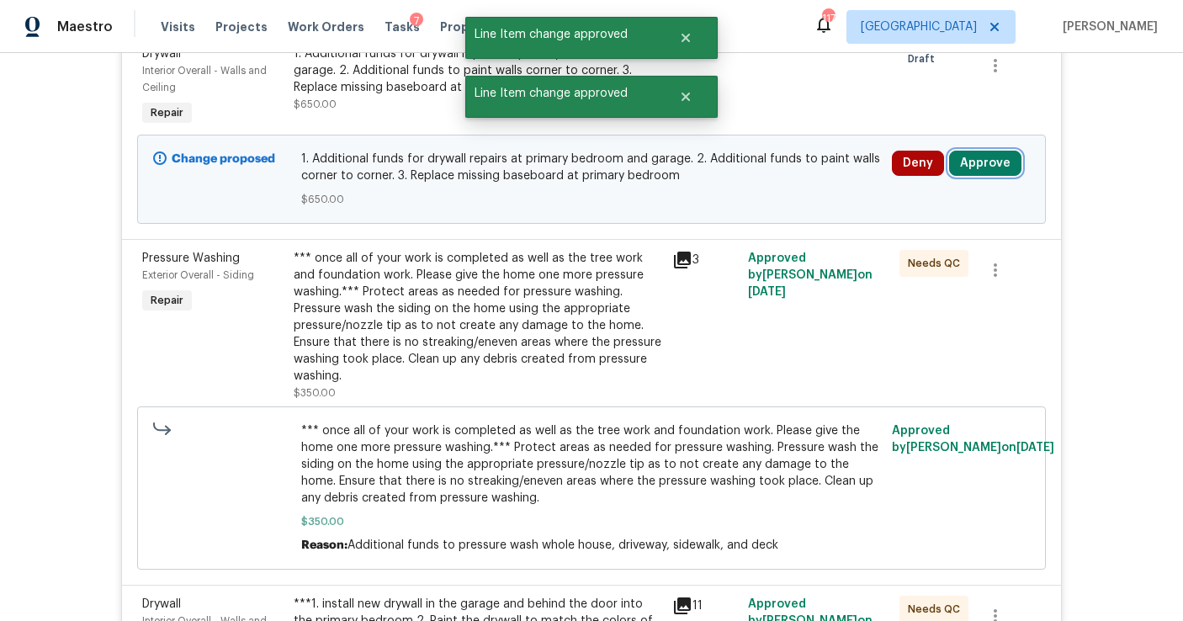
click at [987, 161] on button "Approve" at bounding box center [985, 163] width 72 height 25
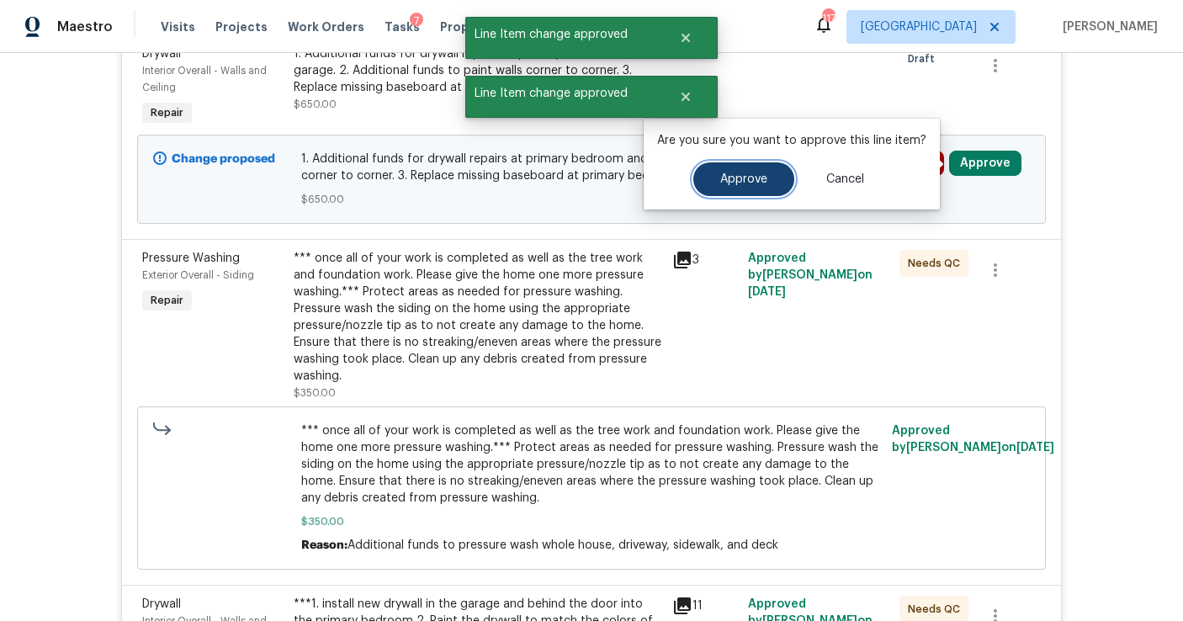
click at [752, 188] on button "Approve" at bounding box center [743, 179] width 101 height 34
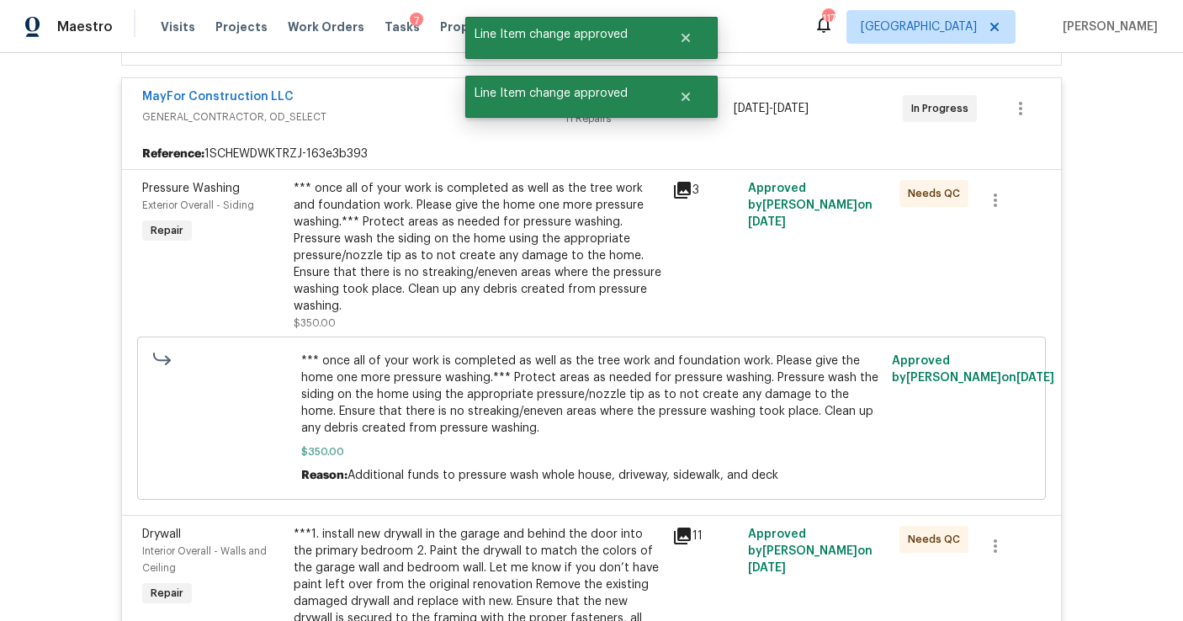
scroll to position [0, 0]
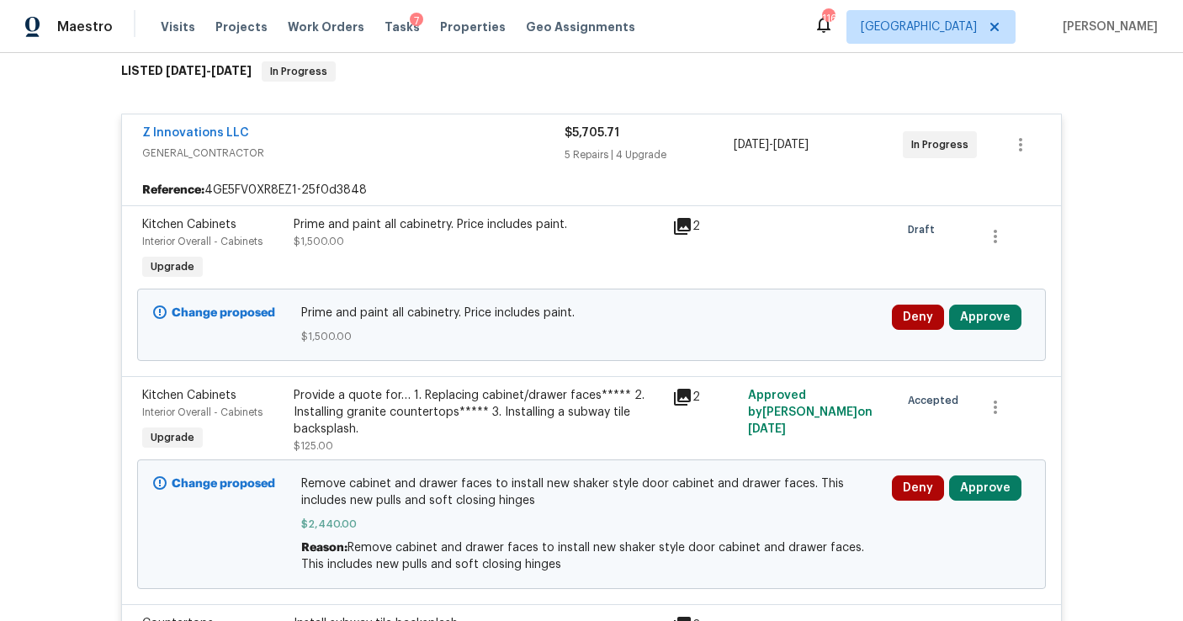
scroll to position [301, 0]
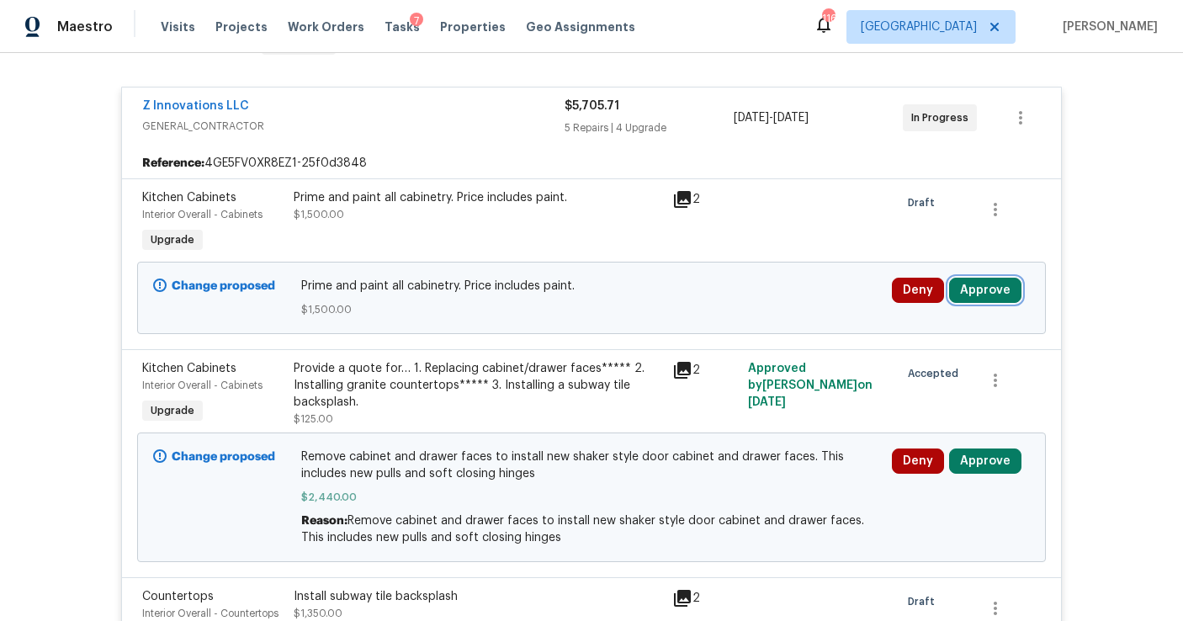
click at [977, 287] on button "Approve" at bounding box center [985, 290] width 72 height 25
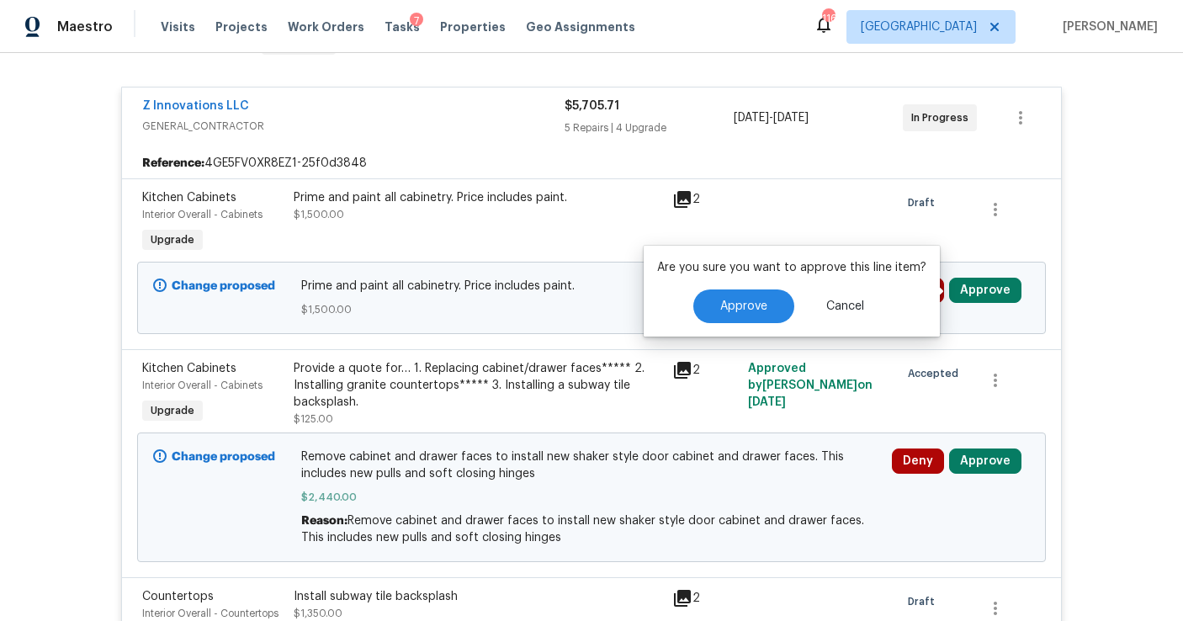
click at [790, 300] on div "Approve Cancel" at bounding box center [791, 306] width 269 height 34
click at [770, 304] on button "Approve" at bounding box center [743, 306] width 101 height 34
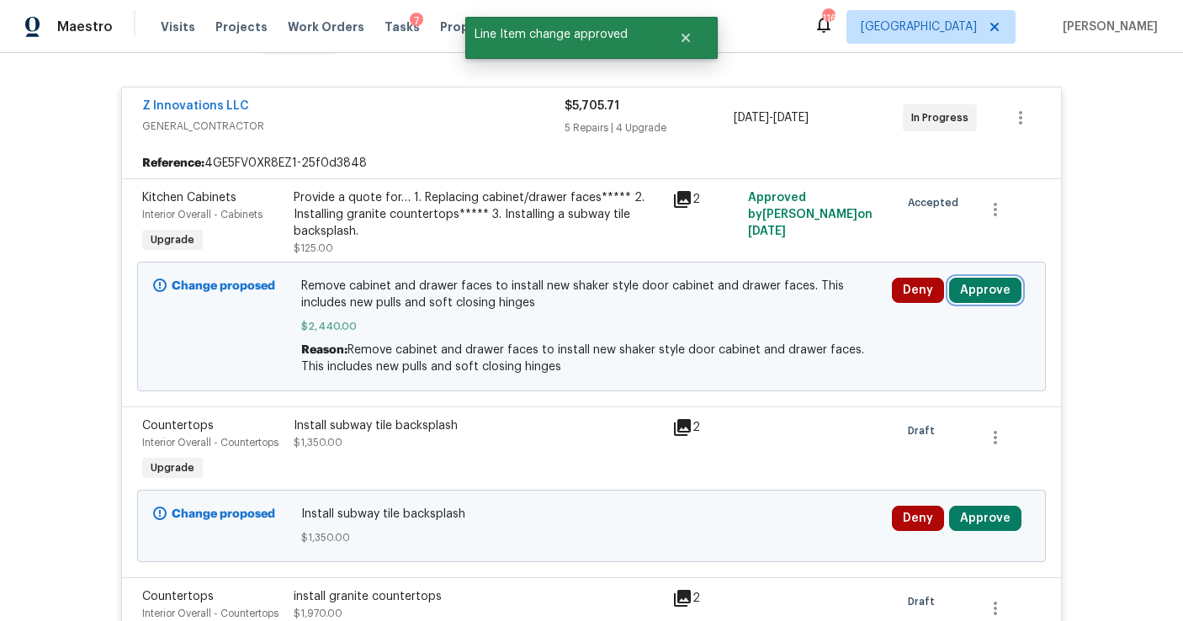
click at [995, 289] on button "Approve" at bounding box center [985, 290] width 72 height 25
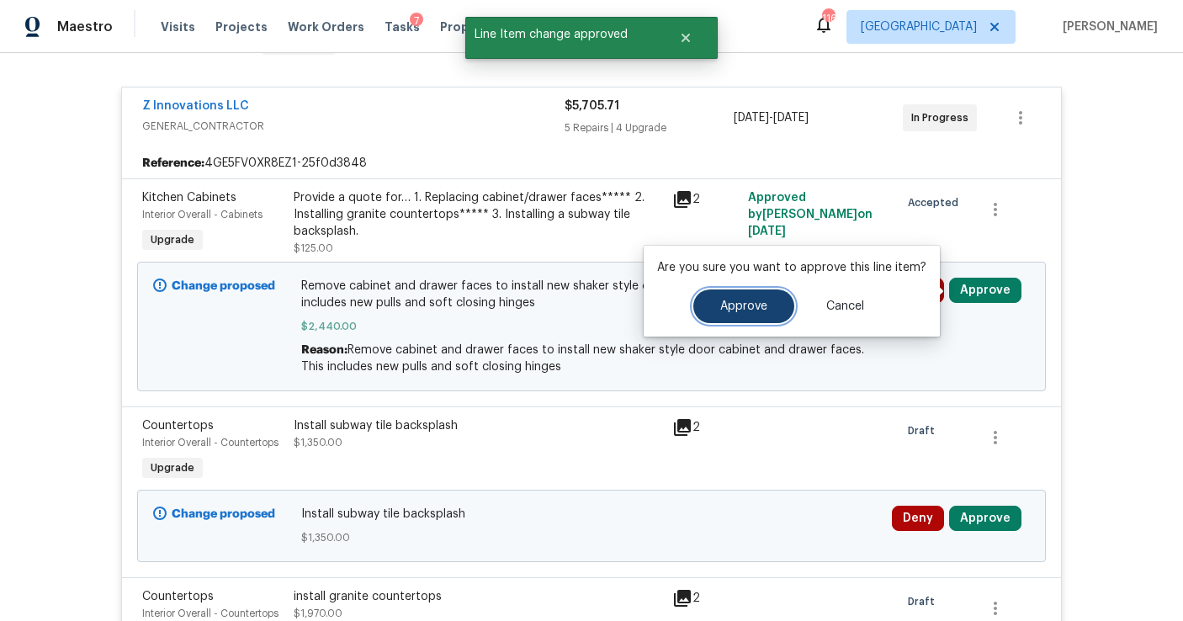
click at [729, 304] on span "Approve" at bounding box center [743, 306] width 47 height 13
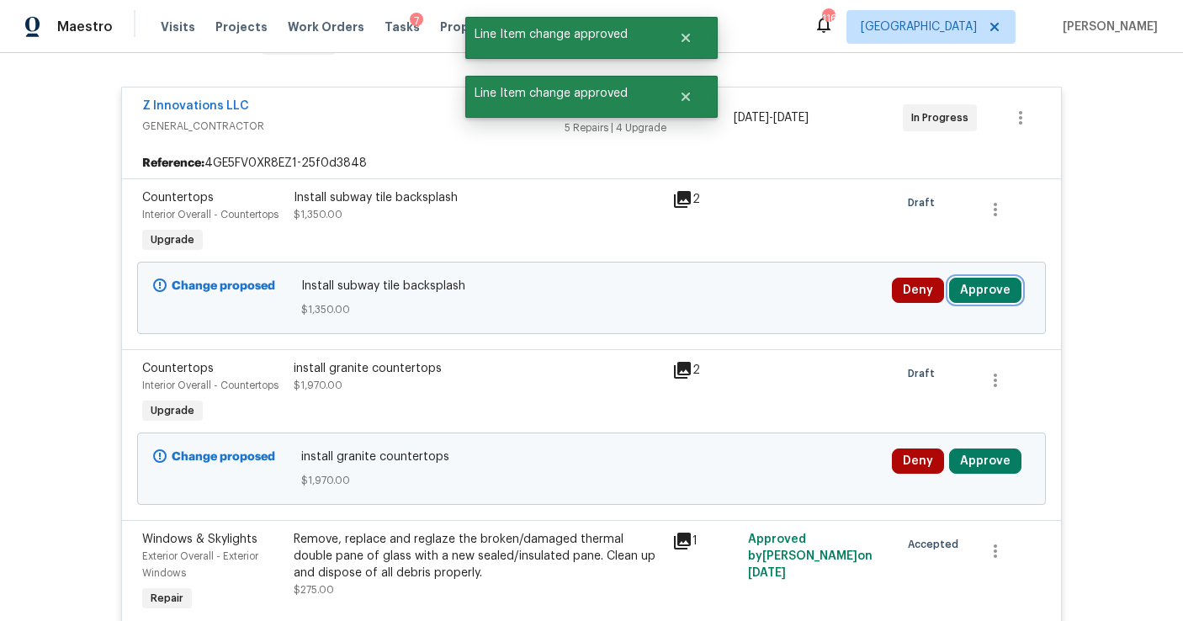
click at [992, 279] on button "Approve" at bounding box center [985, 290] width 72 height 25
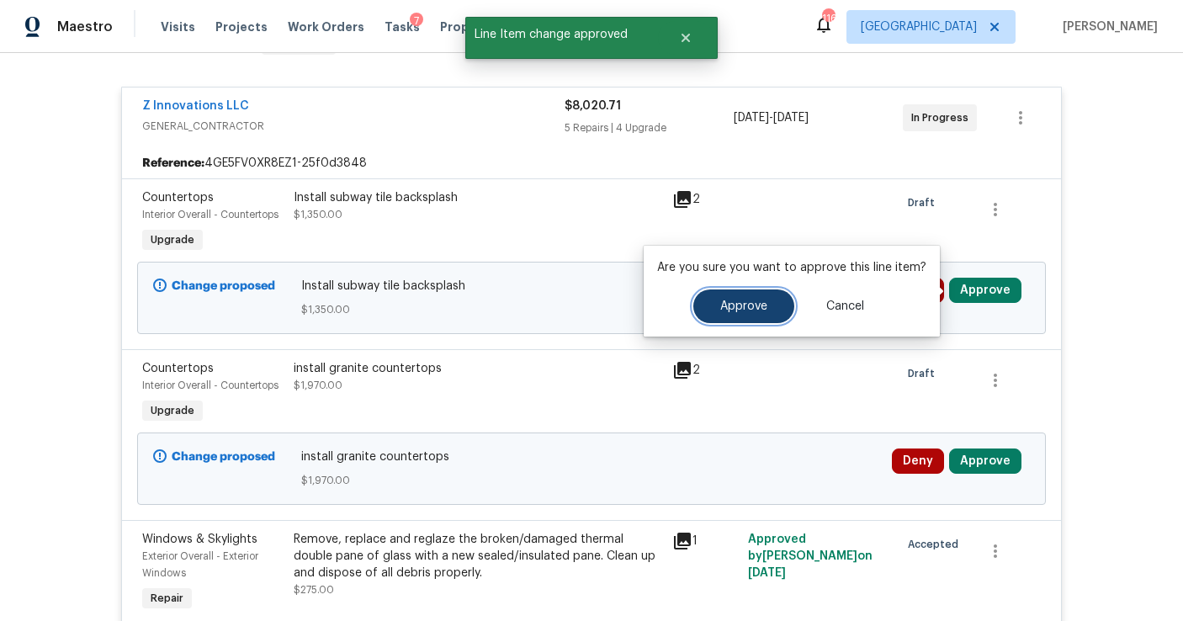
click at [724, 315] on button "Approve" at bounding box center [743, 306] width 101 height 34
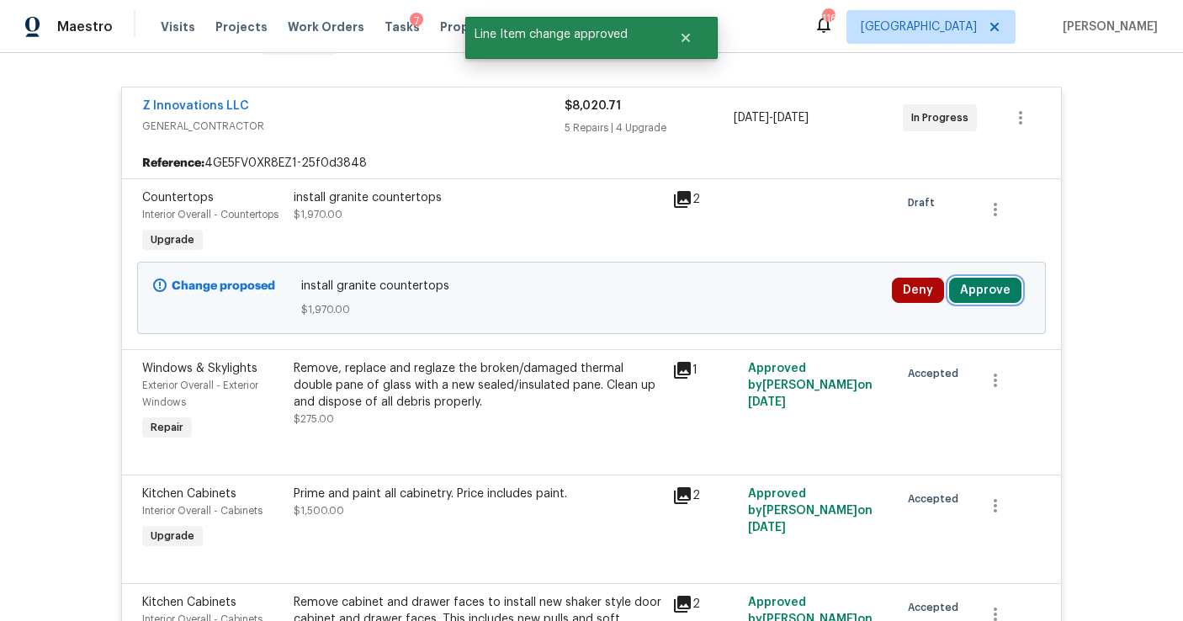
click at [975, 284] on button "Approve" at bounding box center [985, 290] width 72 height 25
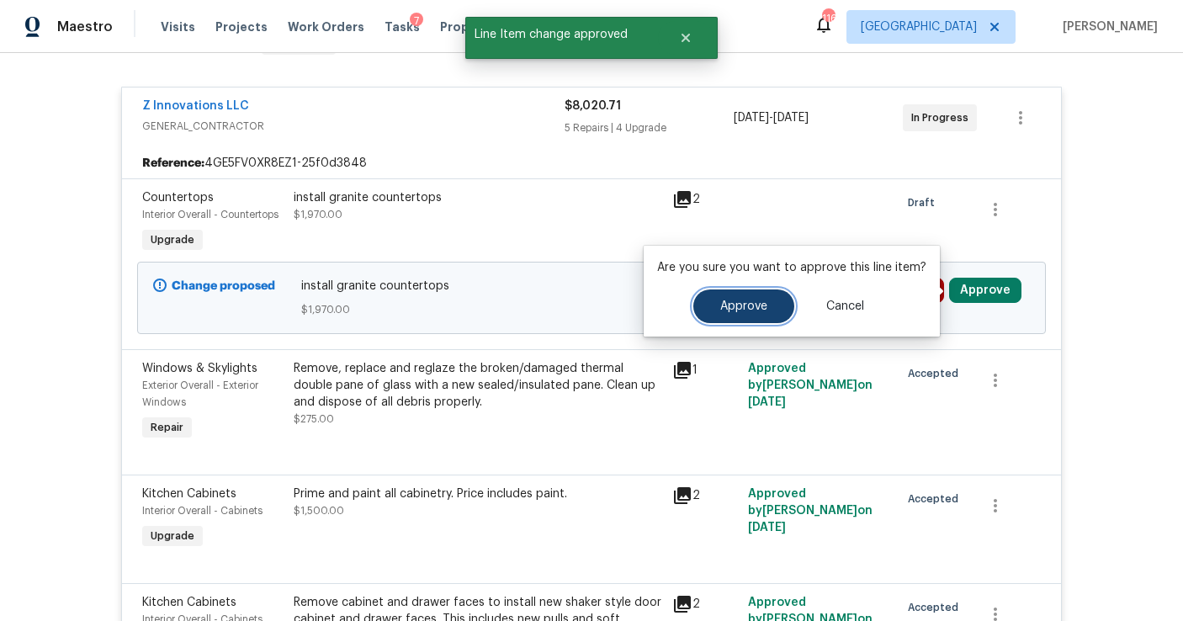
click at [738, 299] on button "Approve" at bounding box center [743, 306] width 101 height 34
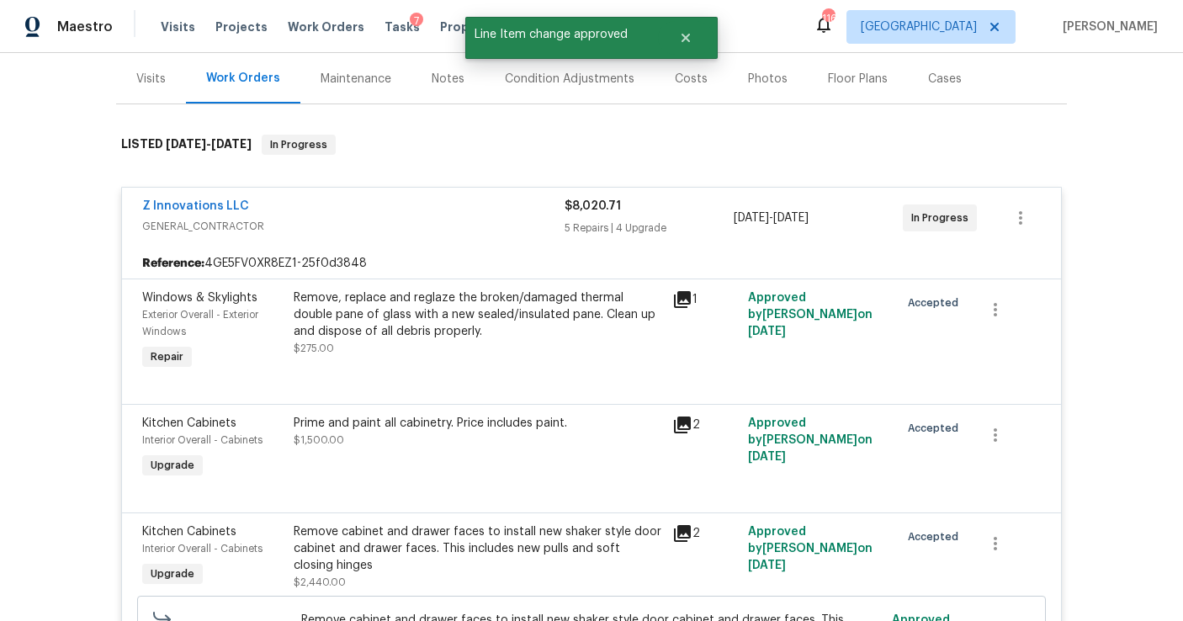
scroll to position [0, 0]
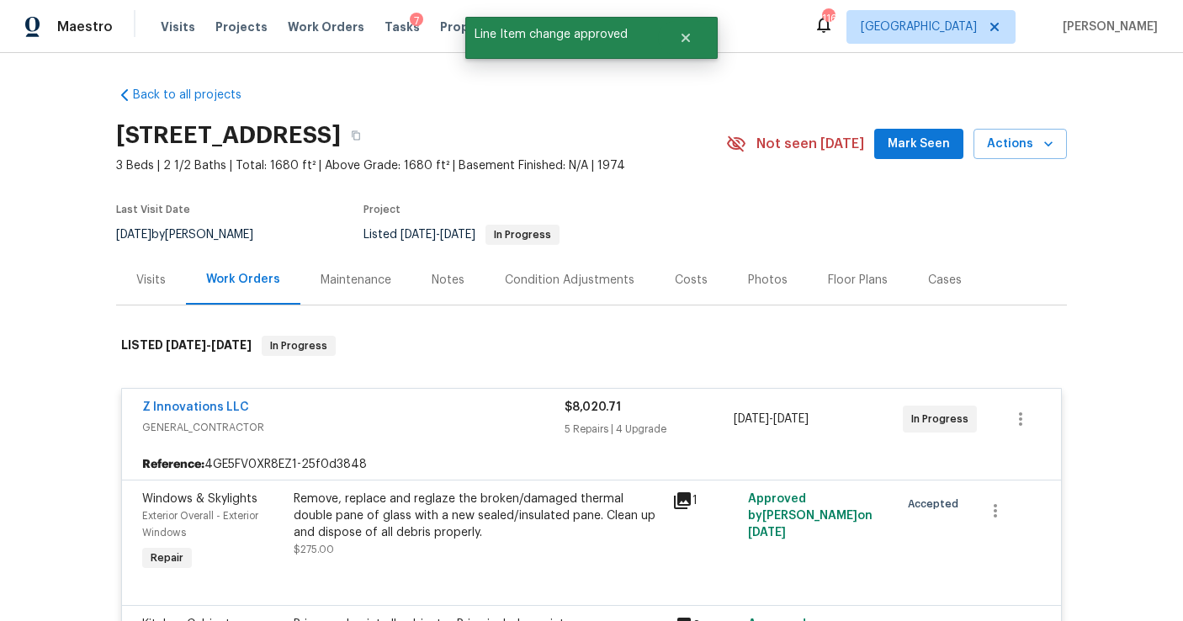
click at [563, 275] on div "Condition Adjustments" at bounding box center [570, 280] width 130 height 17
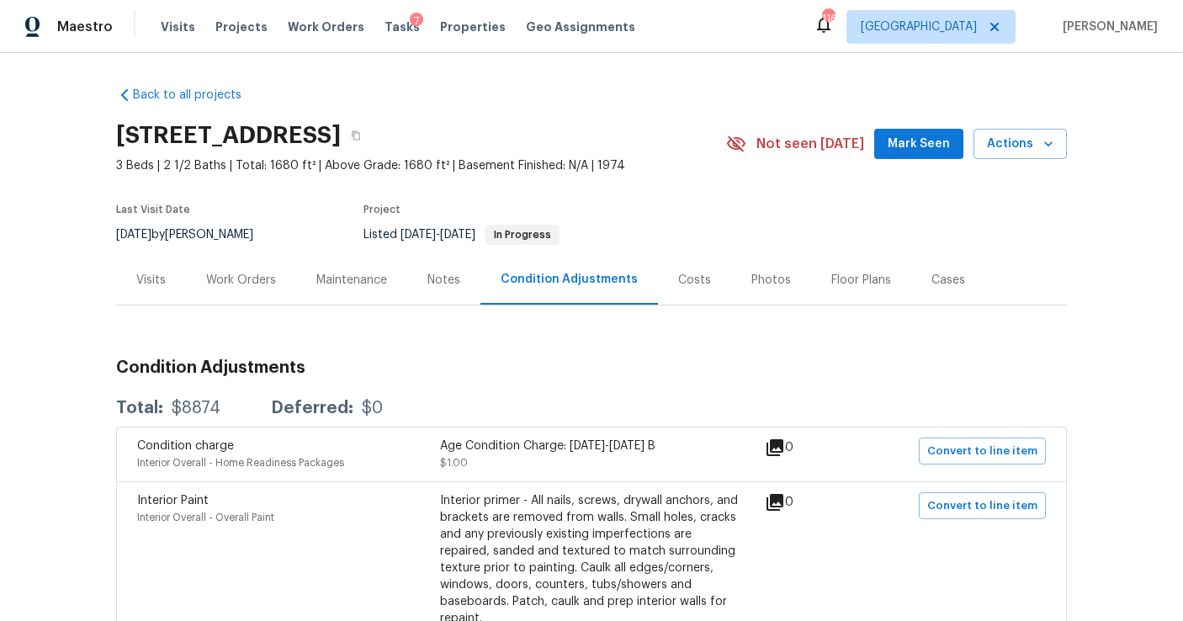
click at [243, 296] on div "Work Orders" at bounding box center [241, 280] width 110 height 50
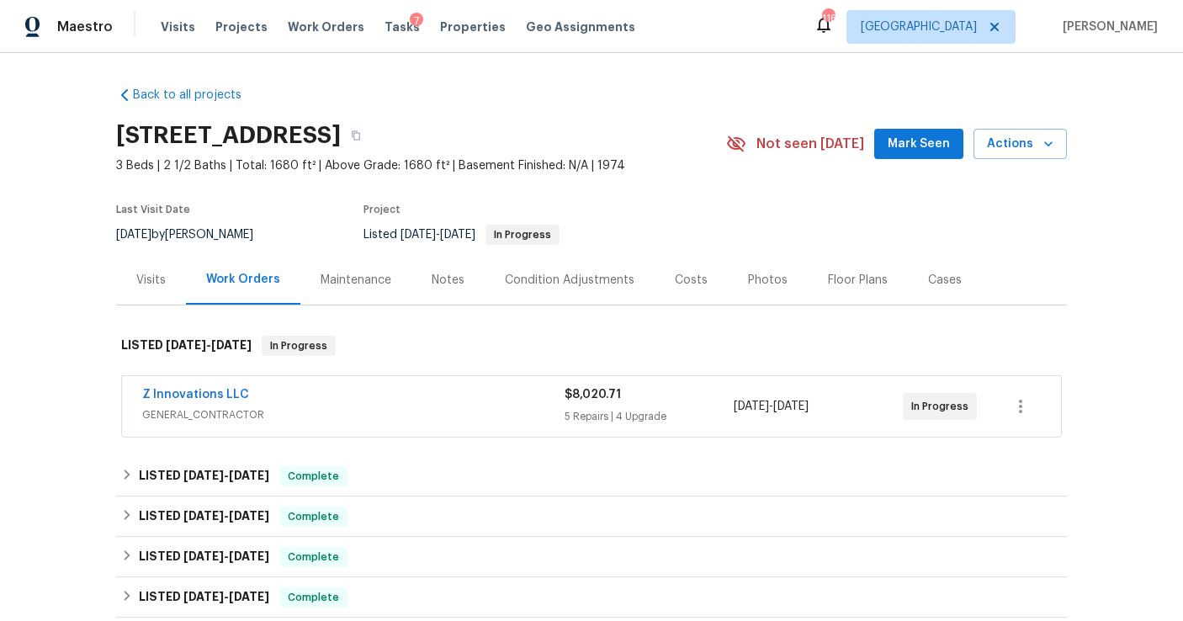
click at [675, 283] on div "Costs" at bounding box center [691, 280] width 33 height 17
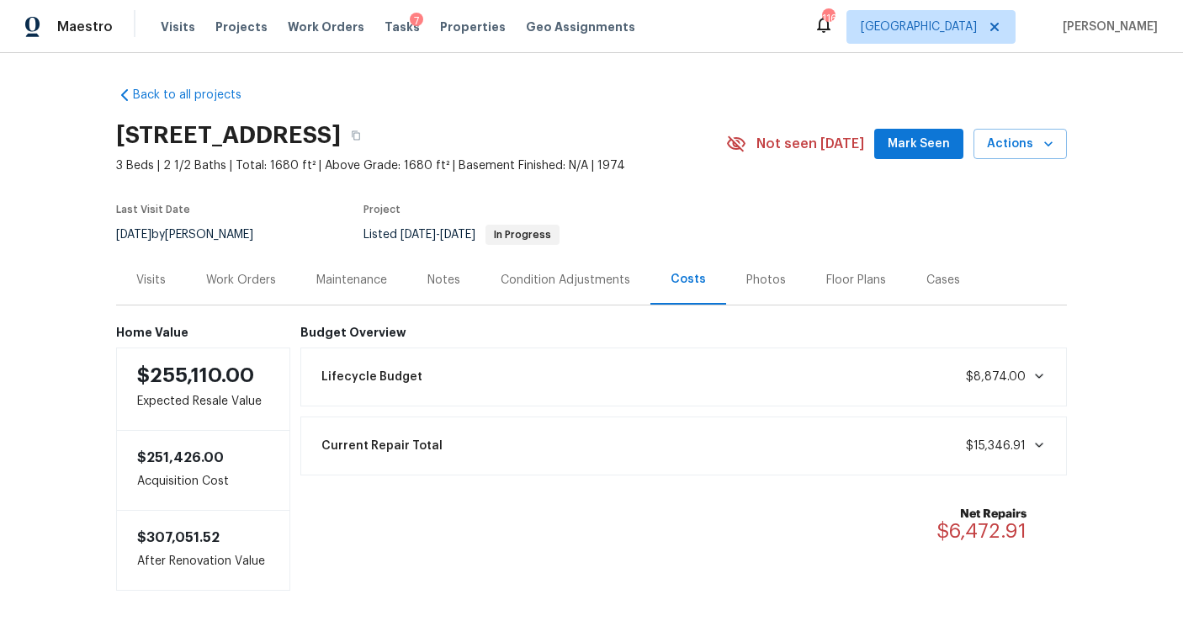
click at [251, 276] on div "Work Orders" at bounding box center [241, 280] width 70 height 17
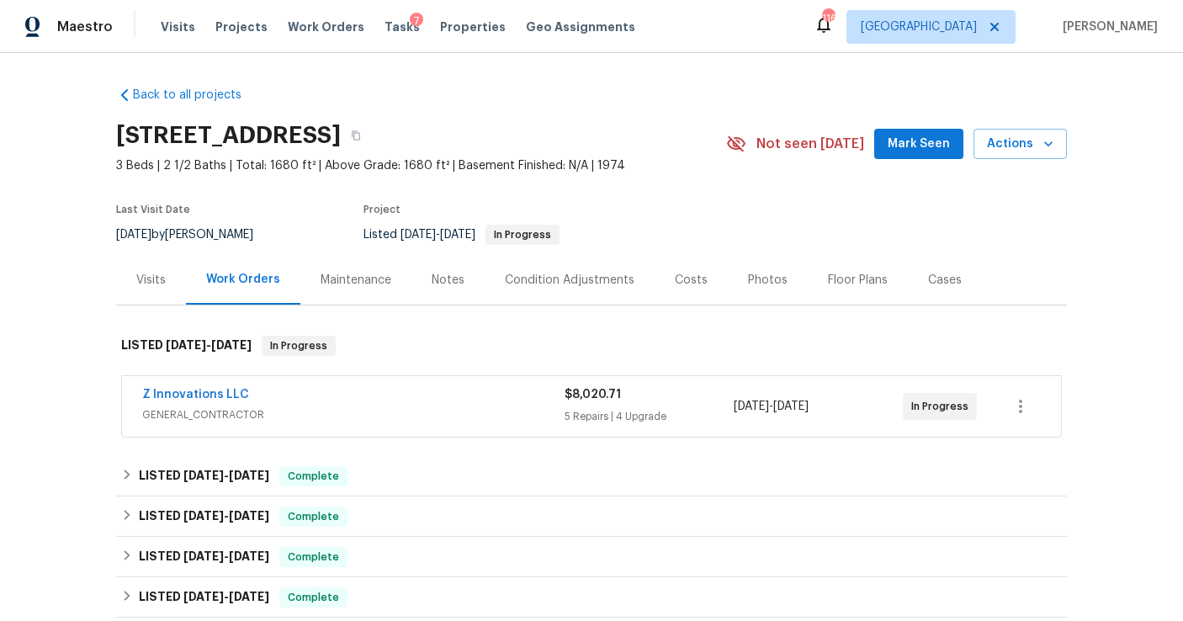
click at [159, 273] on div "Visits" at bounding box center [150, 280] width 29 height 17
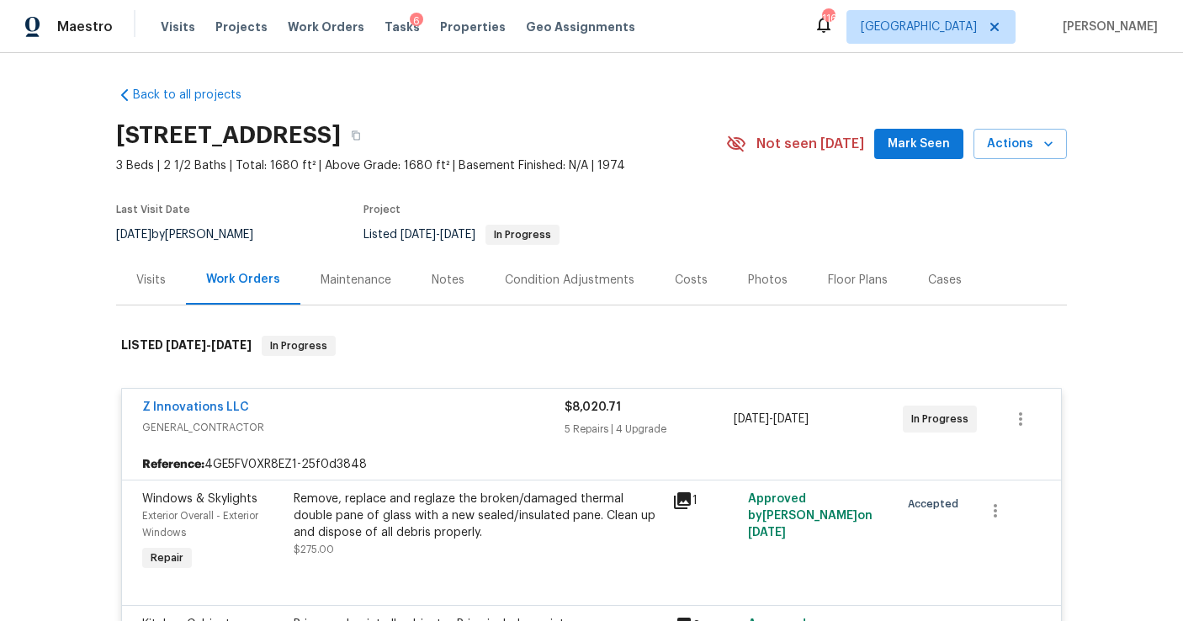
click at [148, 281] on div "Visits" at bounding box center [150, 280] width 29 height 17
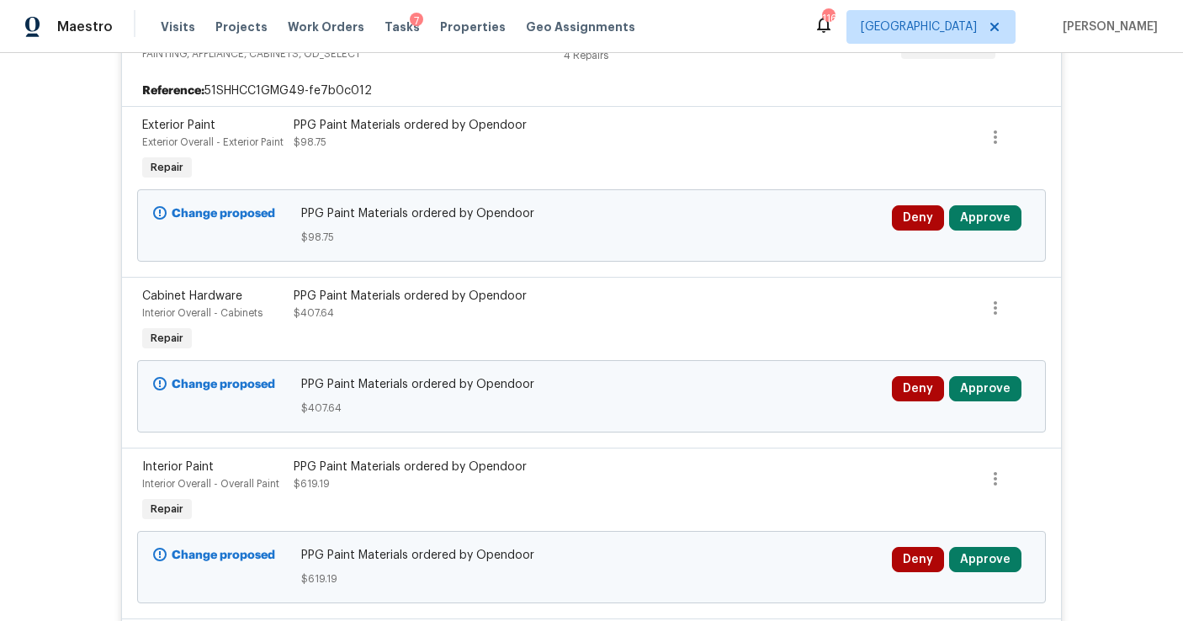
scroll to position [1018, 0]
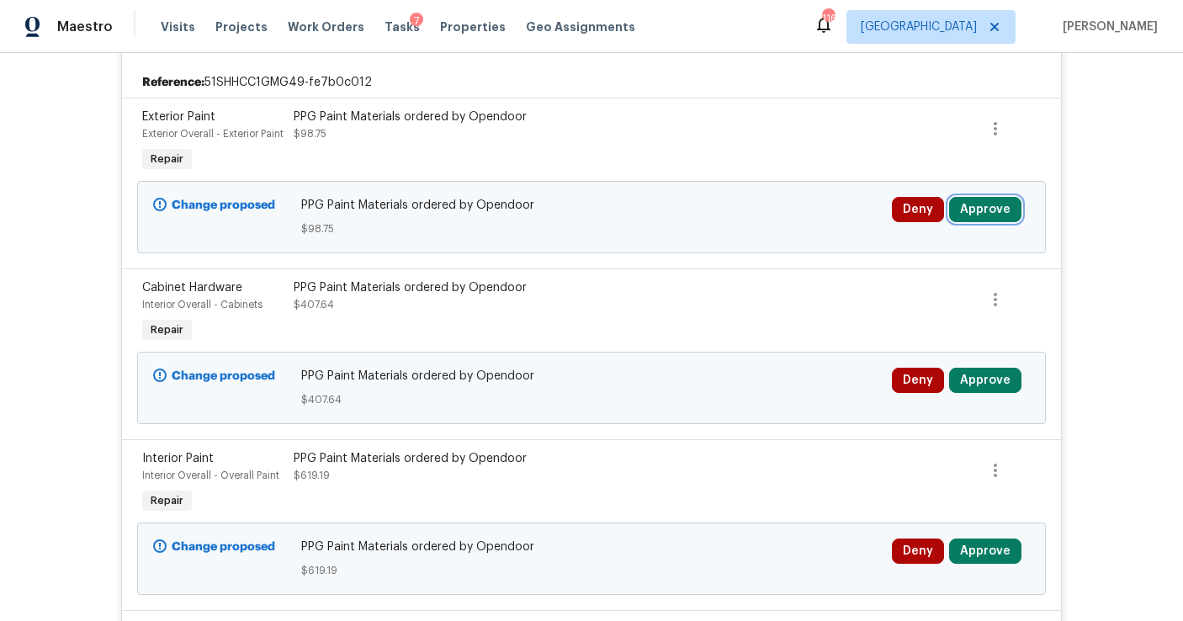
click at [978, 222] on button "Approve" at bounding box center [985, 209] width 72 height 25
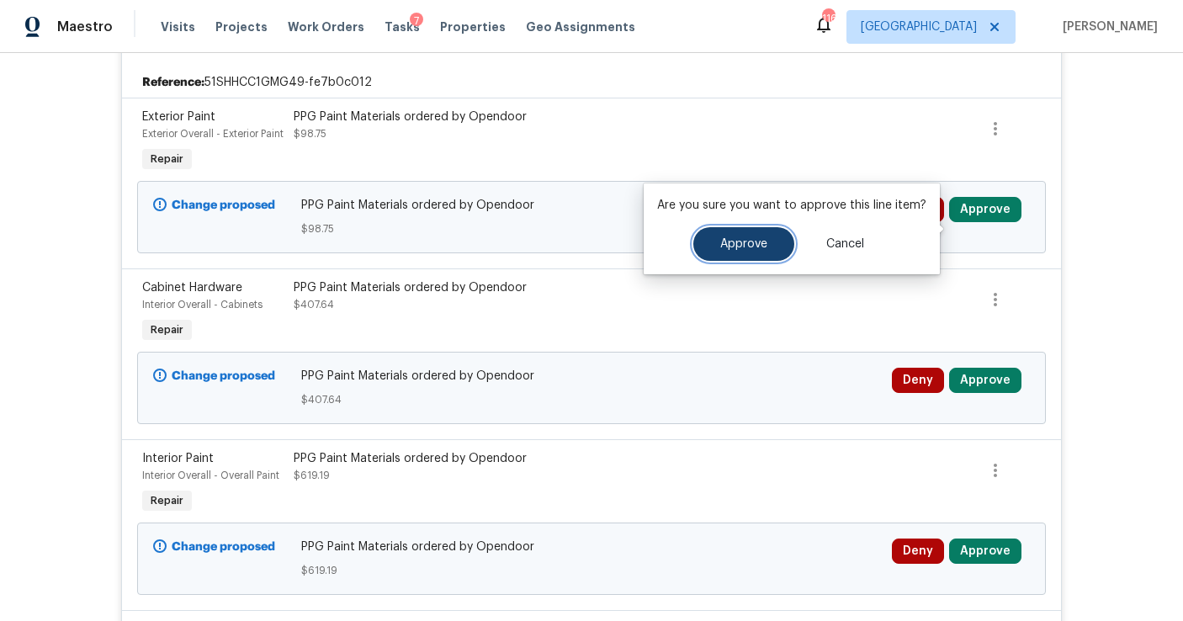
click at [736, 245] on span "Approve" at bounding box center [743, 244] width 47 height 13
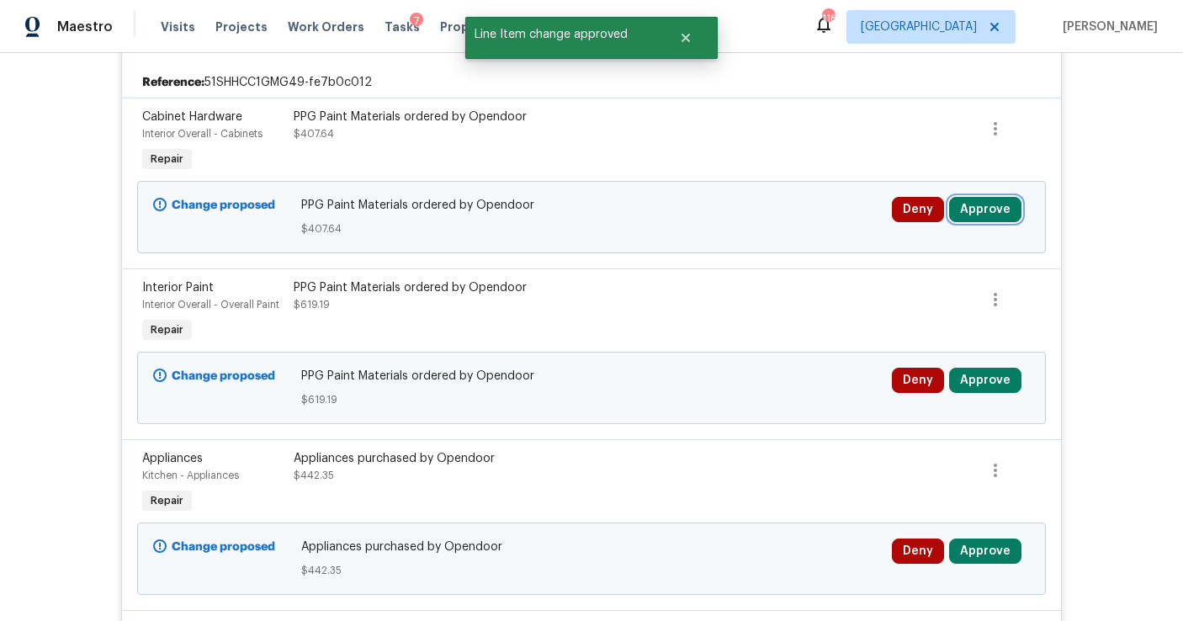
click at [987, 208] on button "Approve" at bounding box center [985, 209] width 72 height 25
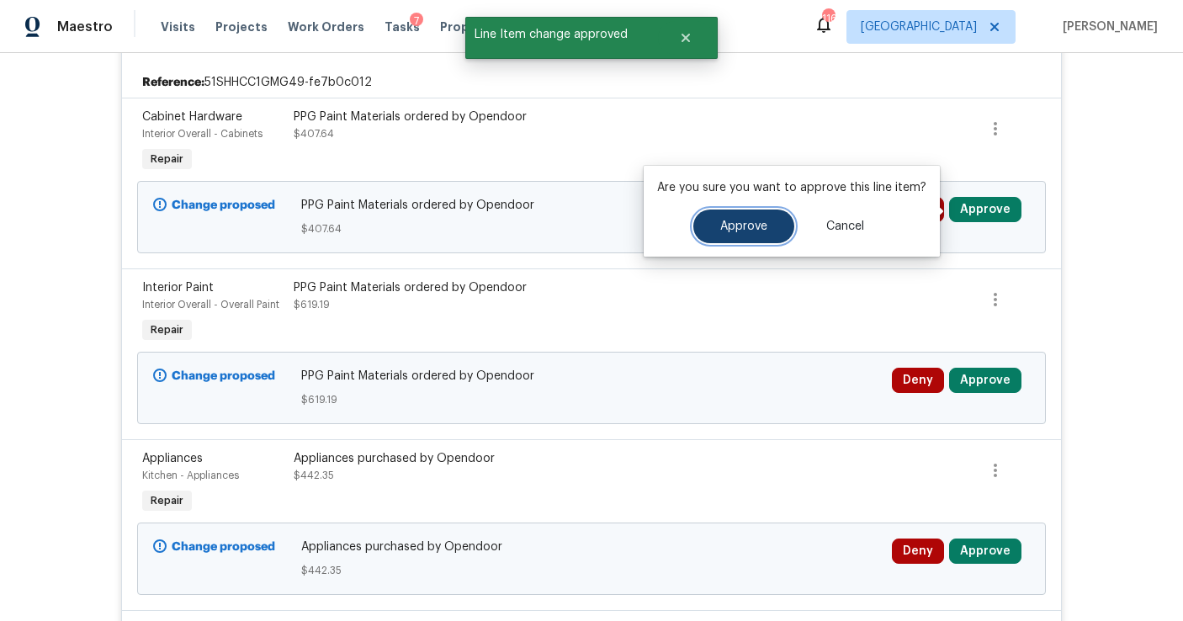
click at [746, 218] on button "Approve" at bounding box center [743, 226] width 101 height 34
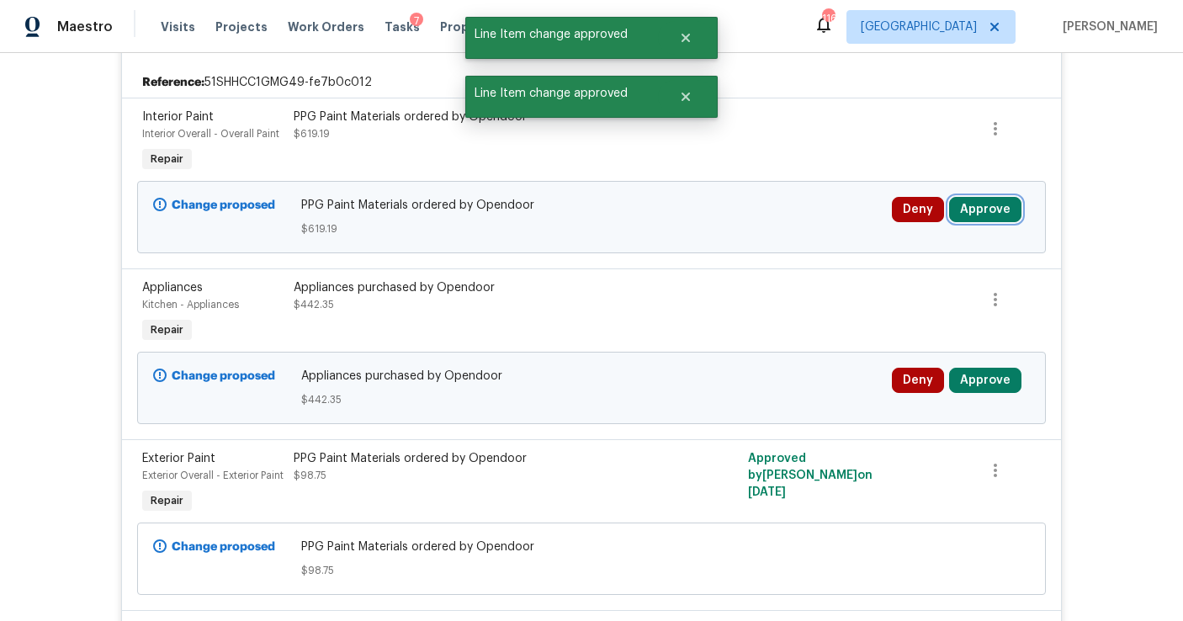
click at [983, 204] on button "Approve" at bounding box center [985, 209] width 72 height 25
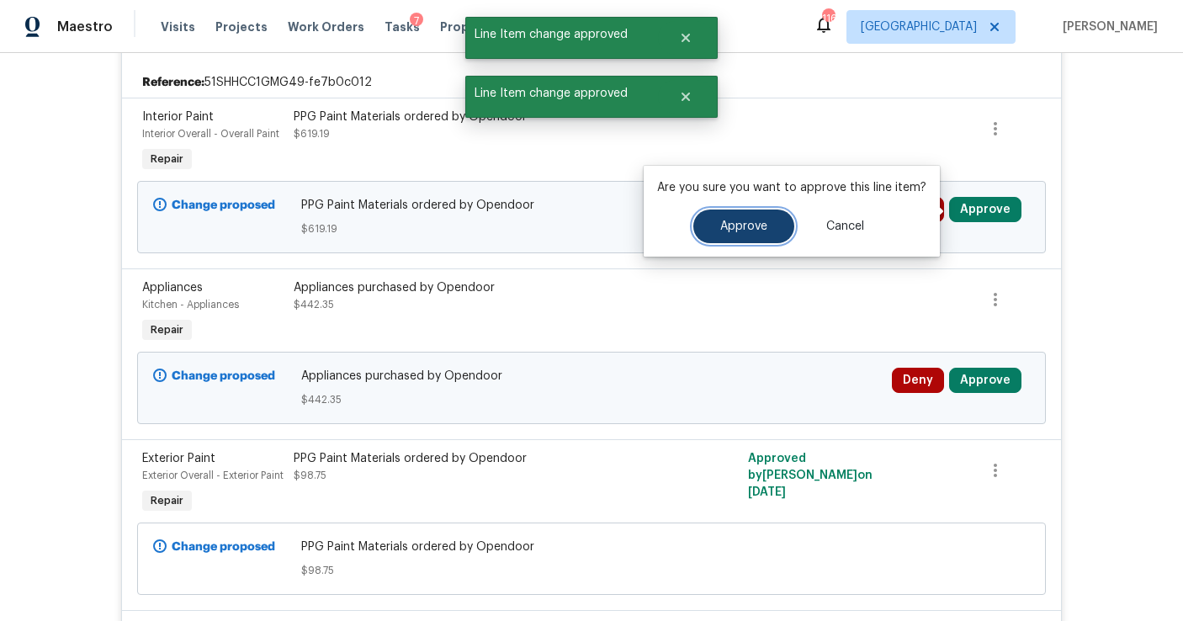
click at [754, 225] on span "Approve" at bounding box center [743, 226] width 47 height 13
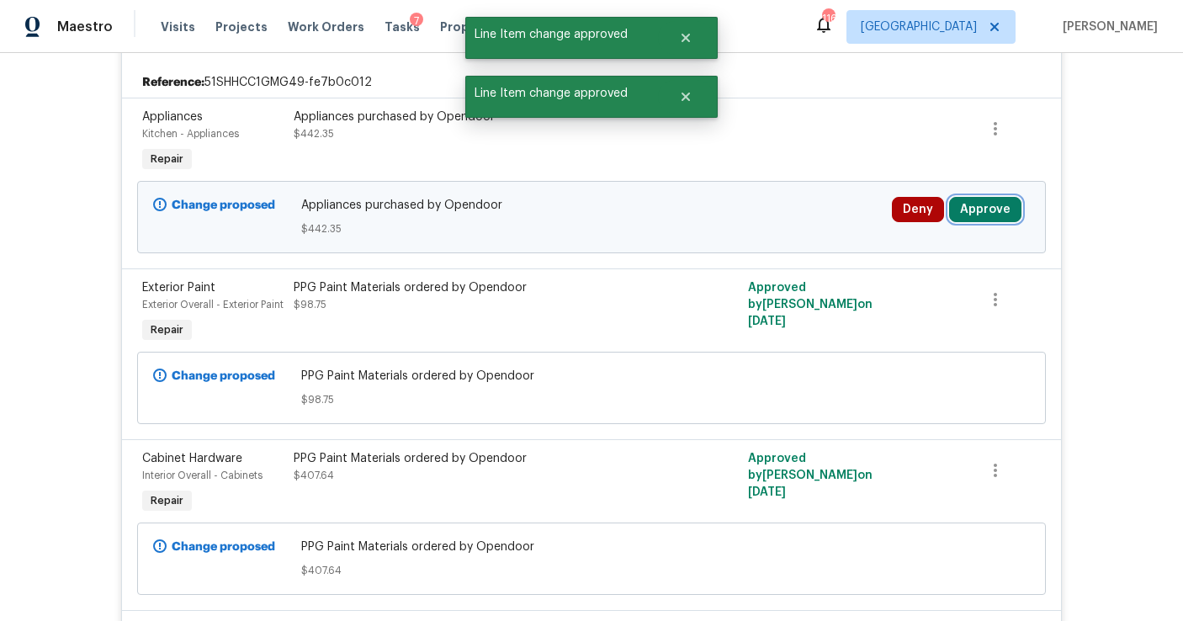
click at [969, 214] on button "Approve" at bounding box center [985, 209] width 72 height 25
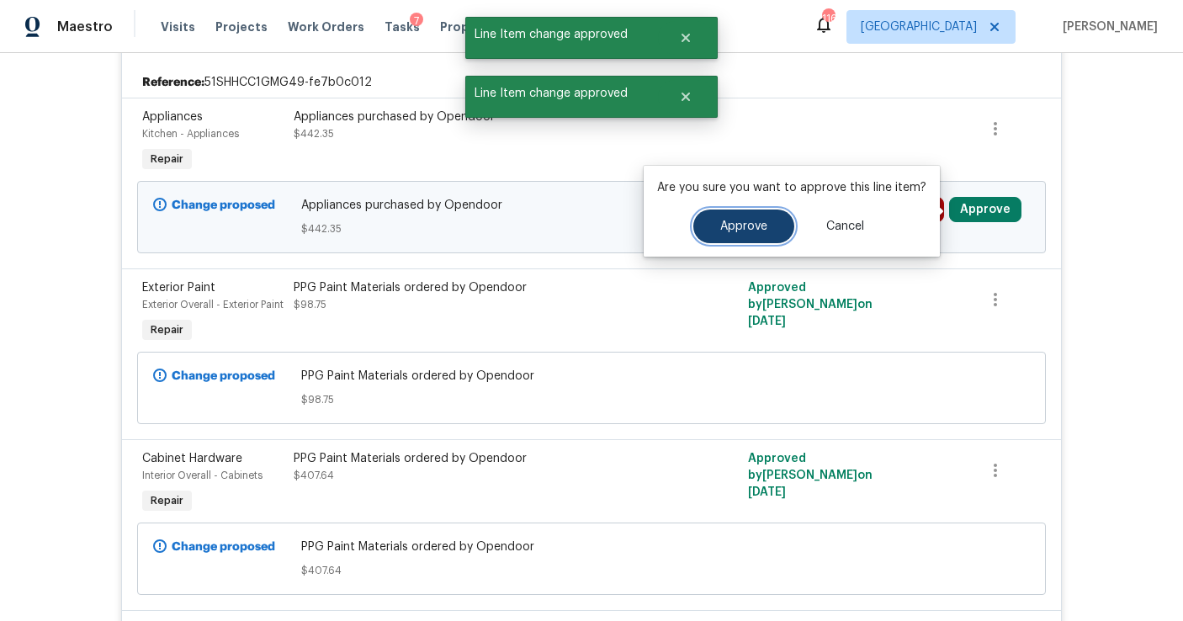
click at [754, 231] on span "Approve" at bounding box center [743, 226] width 47 height 13
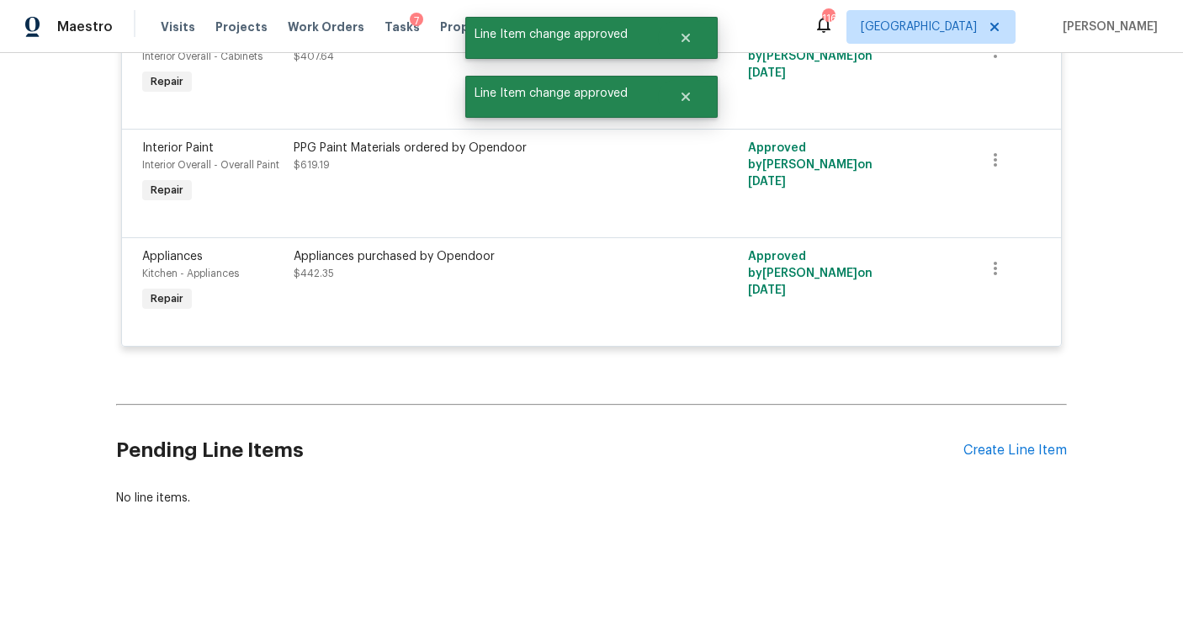
scroll to position [0, 0]
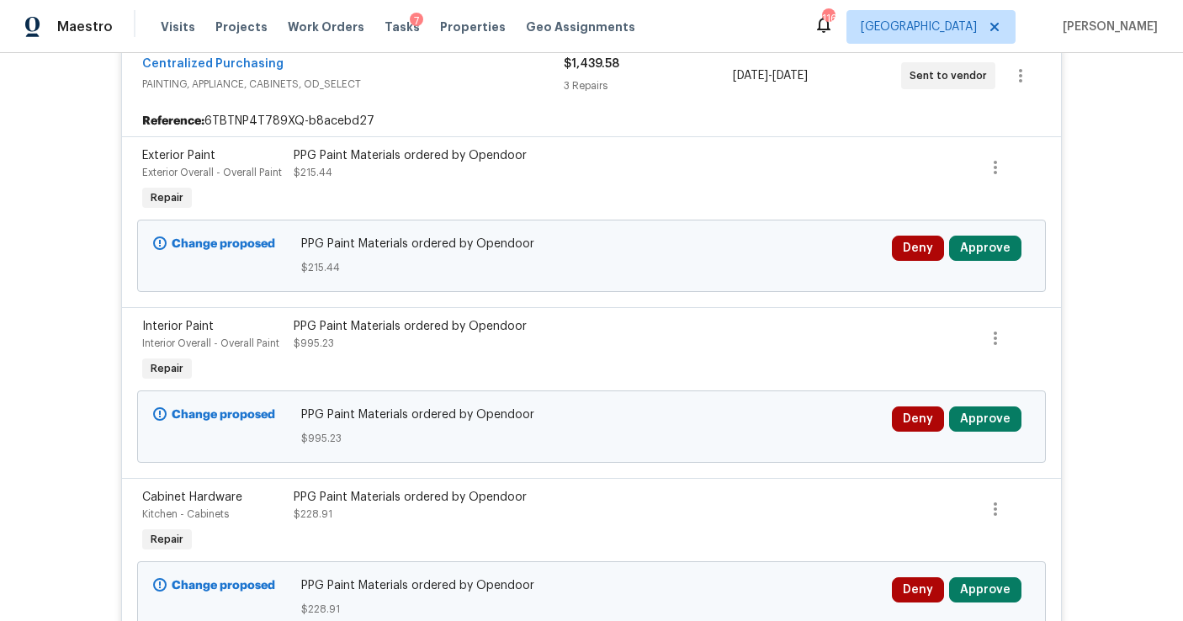
scroll to position [622, 0]
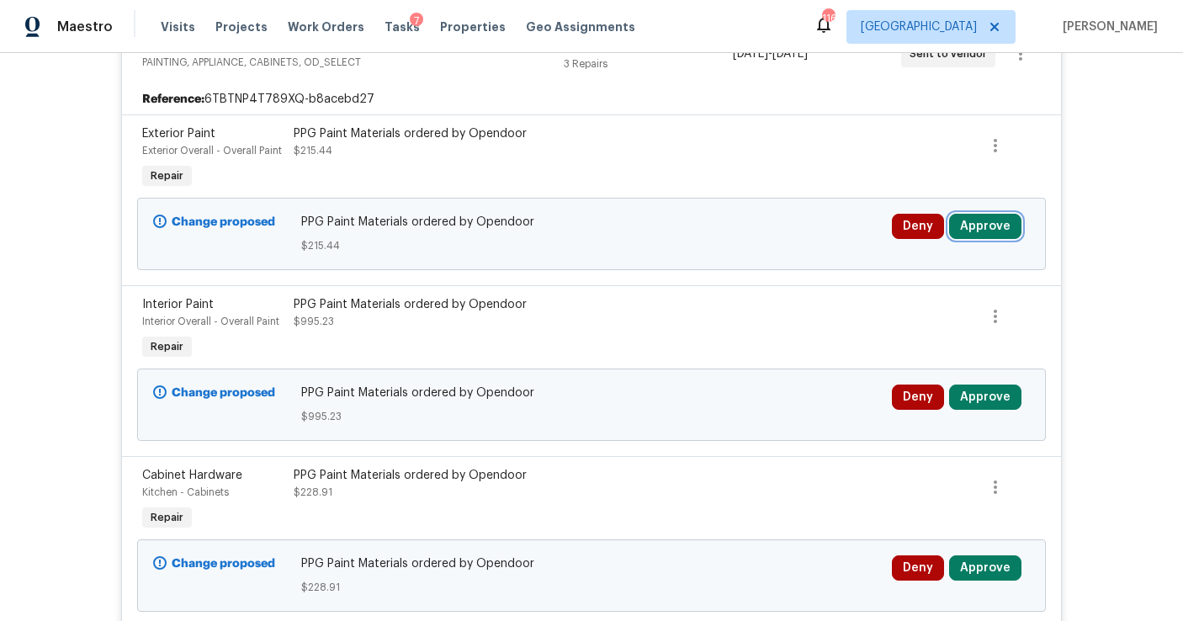
click at [977, 214] on button "Approve" at bounding box center [985, 226] width 72 height 25
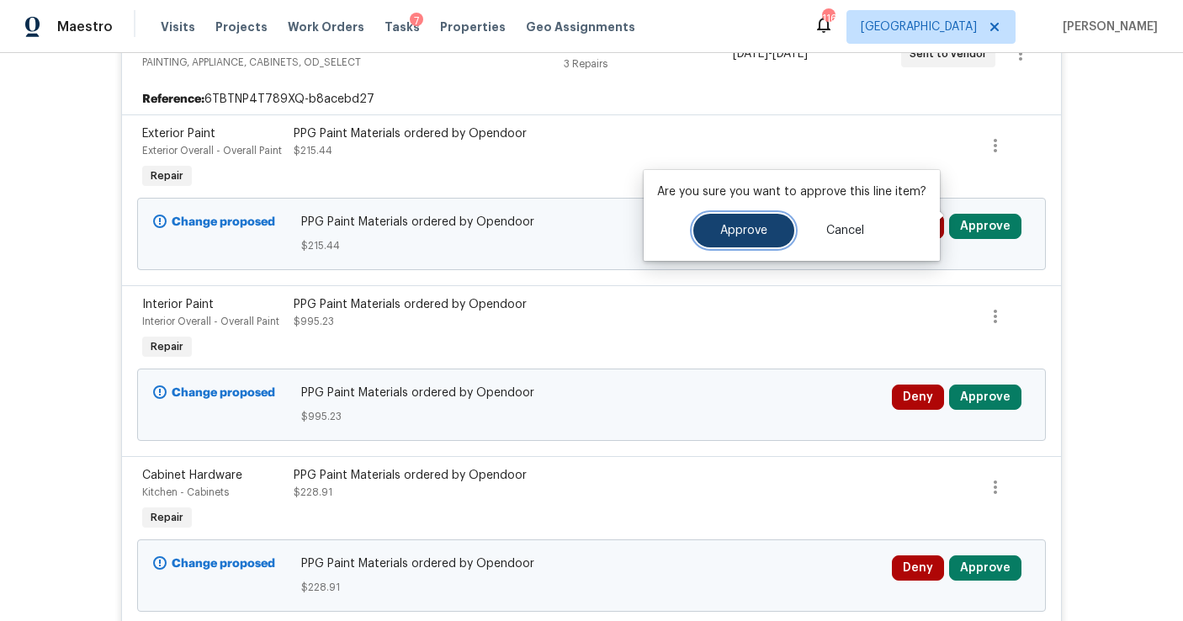
click at [768, 233] on button "Approve" at bounding box center [743, 231] width 101 height 34
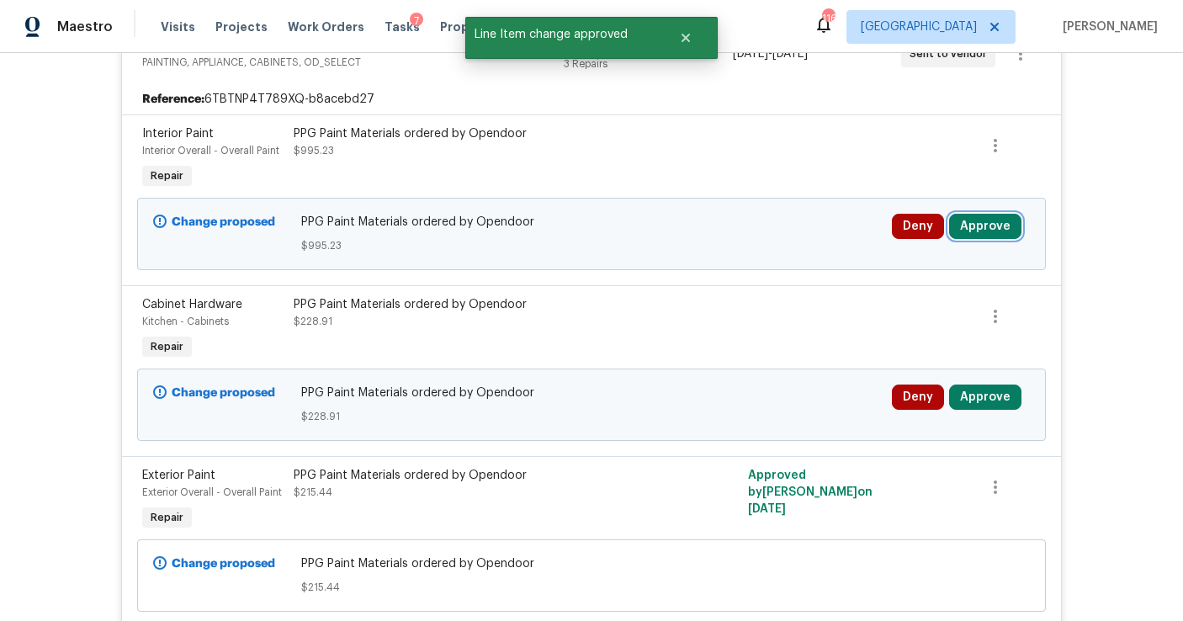
click at [980, 214] on button "Approve" at bounding box center [985, 226] width 72 height 25
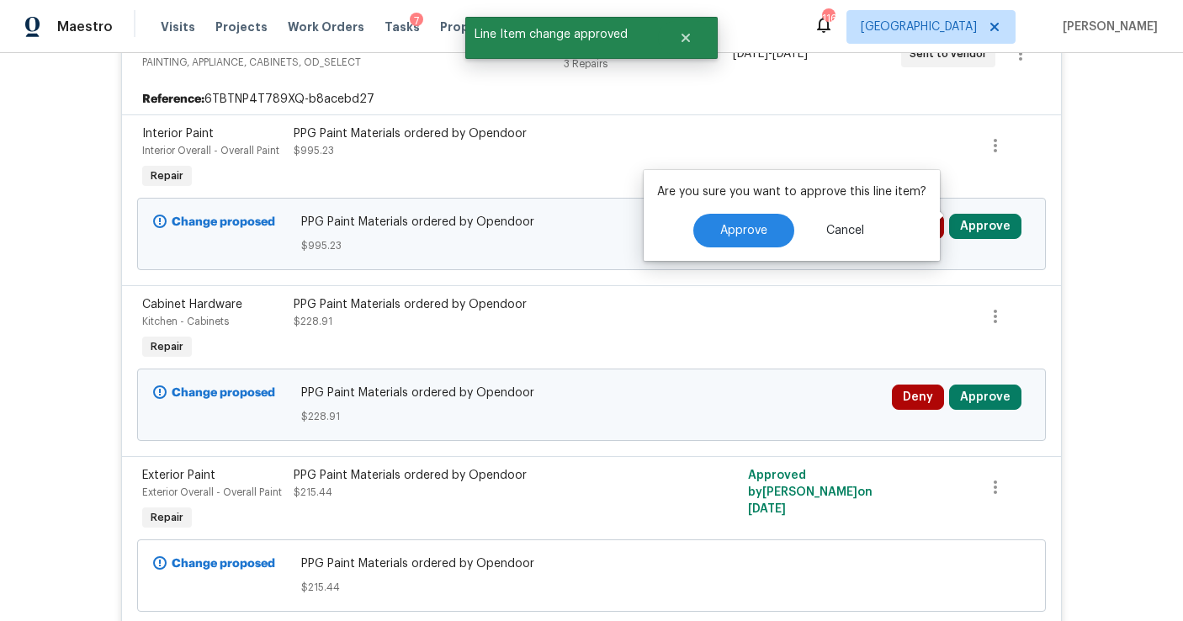
click at [760, 212] on div "Are you sure you want to approve this line item? Approve Cancel" at bounding box center [791, 215] width 296 height 91
click at [738, 244] on button "Approve" at bounding box center [743, 231] width 101 height 34
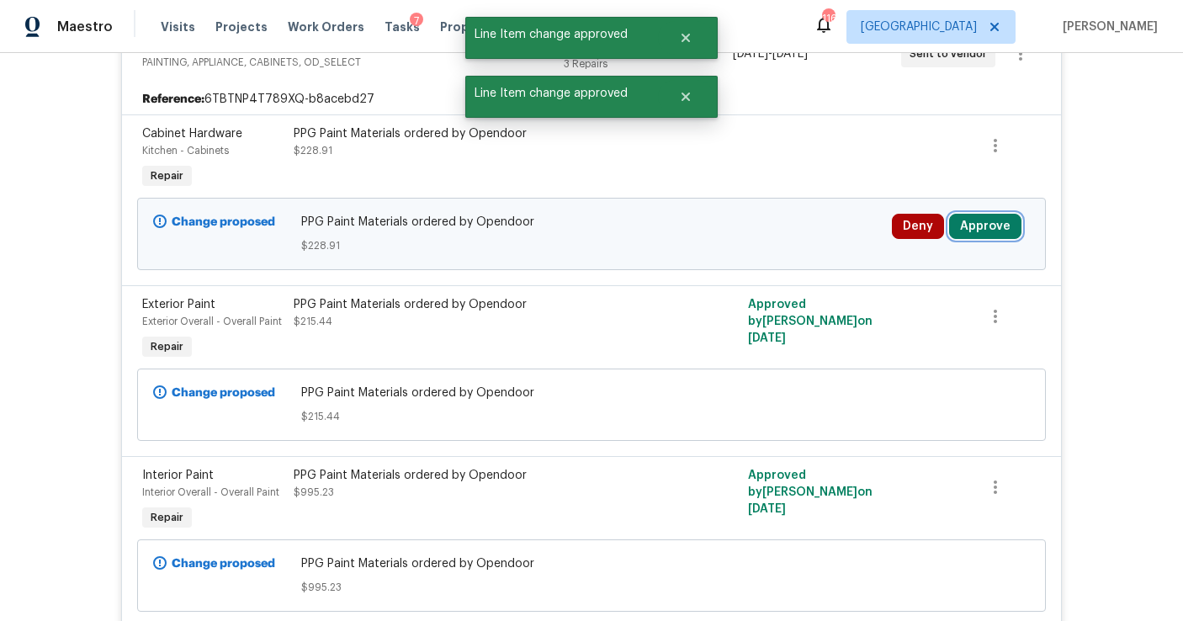
click at [982, 214] on button "Approve" at bounding box center [985, 226] width 72 height 25
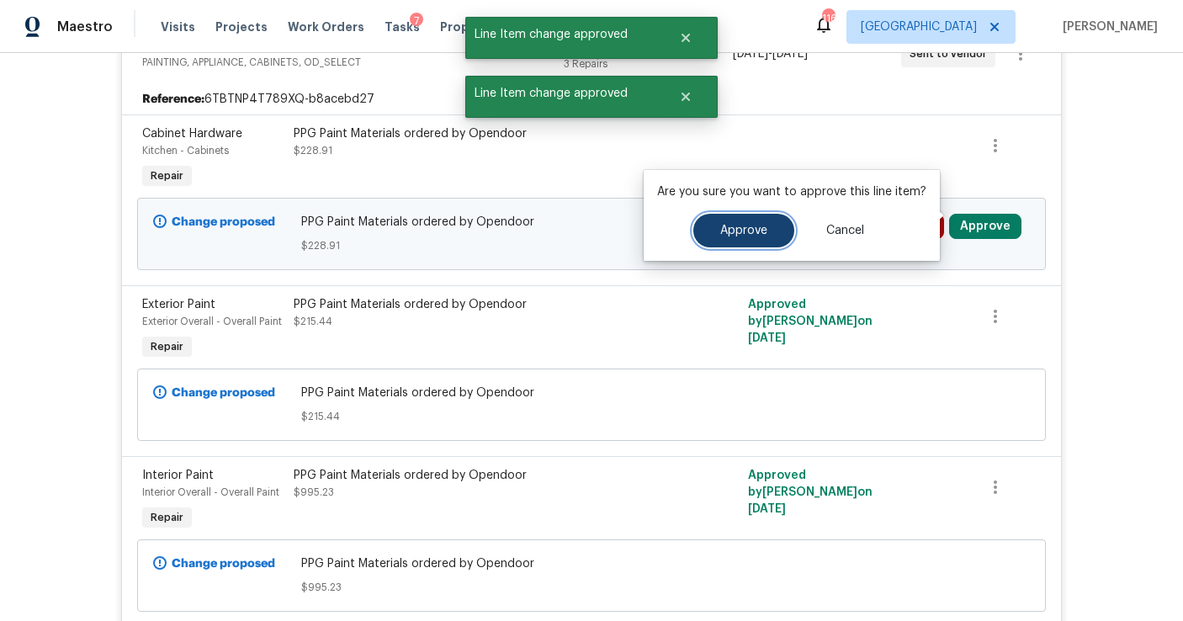
click at [751, 236] on span "Approve" at bounding box center [743, 231] width 47 height 13
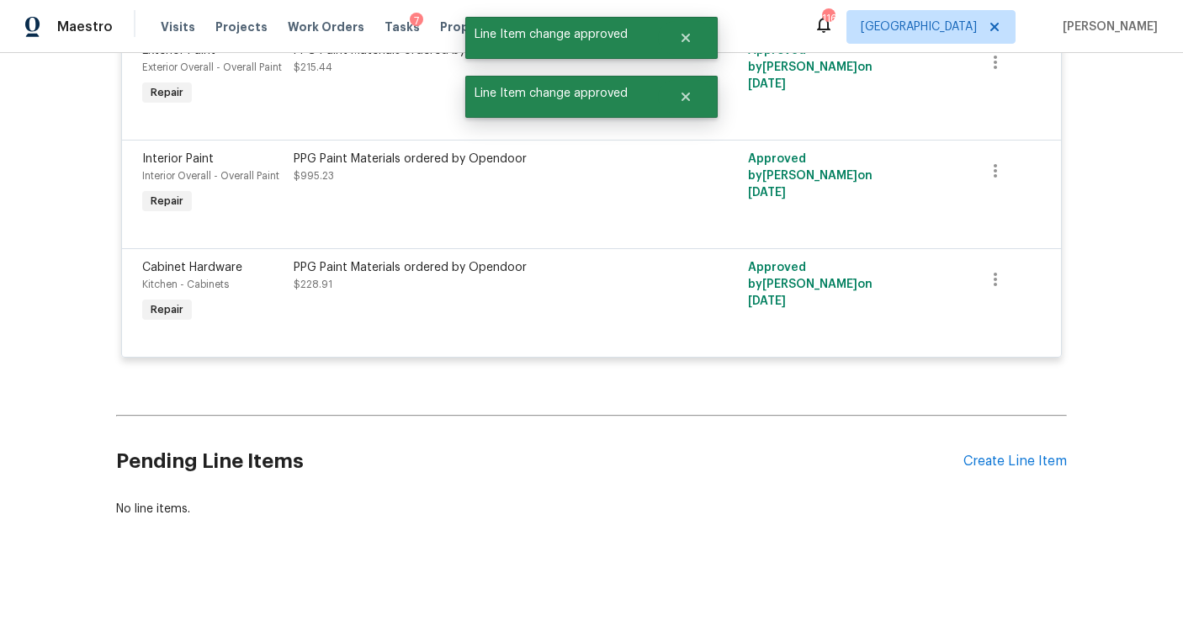
scroll to position [0, 0]
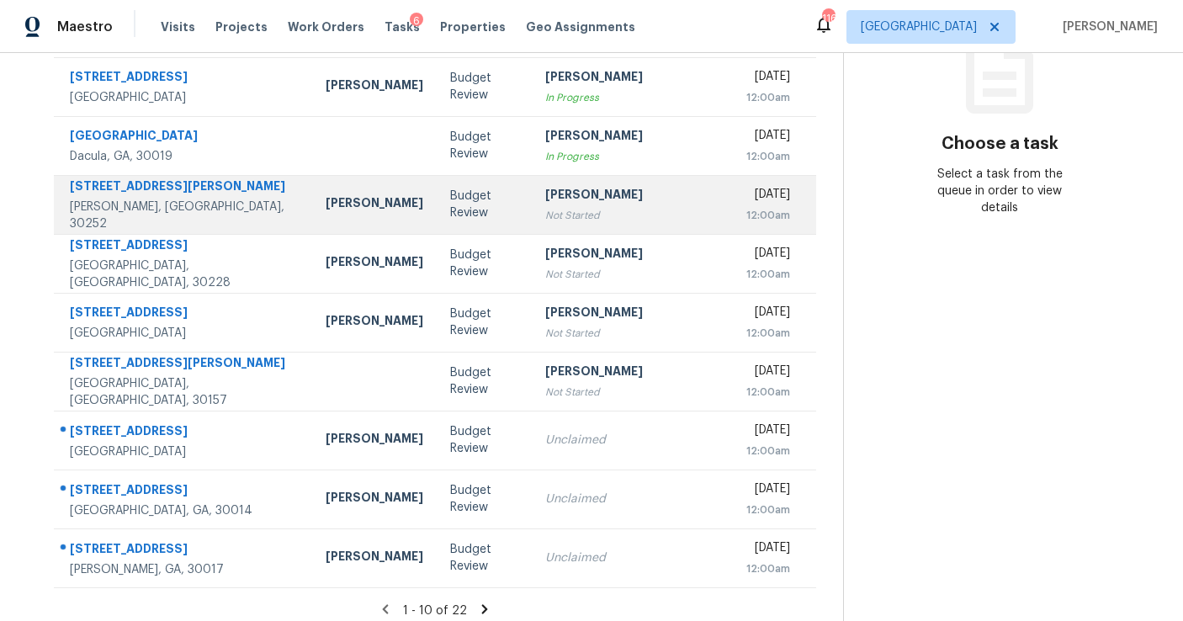
scroll to position [246, 0]
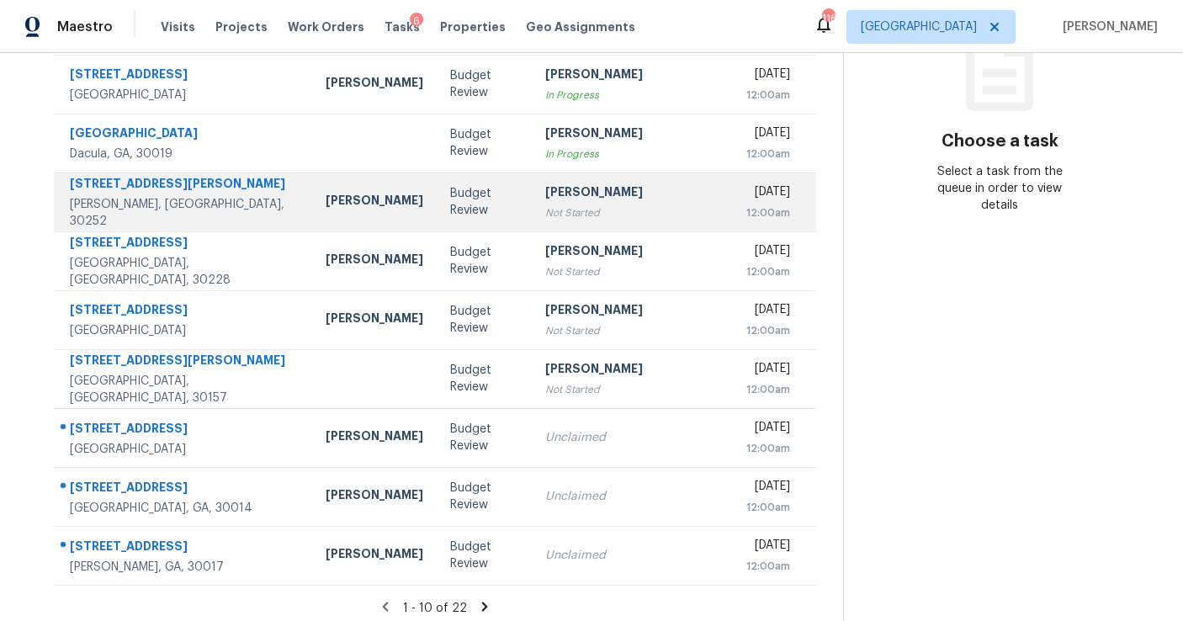
click at [563, 203] on div "[PERSON_NAME]" at bounding box center [626, 193] width 162 height 21
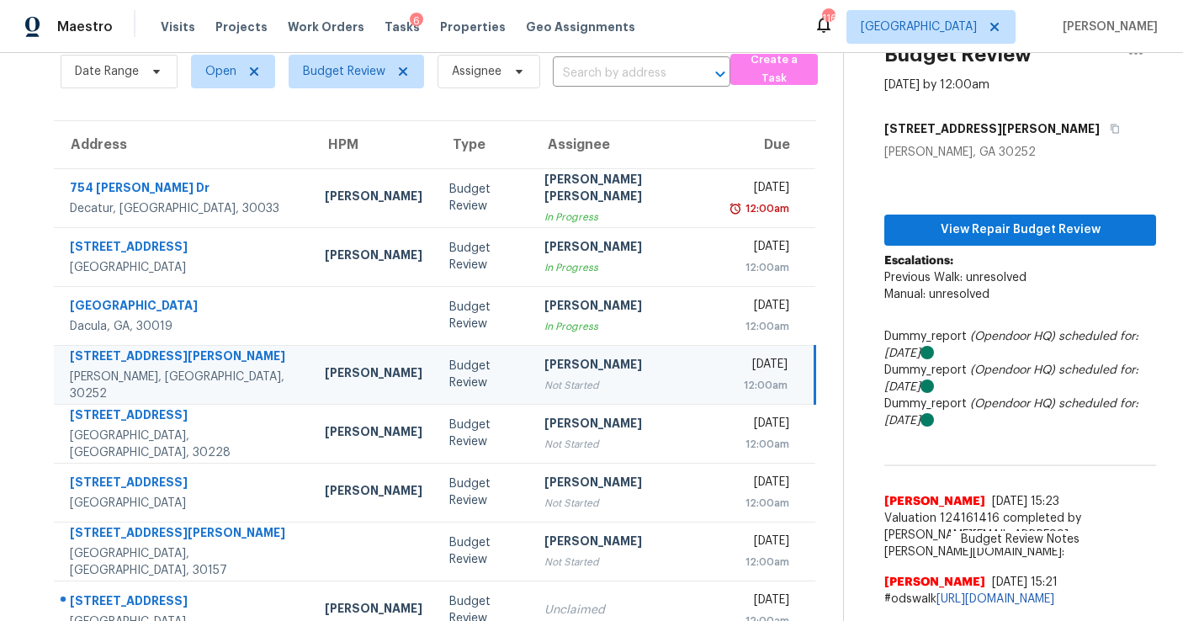
scroll to position [74, 0]
click at [988, 232] on span "View Repair Budget Review" at bounding box center [1019, 230] width 245 height 21
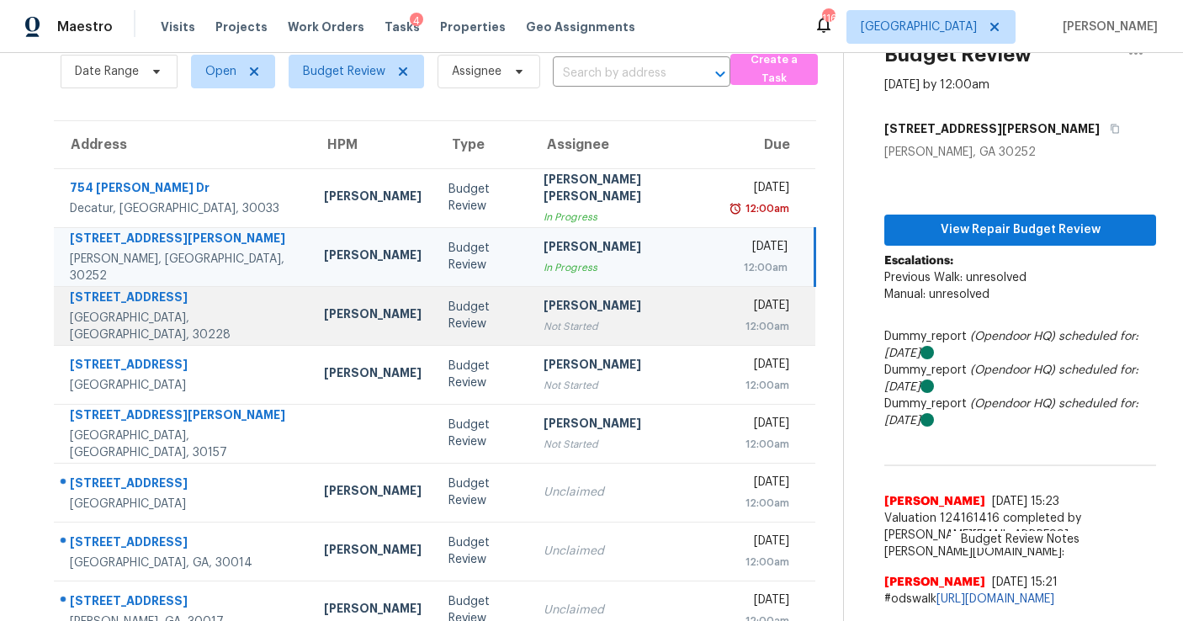
click at [543, 305] on div "[PERSON_NAME]" at bounding box center [624, 307] width 163 height 21
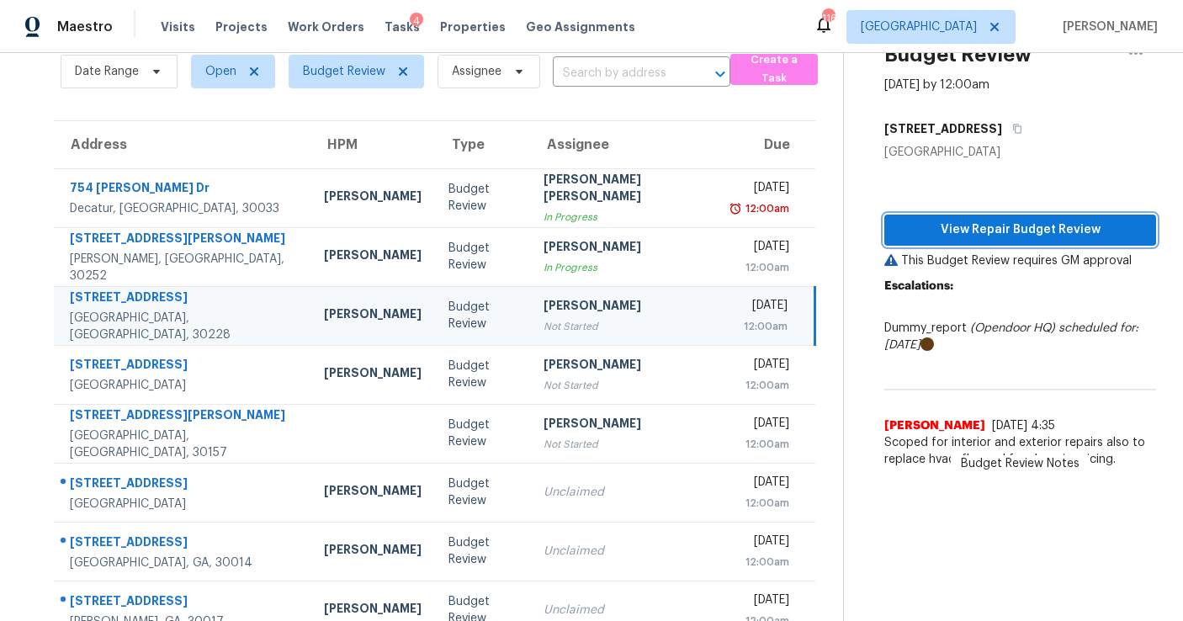
click at [907, 230] on span "View Repair Budget Review" at bounding box center [1019, 230] width 245 height 21
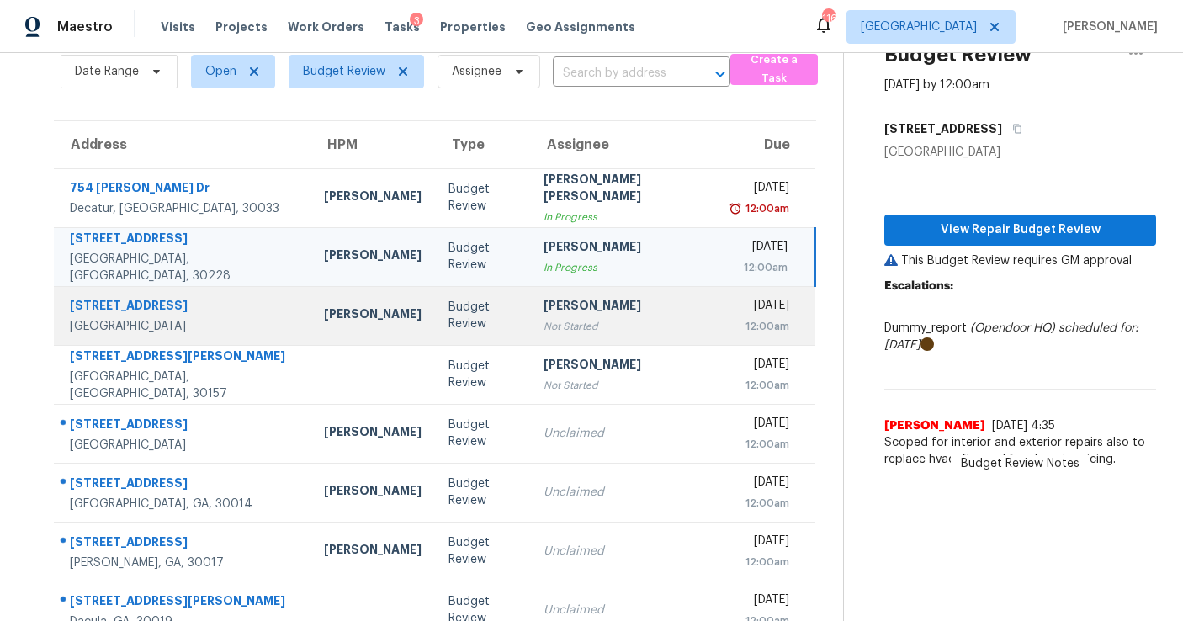
click at [448, 319] on div "Budget Review" at bounding box center [482, 316] width 68 height 34
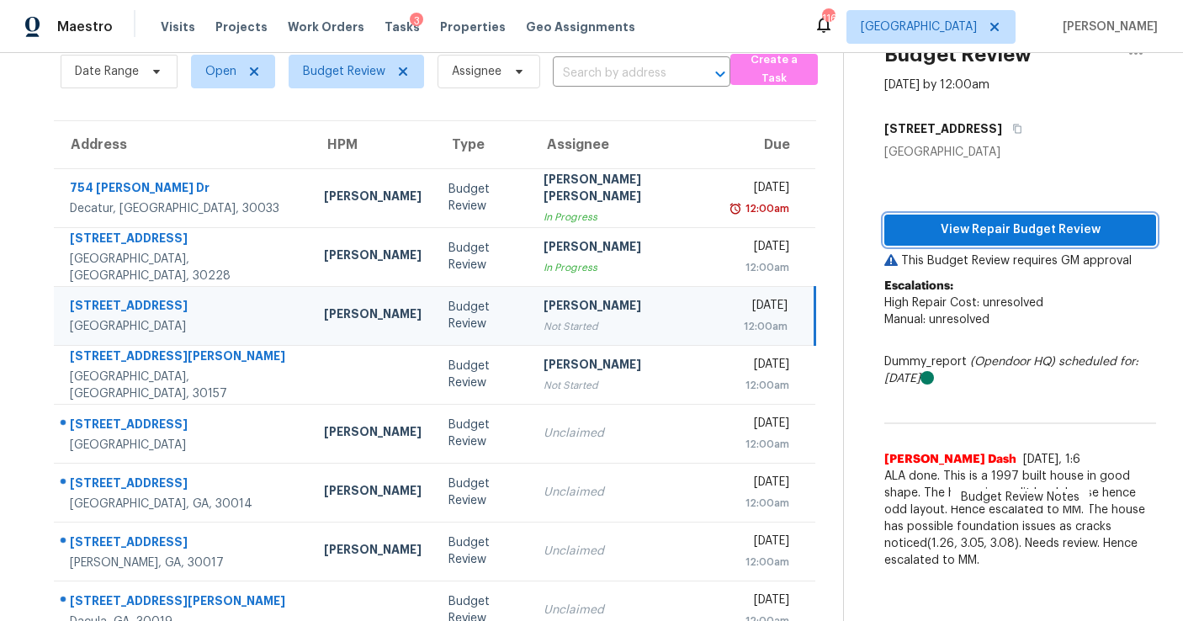
click at [1017, 229] on span "View Repair Budget Review" at bounding box center [1019, 230] width 245 height 21
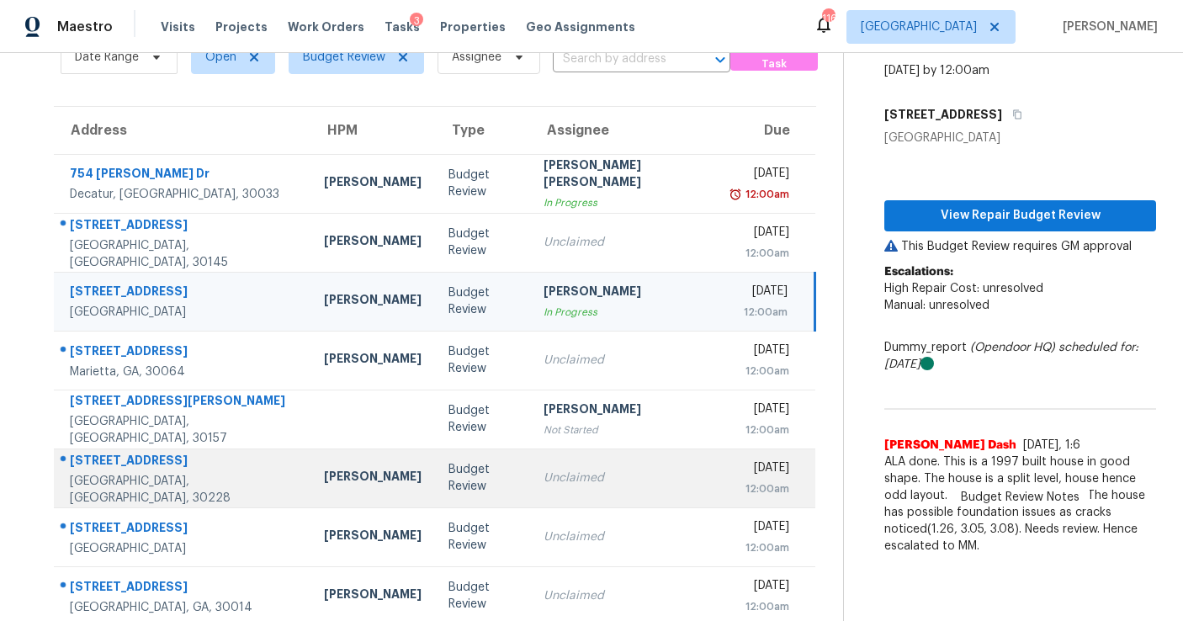
scroll to position [80, 0]
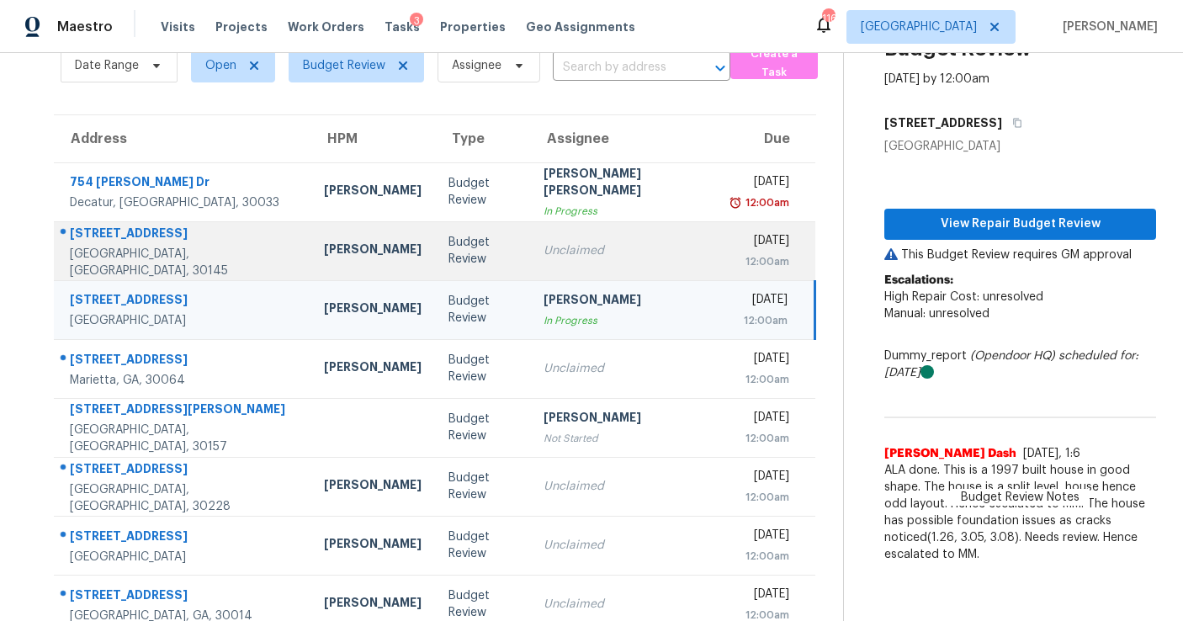
click at [548, 251] on div "Unclaimed" at bounding box center [624, 250] width 163 height 17
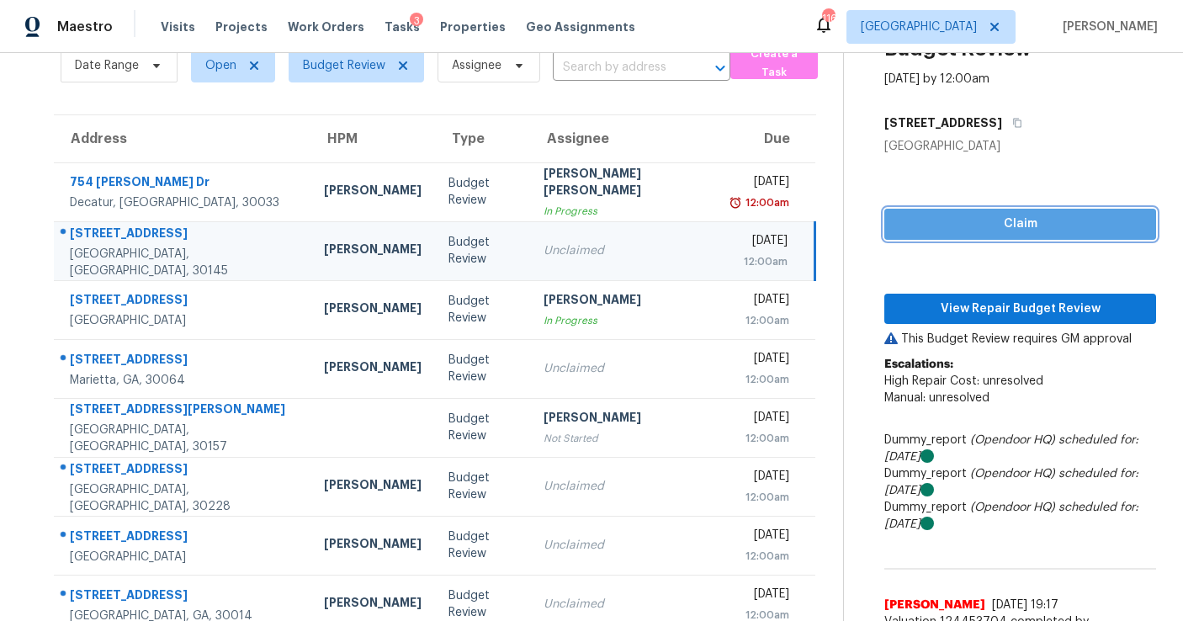
click at [1003, 217] on span "Claim" at bounding box center [1019, 224] width 245 height 21
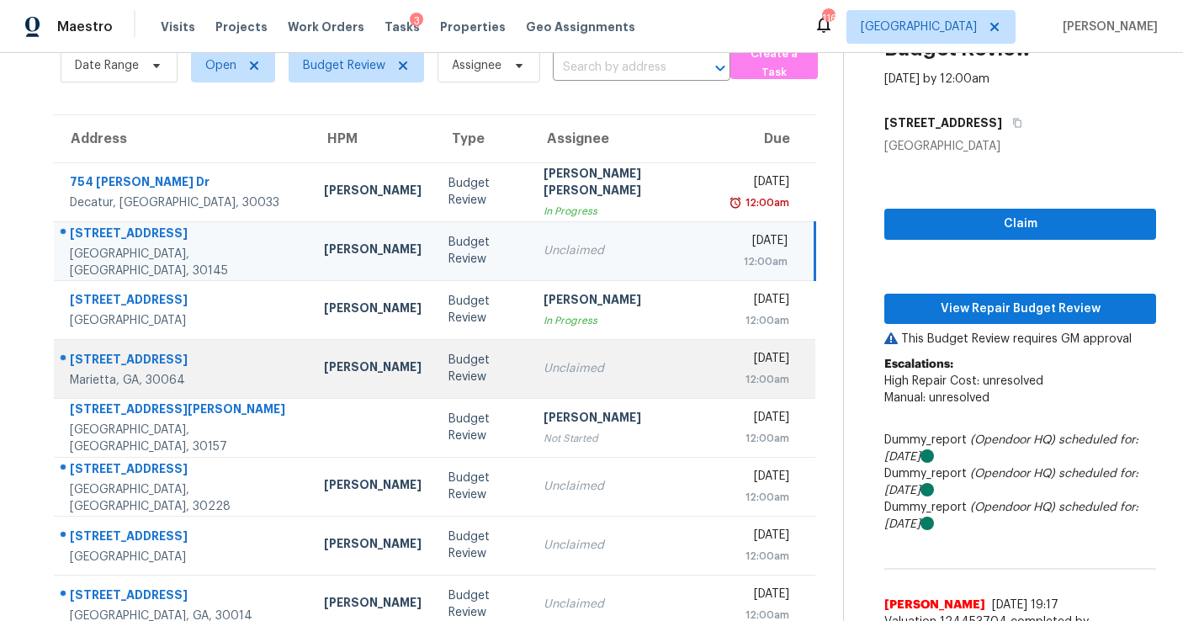
click at [587, 368] on div "Unclaimed" at bounding box center [624, 368] width 163 height 17
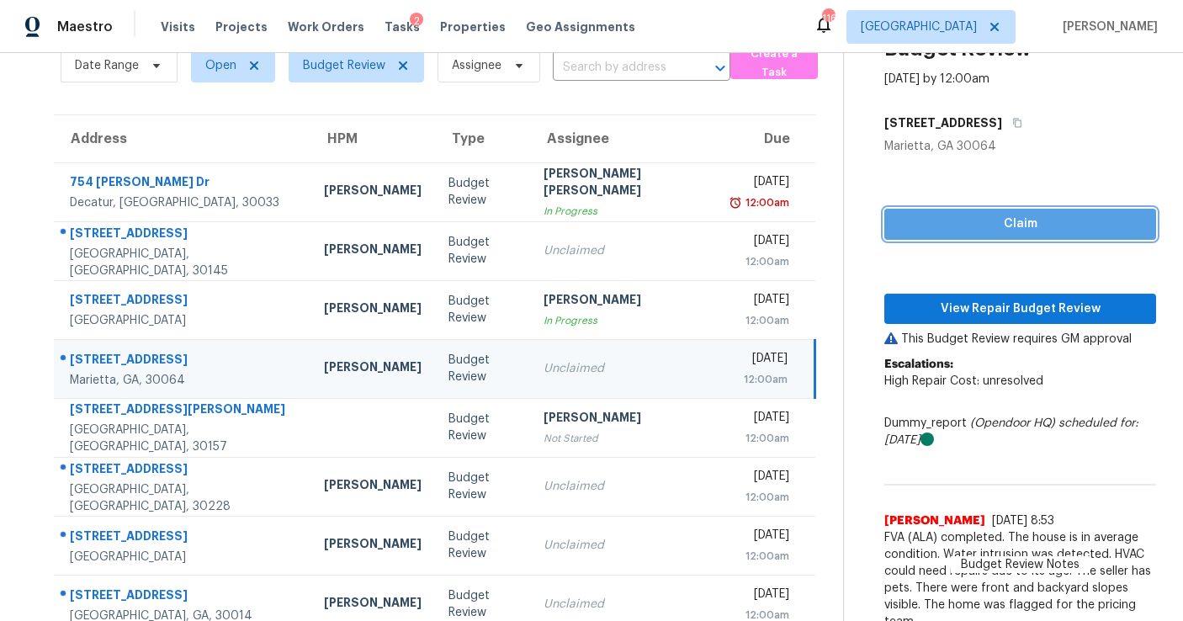
click at [897, 228] on span "Claim" at bounding box center [1019, 224] width 245 height 21
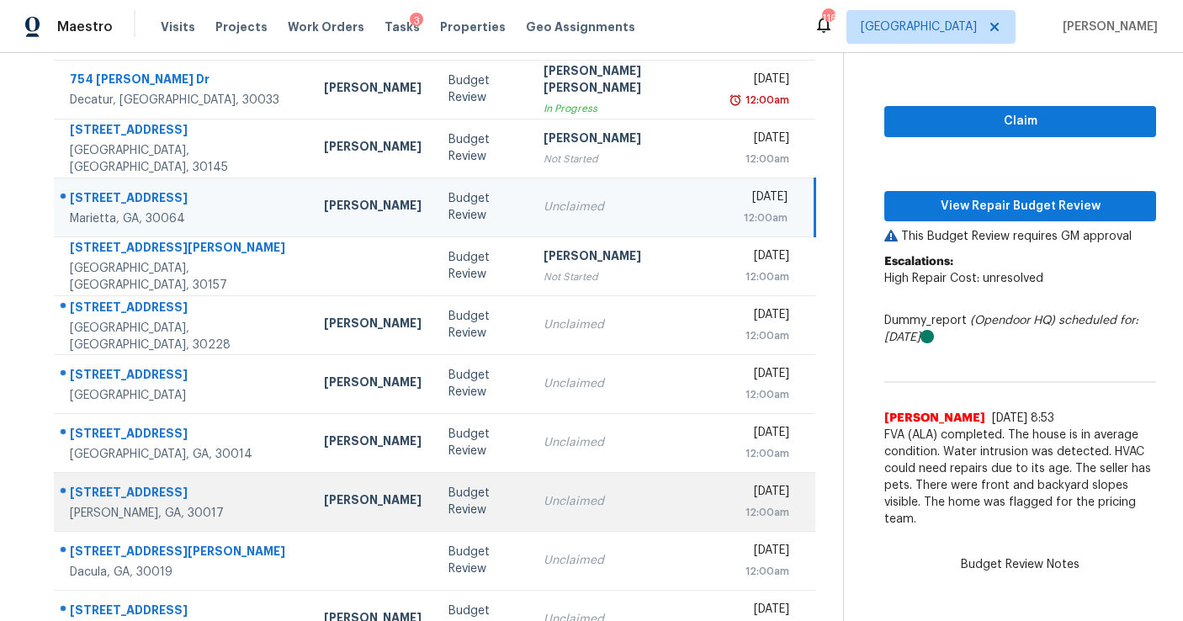
scroll to position [163, 0]
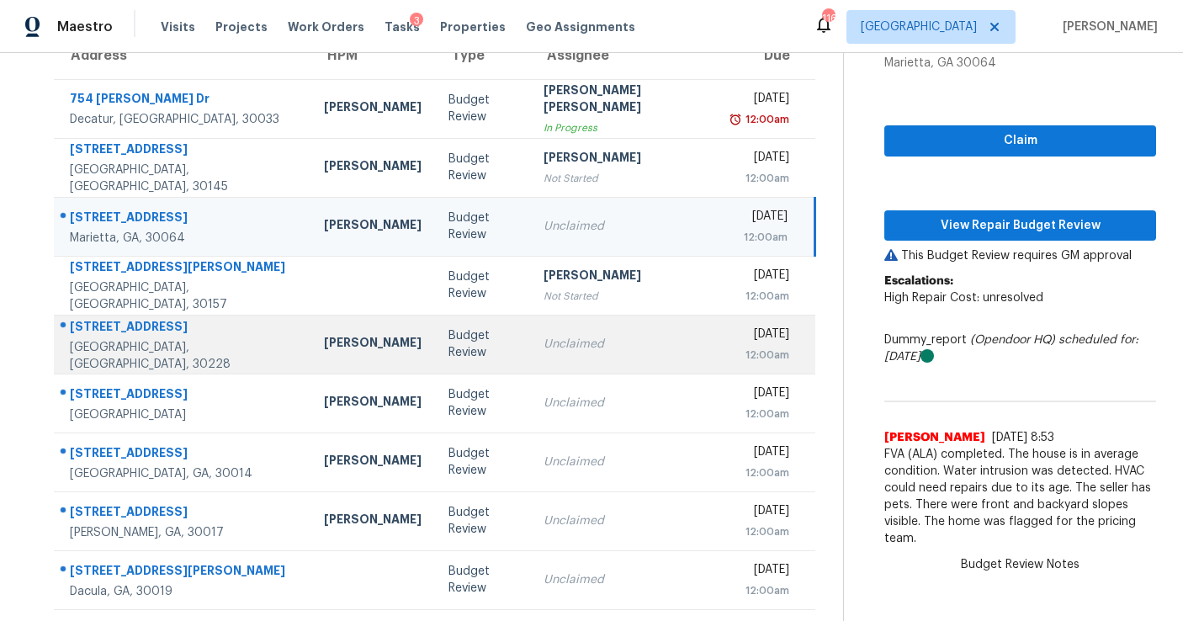
click at [550, 350] on div "Unclaimed" at bounding box center [624, 344] width 163 height 17
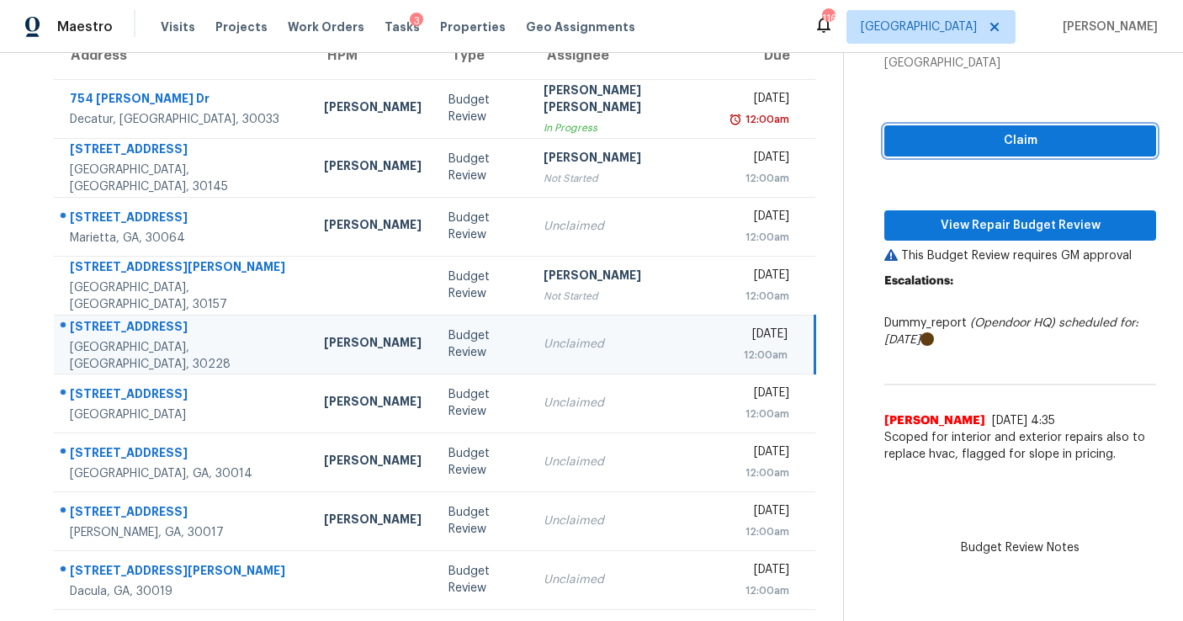
click at [970, 133] on span "Claim" at bounding box center [1019, 140] width 245 height 21
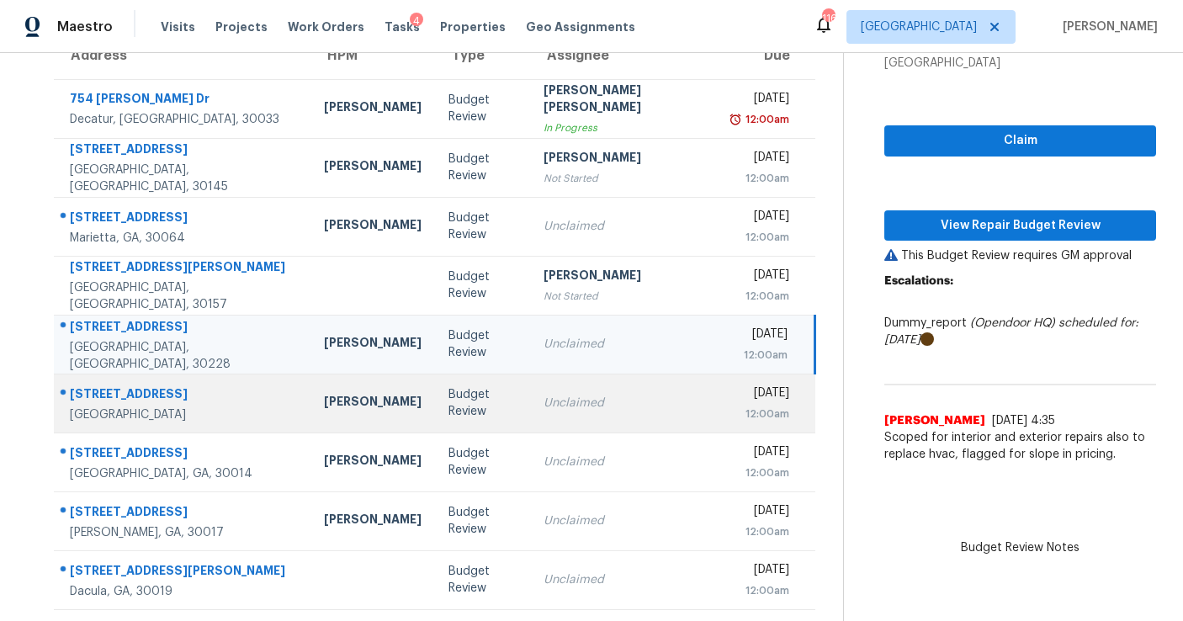
click at [564, 406] on div "Unclaimed" at bounding box center [624, 402] width 163 height 17
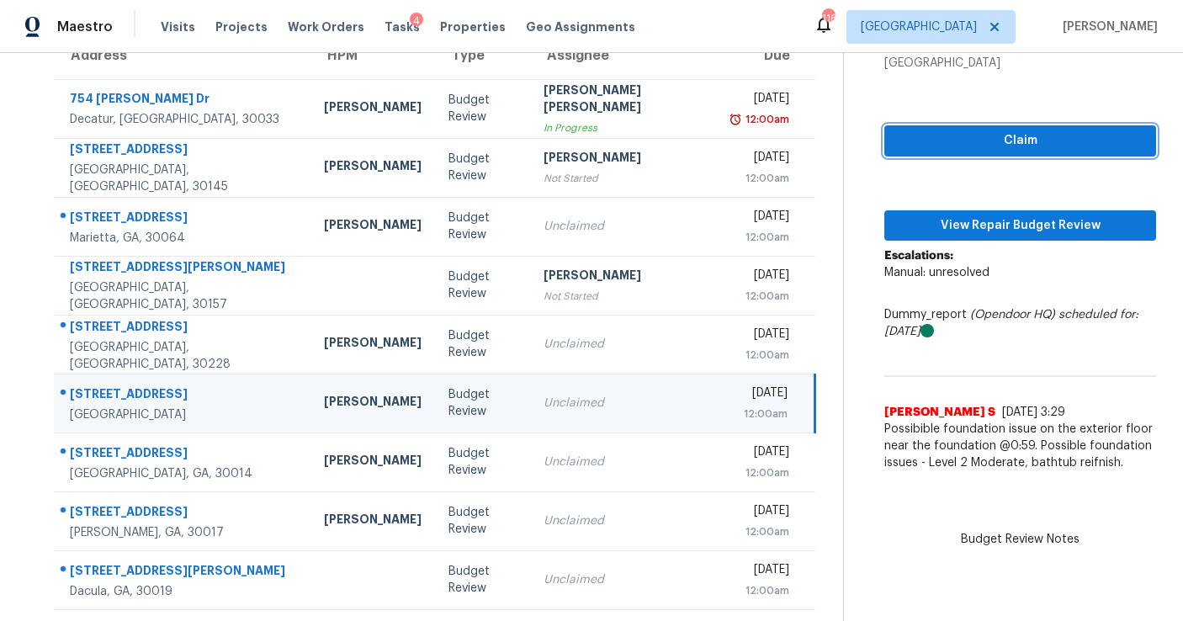
click at [945, 136] on span "Claim" at bounding box center [1019, 140] width 245 height 21
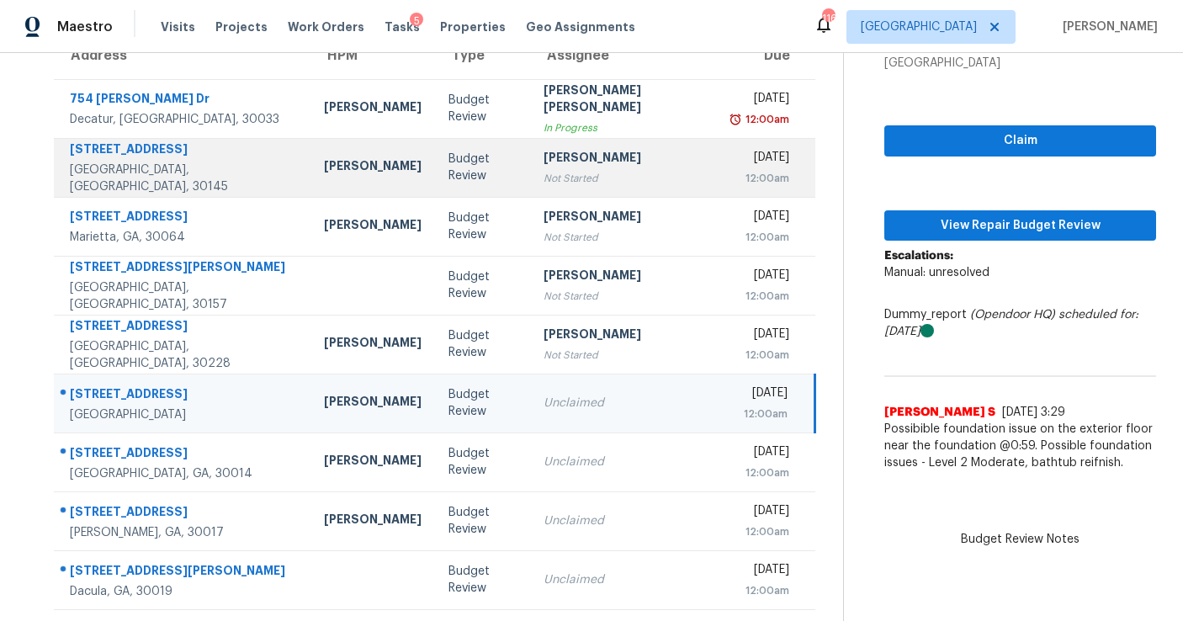
click at [548, 172] on div "Not Started" at bounding box center [624, 178] width 163 height 17
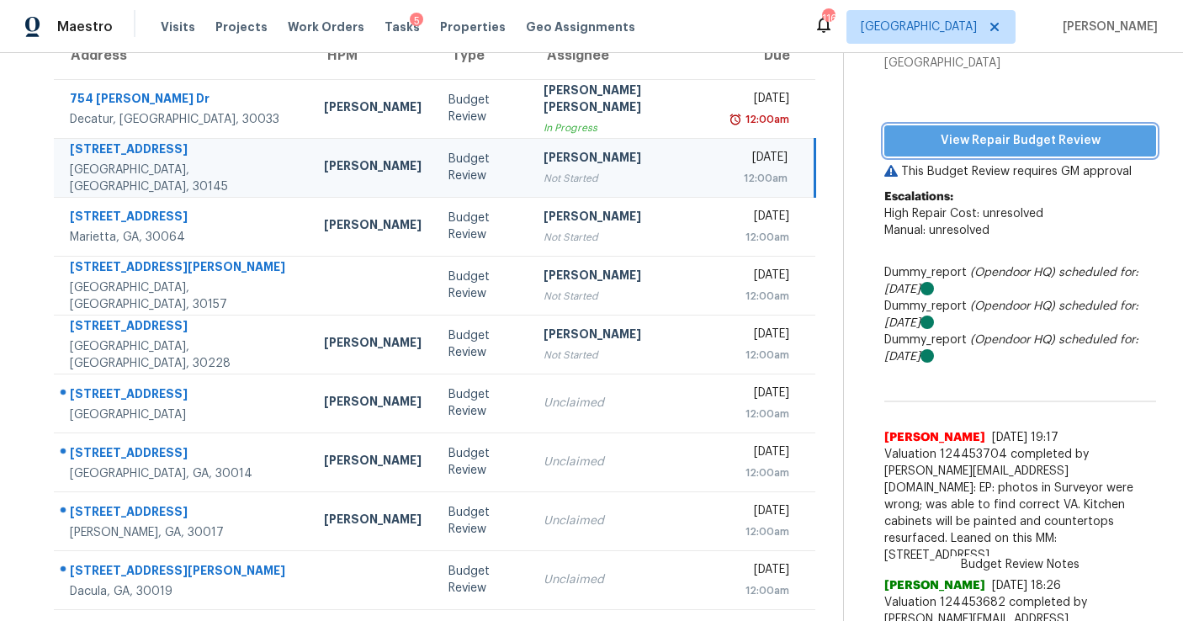
click at [919, 136] on span "View Repair Budget Review" at bounding box center [1019, 140] width 245 height 21
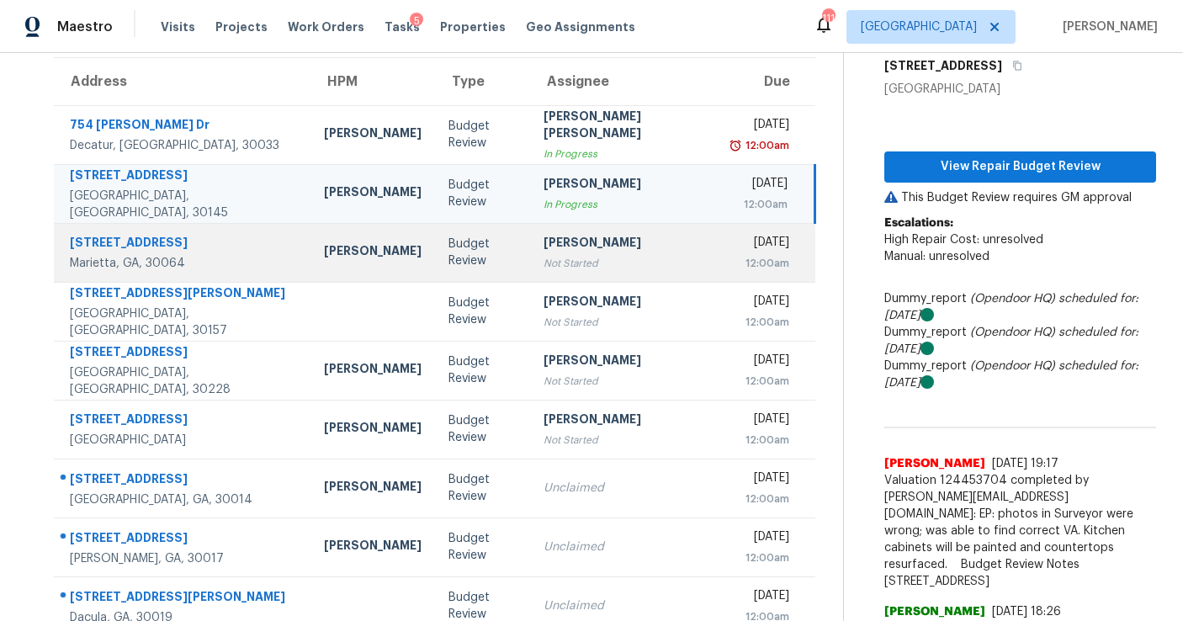
scroll to position [175, 0]
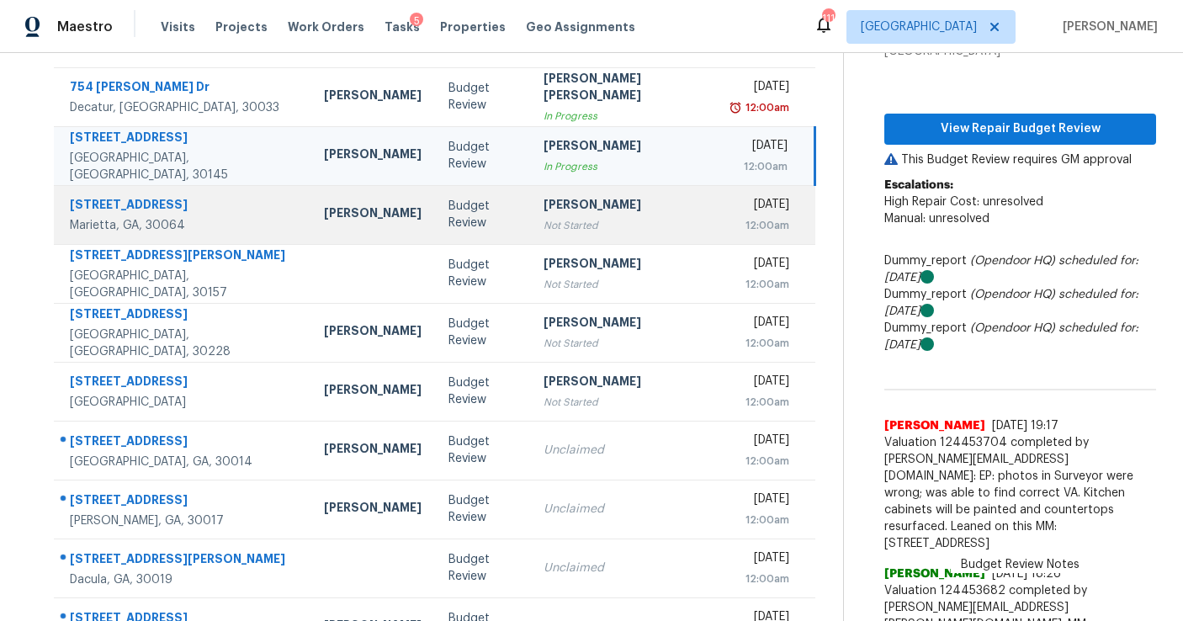
click at [570, 234] on td "[PERSON_NAME] Not Started" at bounding box center [625, 214] width 190 height 59
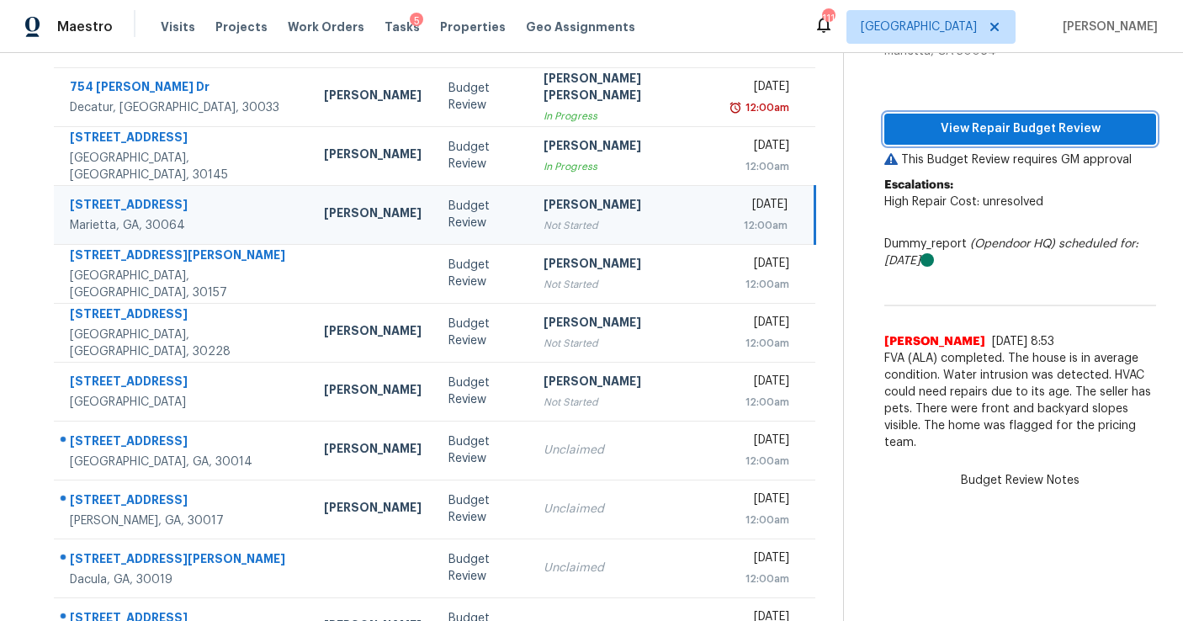
click at [966, 123] on span "View Repair Budget Review" at bounding box center [1019, 129] width 245 height 21
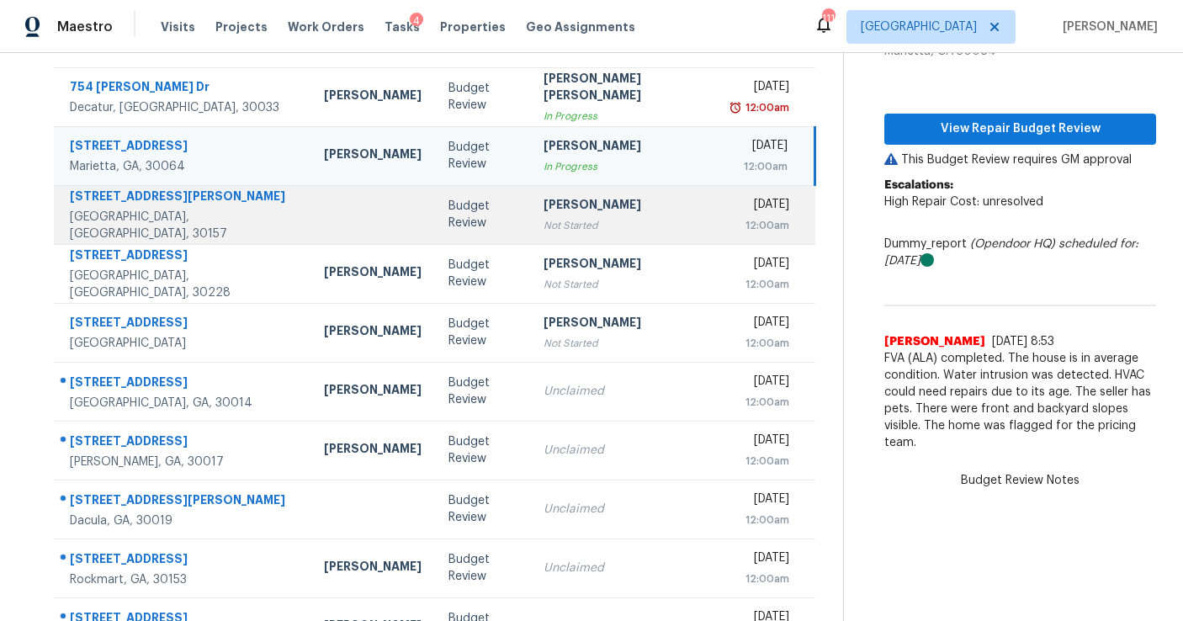
click at [566, 234] on td "[PERSON_NAME] Not Started" at bounding box center [625, 214] width 190 height 59
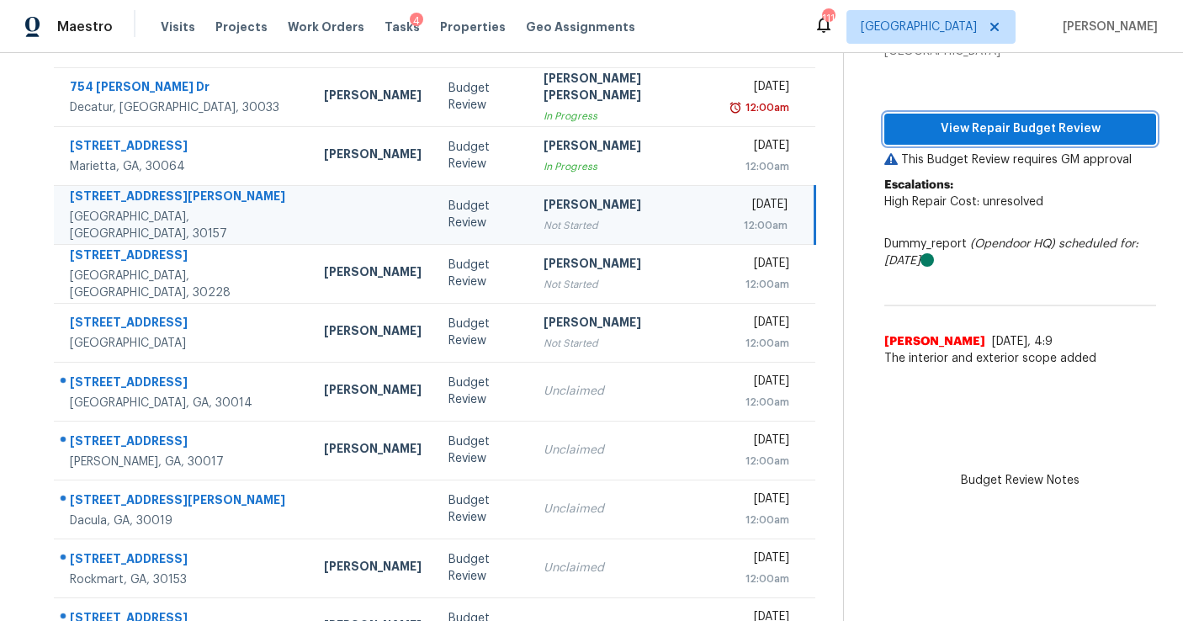
click at [934, 134] on span "View Repair Budget Review" at bounding box center [1019, 129] width 245 height 21
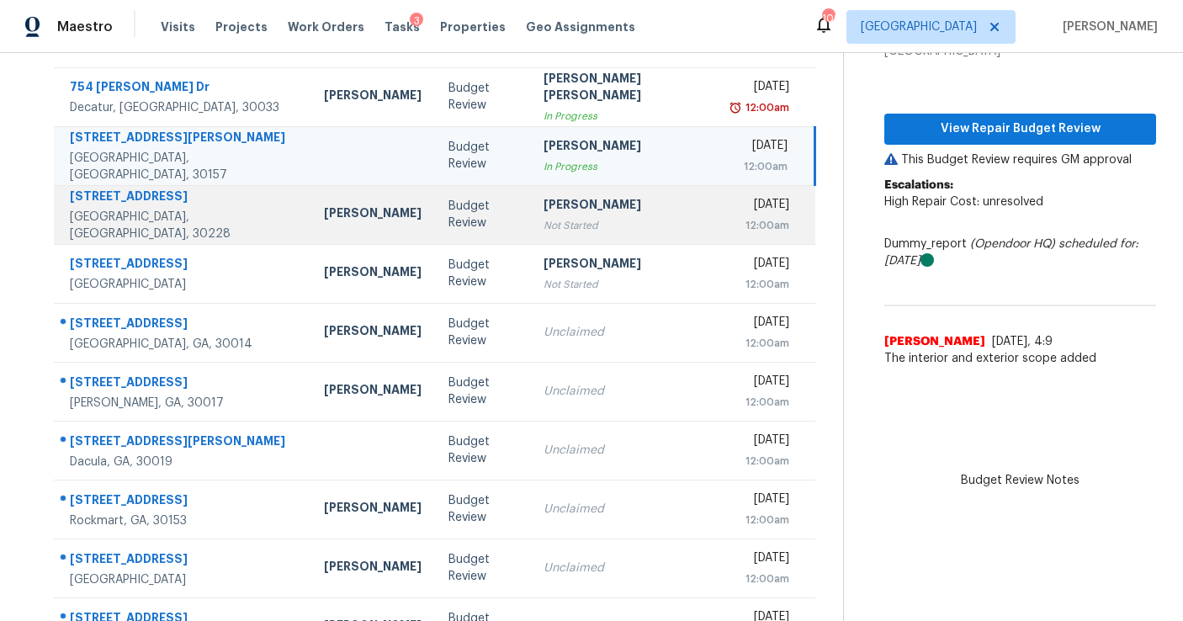
click at [534, 241] on td "[PERSON_NAME] Not Started" at bounding box center [625, 214] width 190 height 59
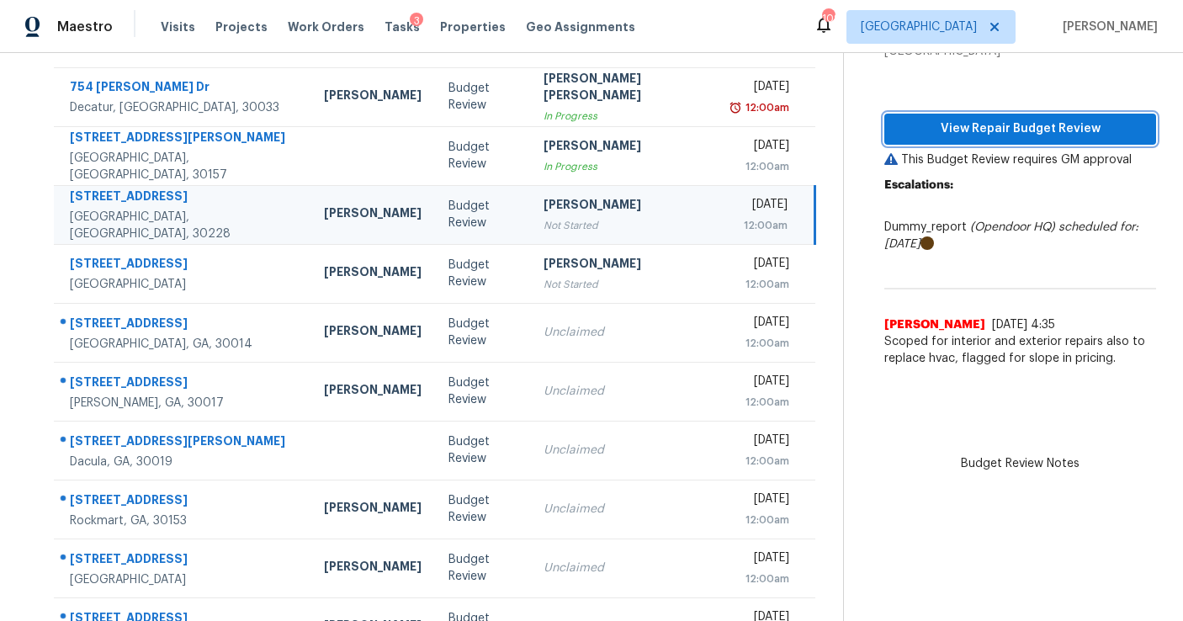
click at [1051, 119] on span "View Repair Budget Review" at bounding box center [1019, 129] width 245 height 21
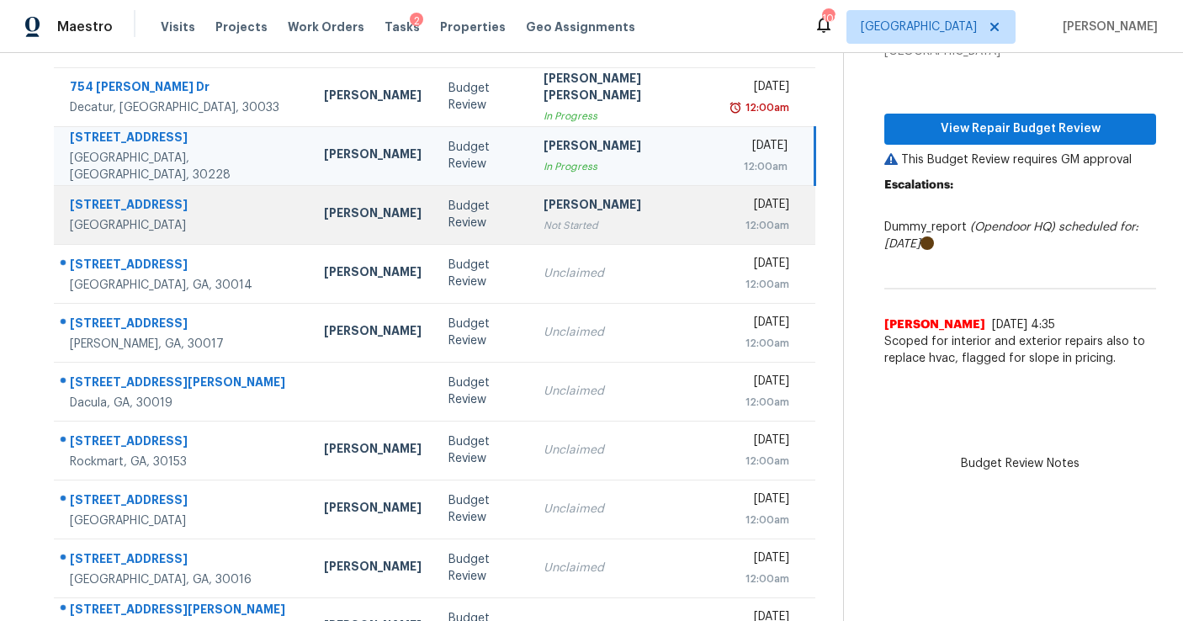
click at [530, 240] on td "[PERSON_NAME] Not Started" at bounding box center [625, 214] width 190 height 59
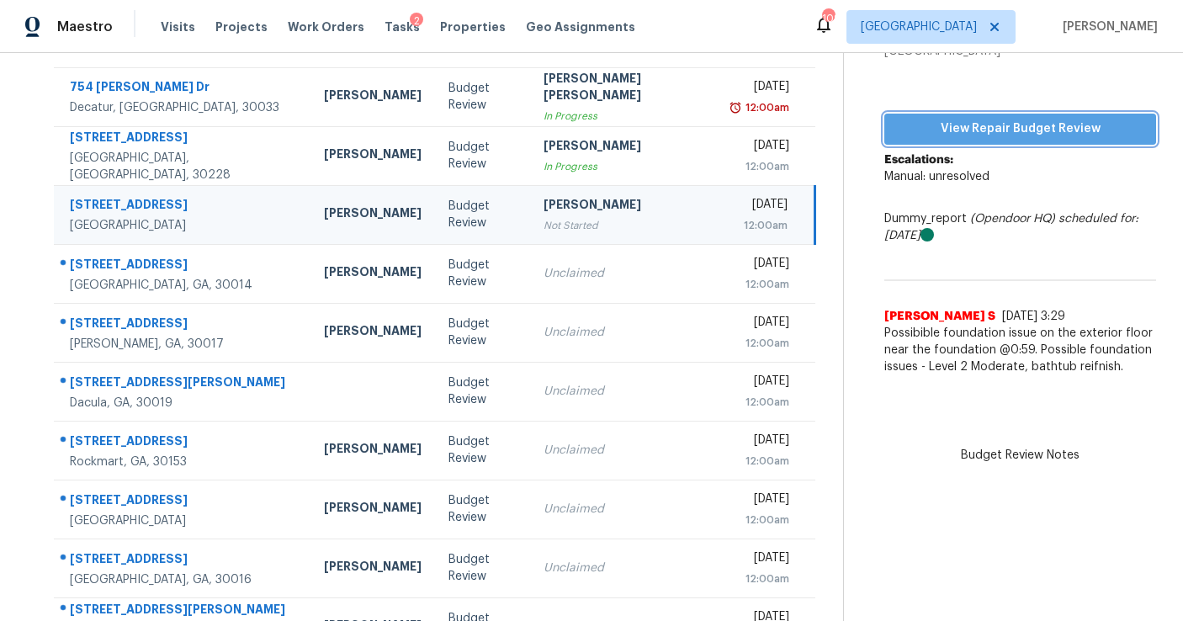
click at [978, 123] on span "View Repair Budget Review" at bounding box center [1019, 129] width 245 height 21
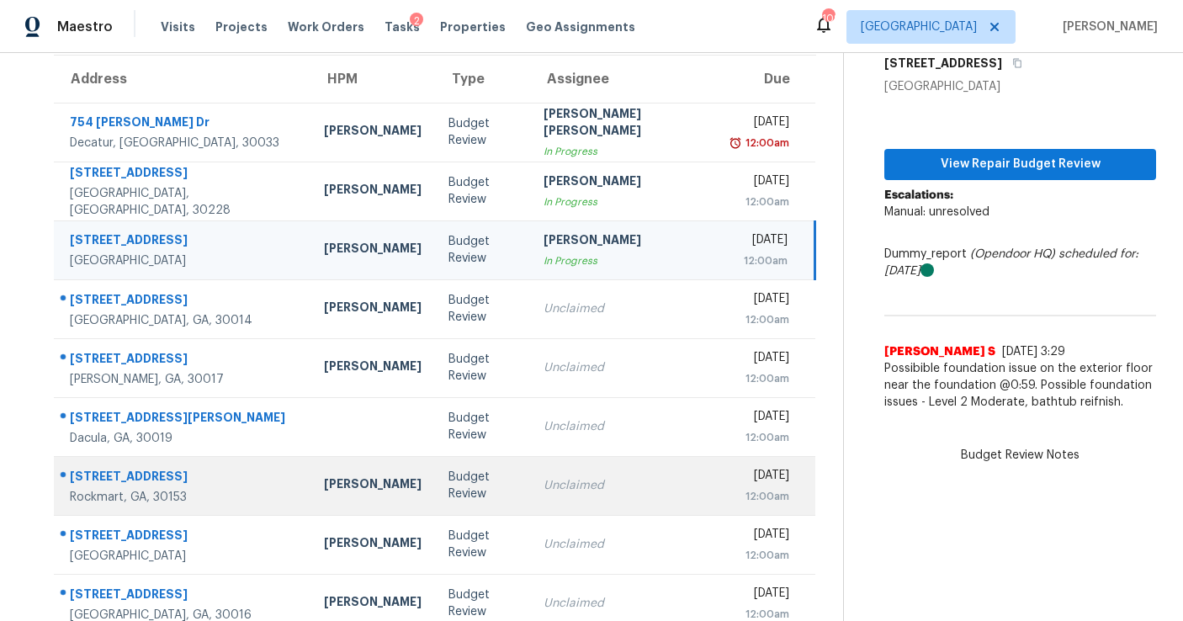
scroll to position [135, 0]
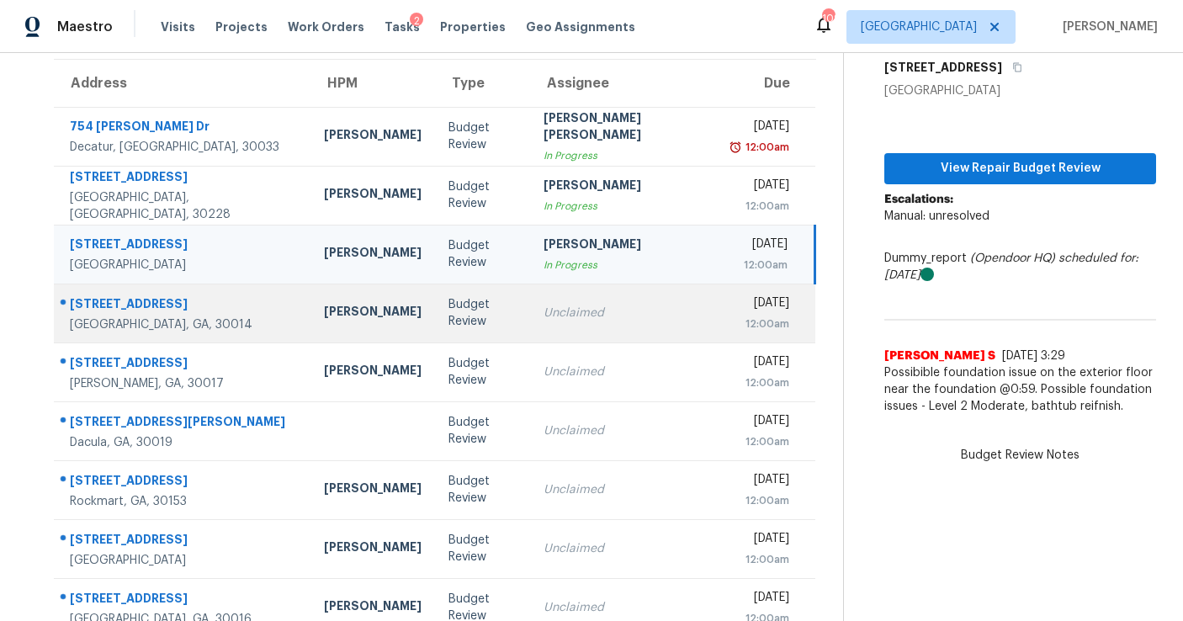
click at [557, 328] on td "Unclaimed" at bounding box center [625, 312] width 190 height 59
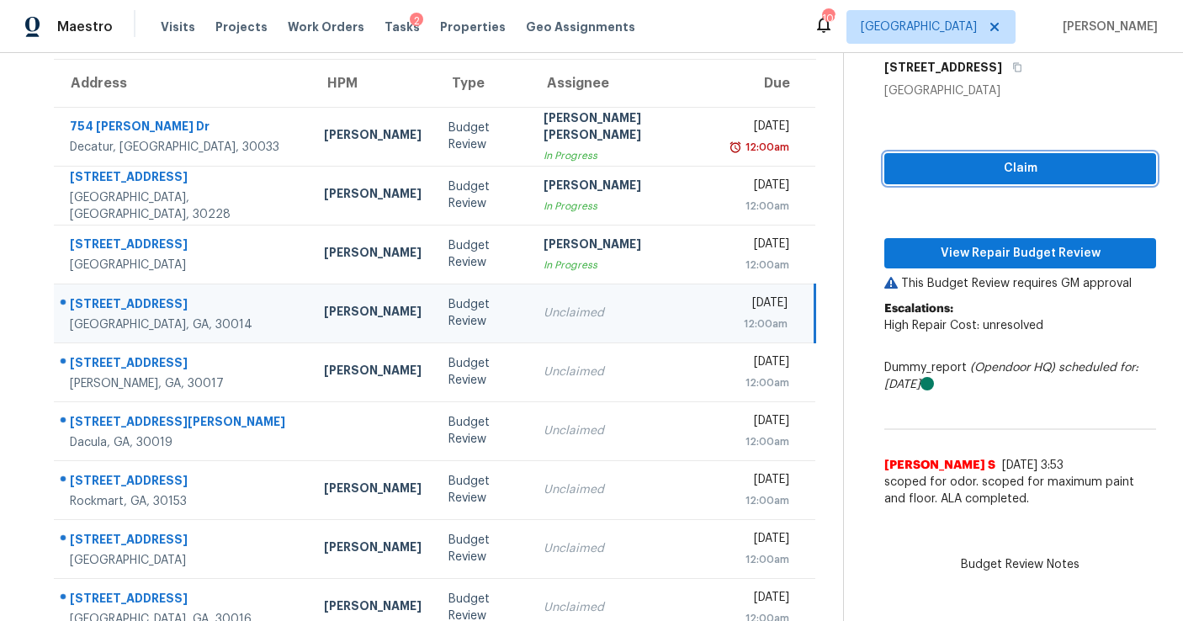
click at [974, 180] on button "Claim" at bounding box center [1020, 168] width 272 height 31
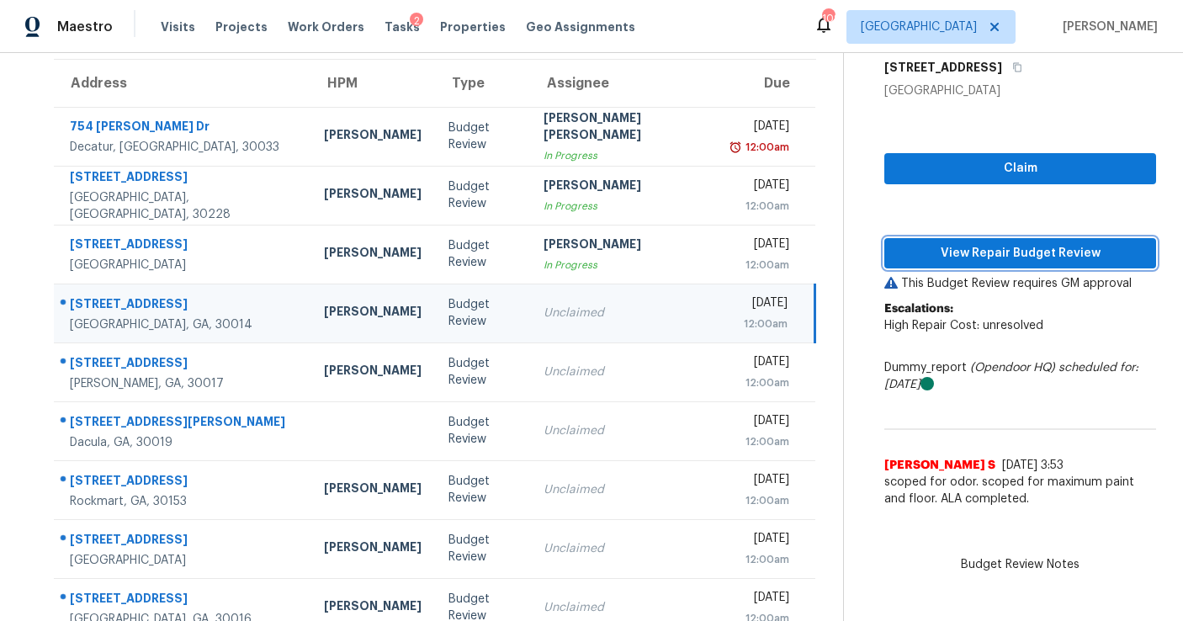
click at [971, 262] on span "View Repair Budget Review" at bounding box center [1019, 253] width 245 height 21
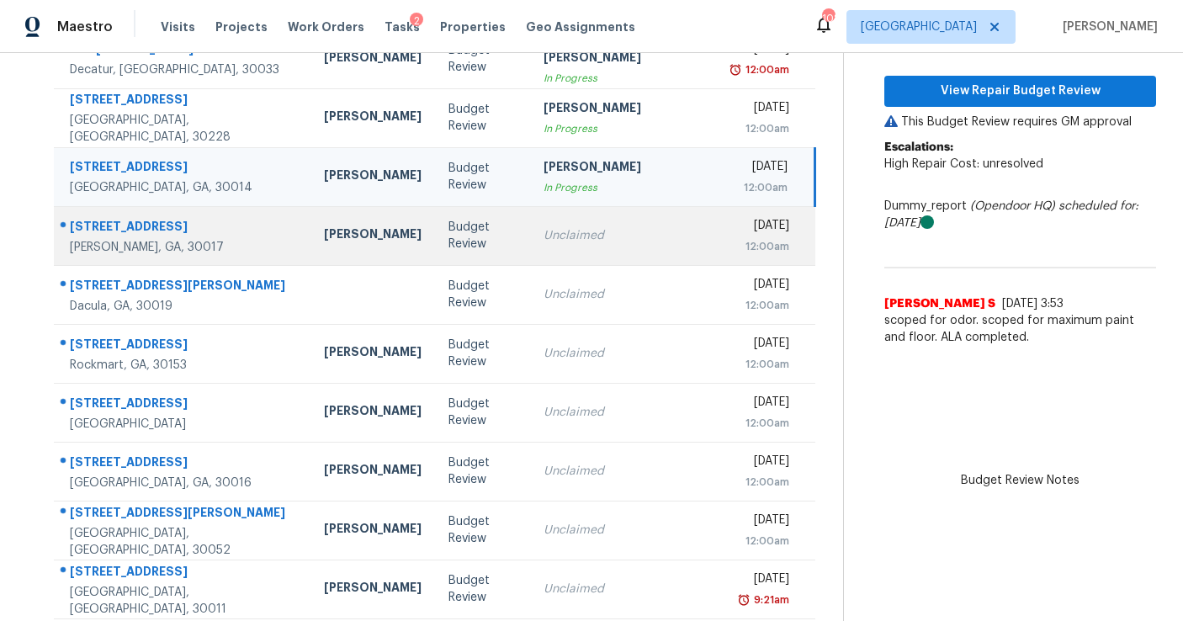
scroll to position [255, 0]
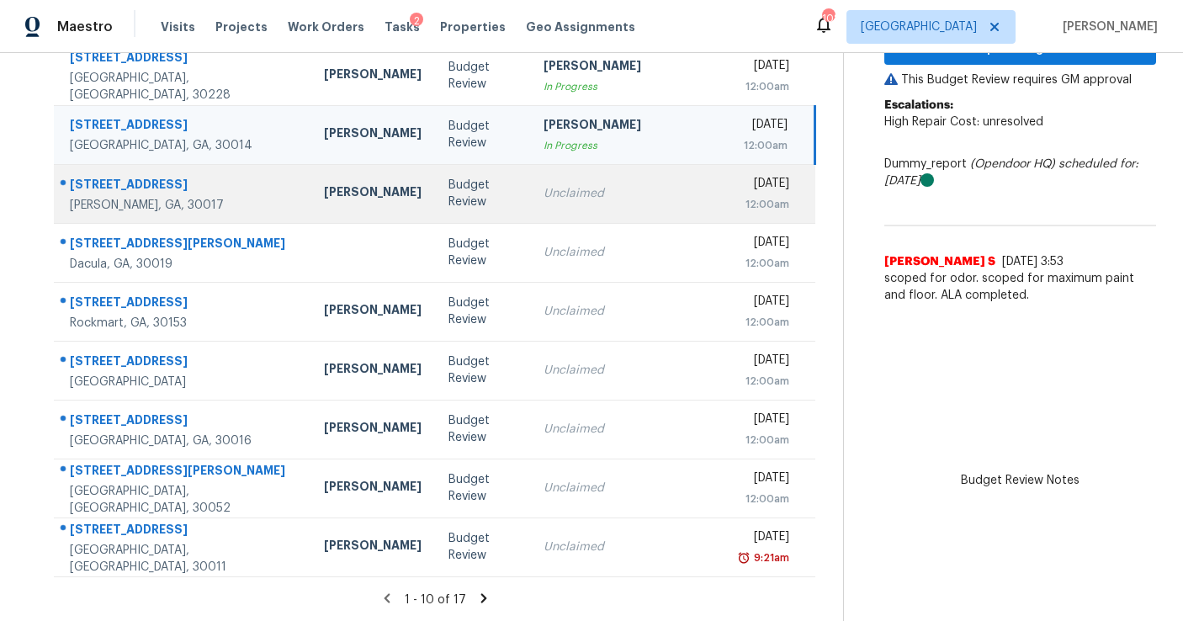
click at [593, 187] on div "Unclaimed" at bounding box center [624, 193] width 163 height 17
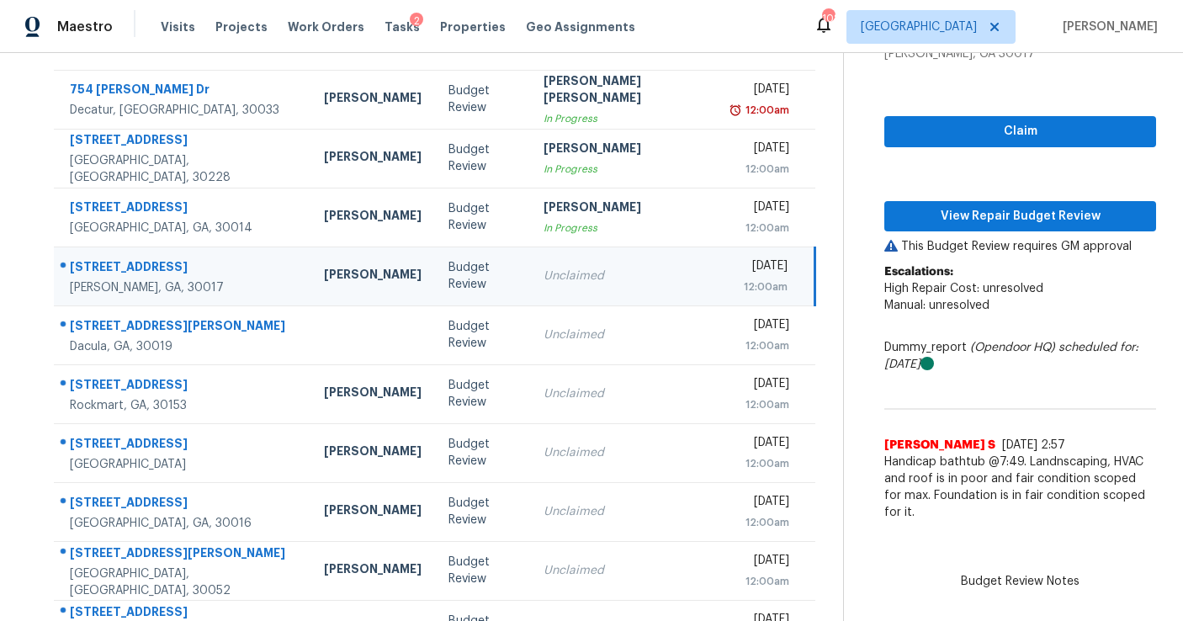
scroll to position [162, 0]
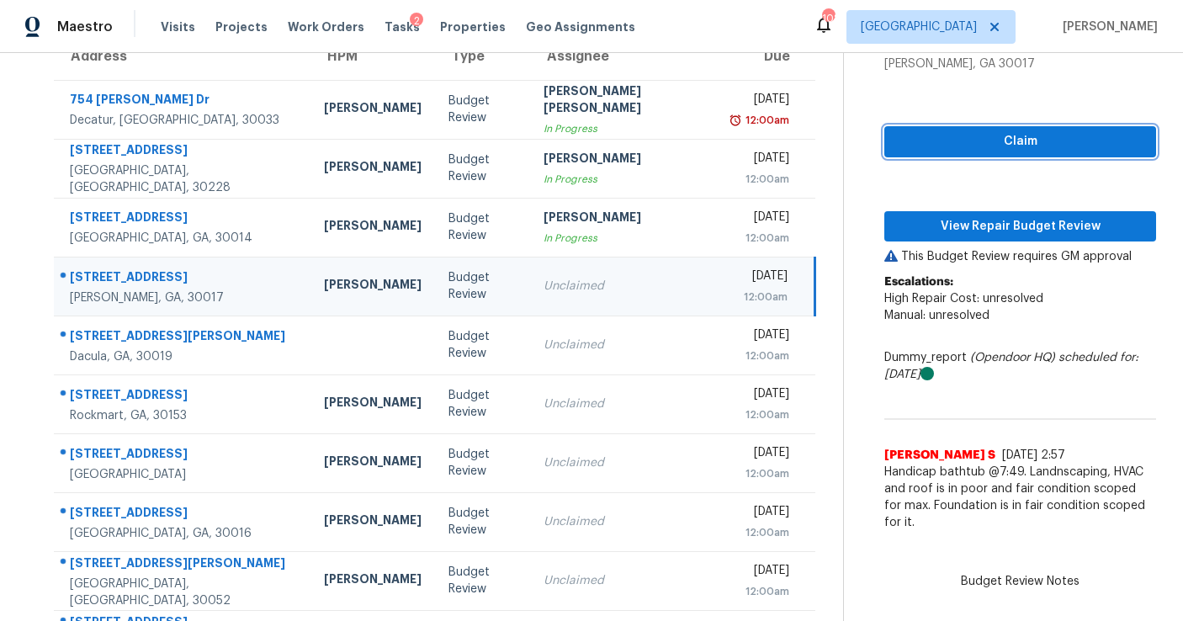
click at [897, 148] on span "Claim" at bounding box center [1019, 141] width 245 height 21
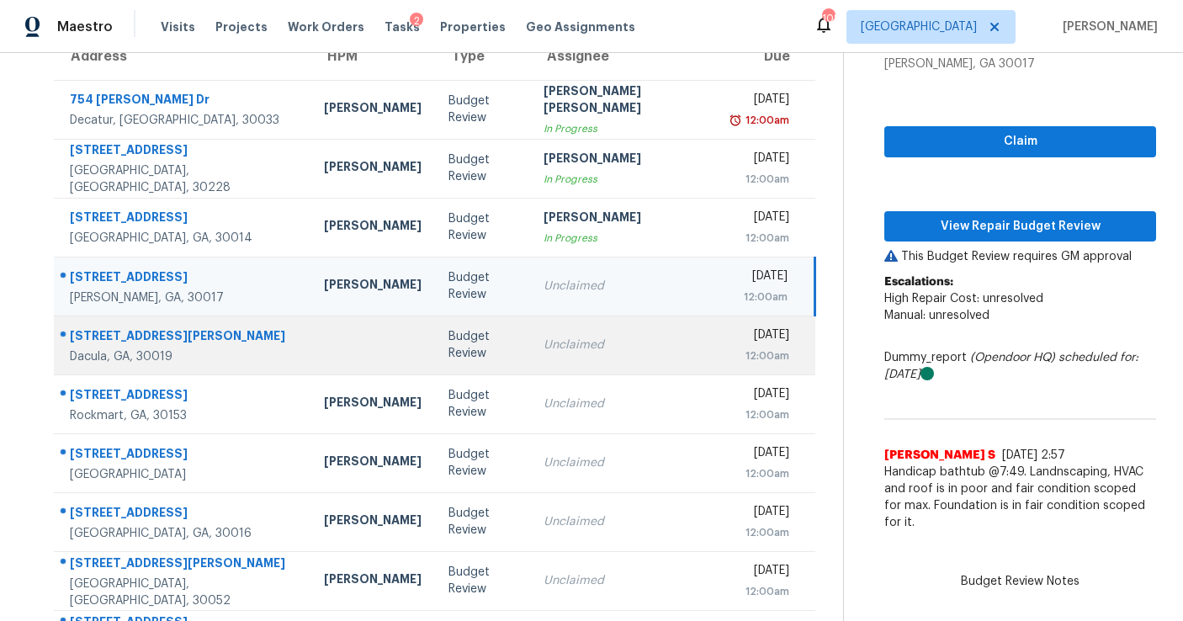
click at [567, 342] on div "Unclaimed" at bounding box center [624, 344] width 163 height 17
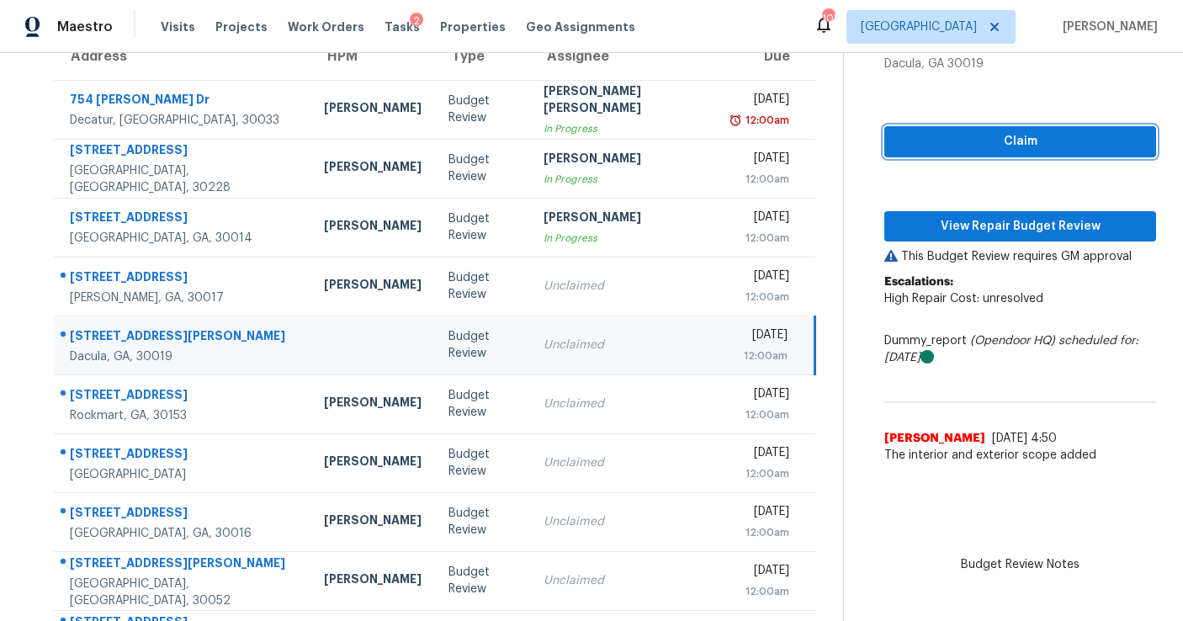
click at [884, 148] on button "Claim" at bounding box center [1020, 141] width 272 height 31
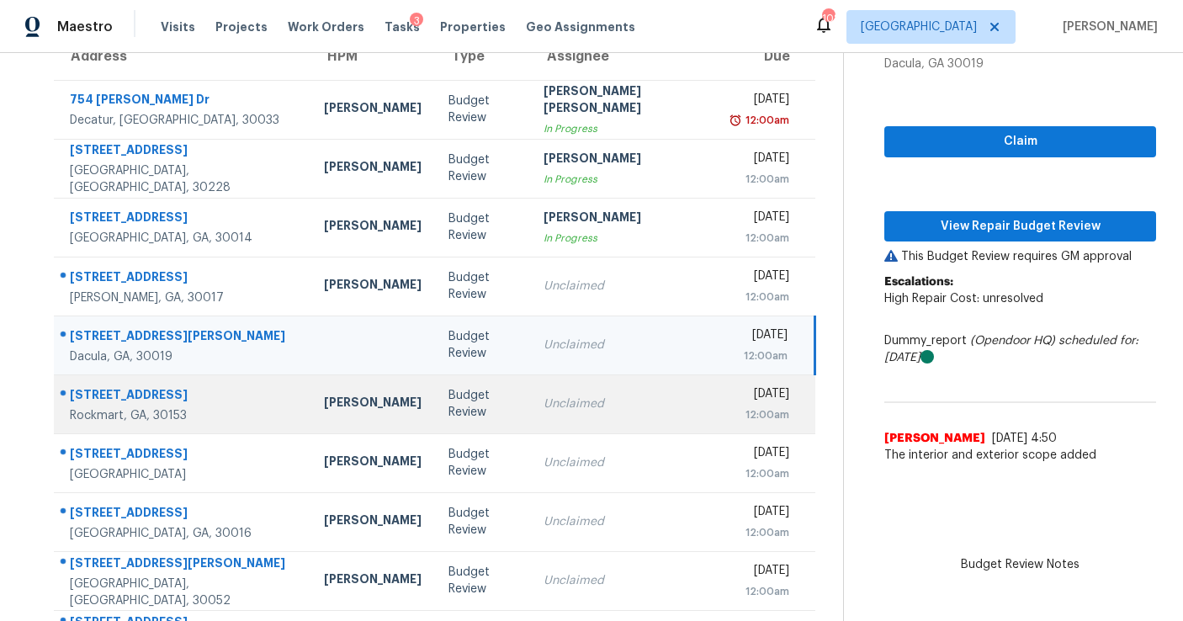
click at [582, 422] on td "Unclaimed" at bounding box center [625, 403] width 190 height 59
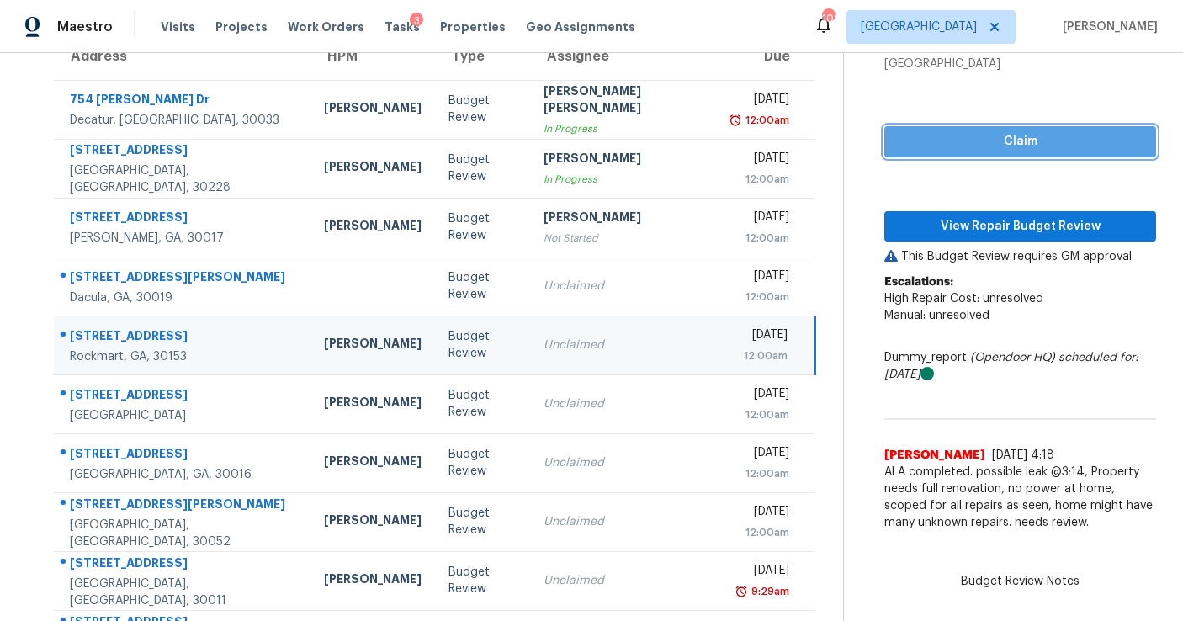
click at [897, 146] on span "Claim" at bounding box center [1019, 141] width 245 height 21
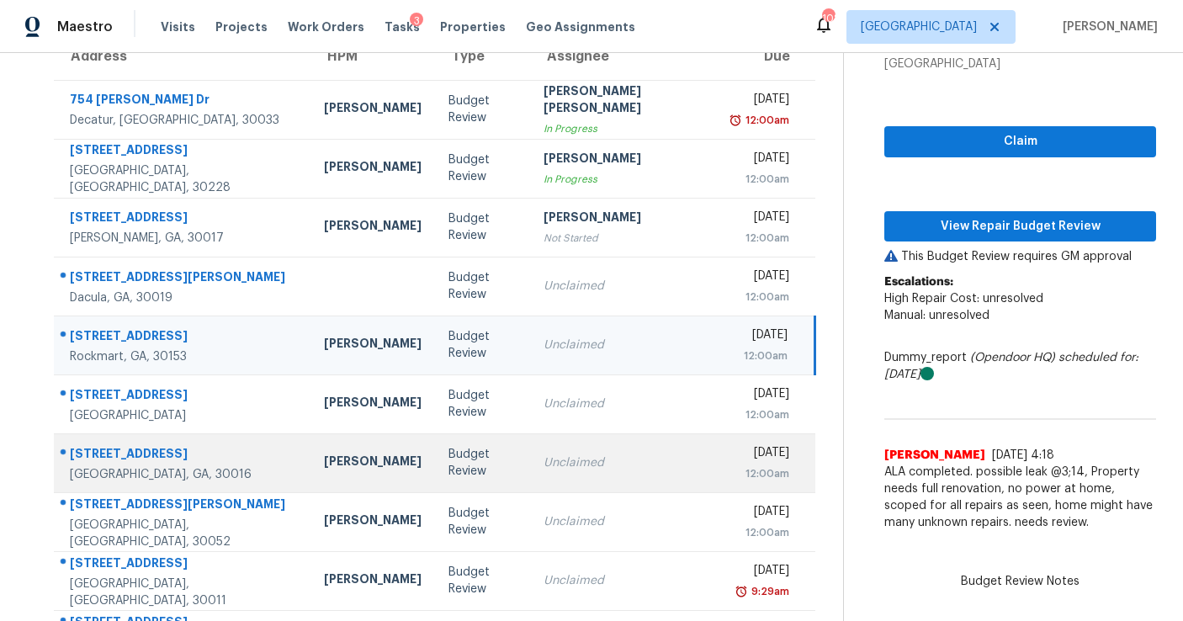
click at [530, 486] on td "Unclaimed" at bounding box center [625, 462] width 190 height 59
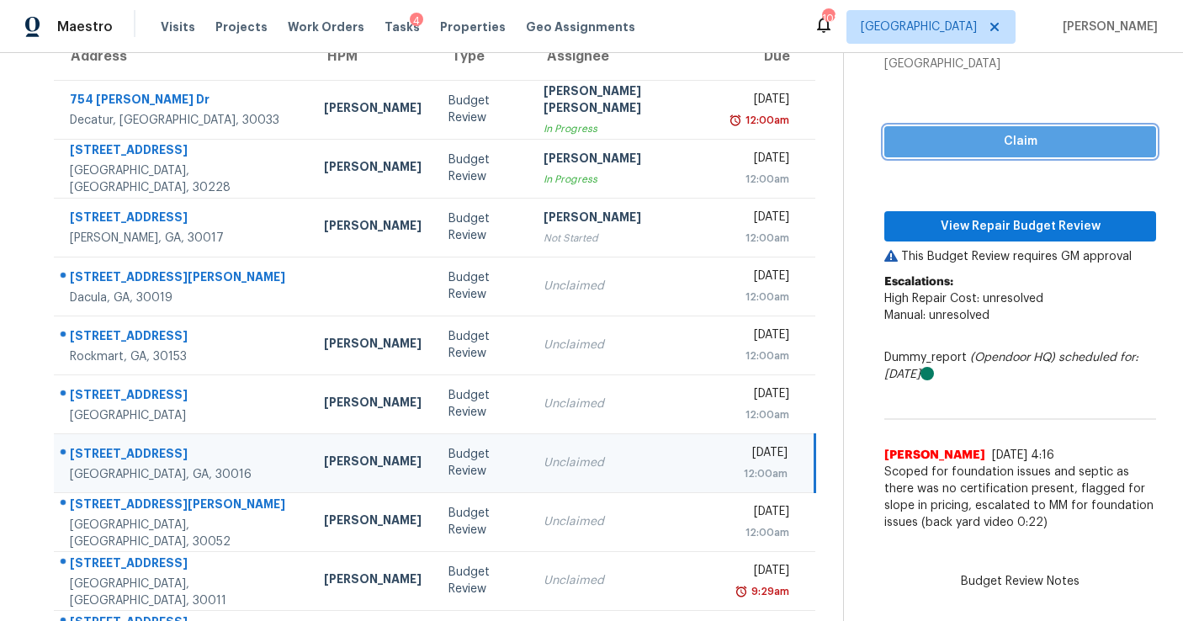
click at [899, 143] on span "Claim" at bounding box center [1019, 141] width 245 height 21
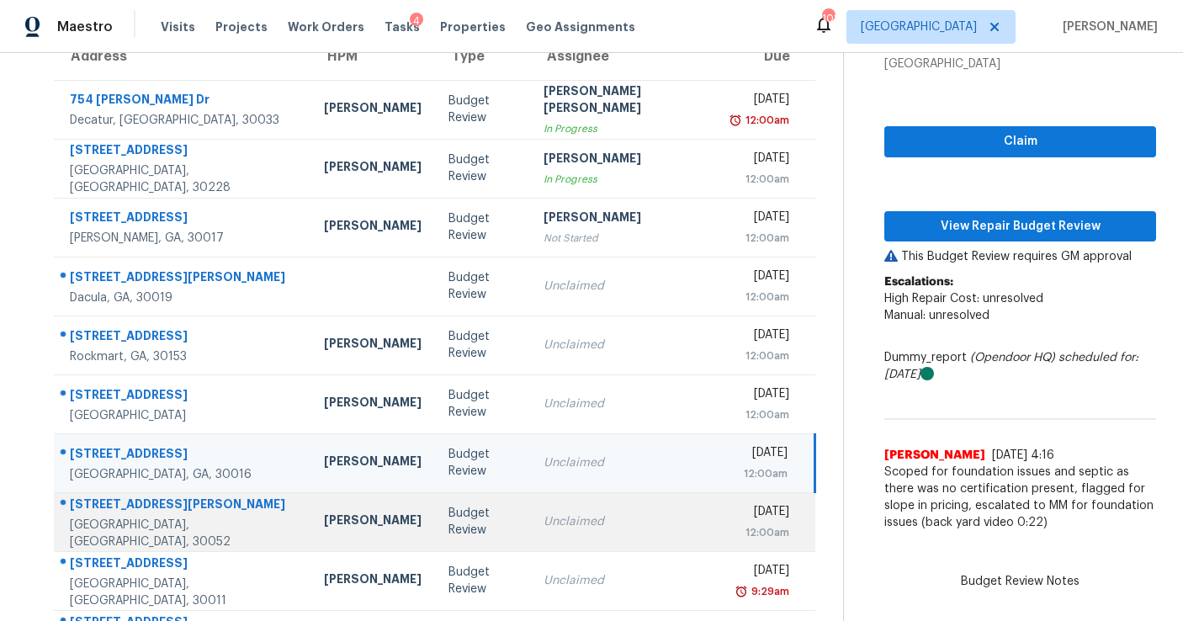
click at [560, 522] on div "Unclaimed" at bounding box center [624, 521] width 163 height 17
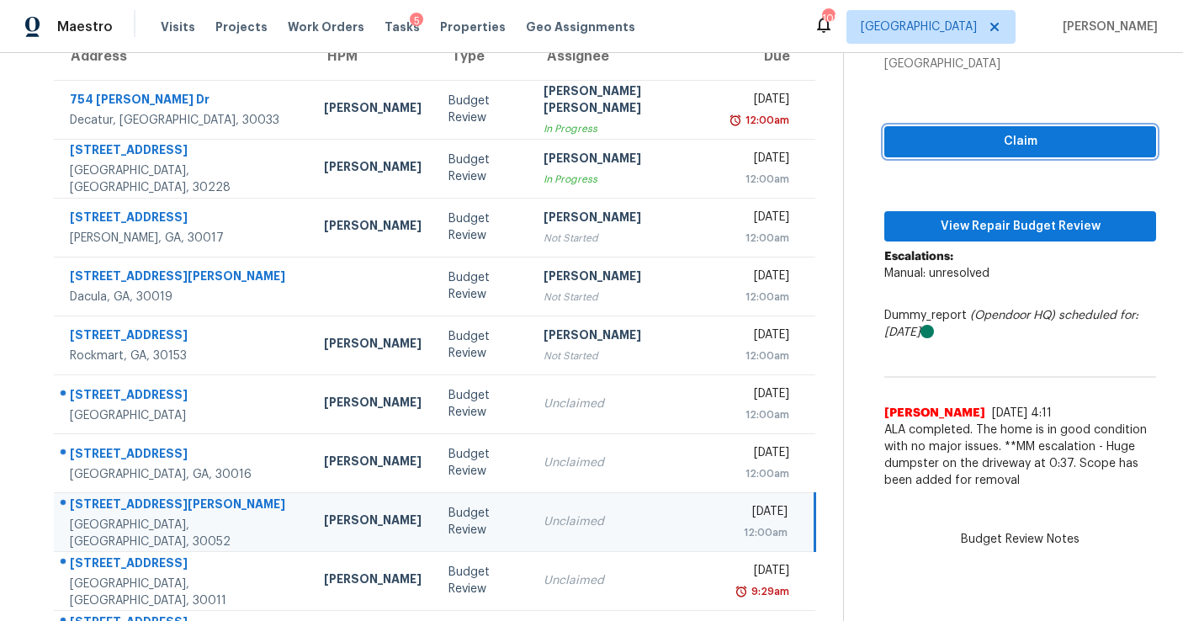
click at [897, 136] on span "Claim" at bounding box center [1019, 141] width 245 height 21
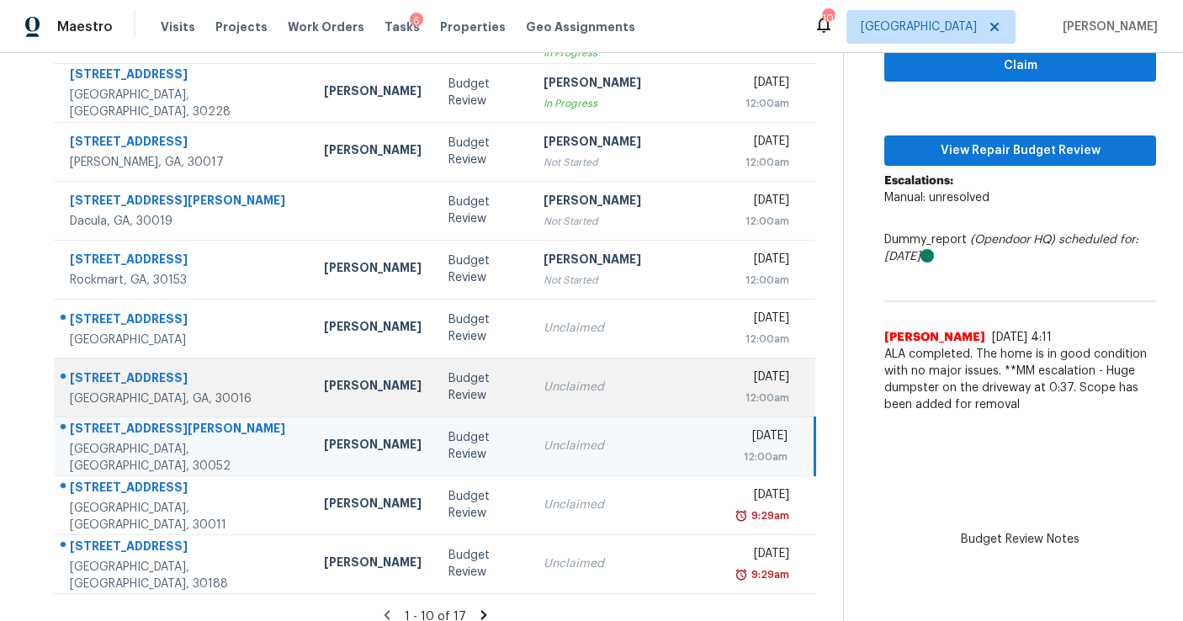
scroll to position [248, 0]
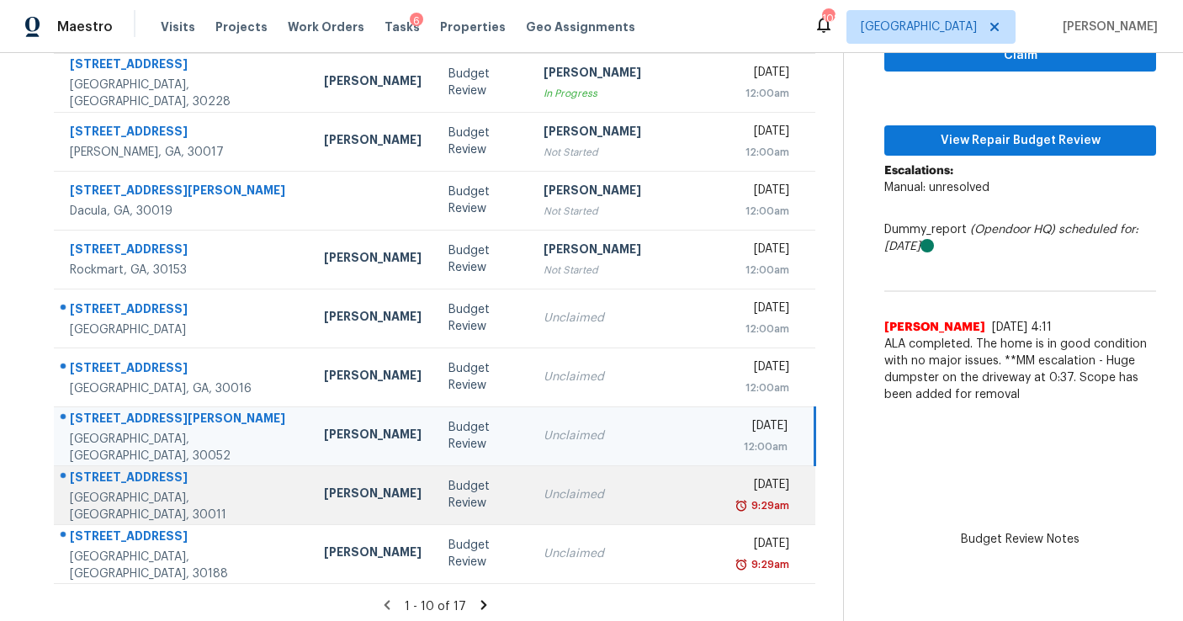
click at [531, 503] on td "Unclaimed" at bounding box center [625, 494] width 190 height 59
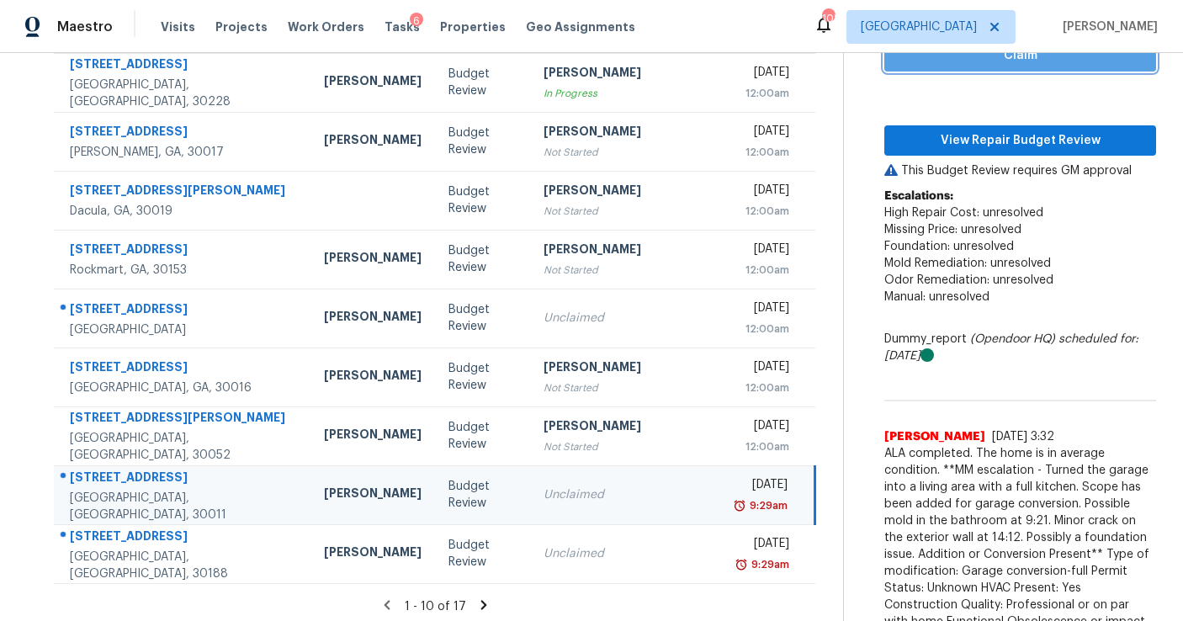
click at [884, 66] on button "Claim" at bounding box center [1020, 55] width 272 height 31
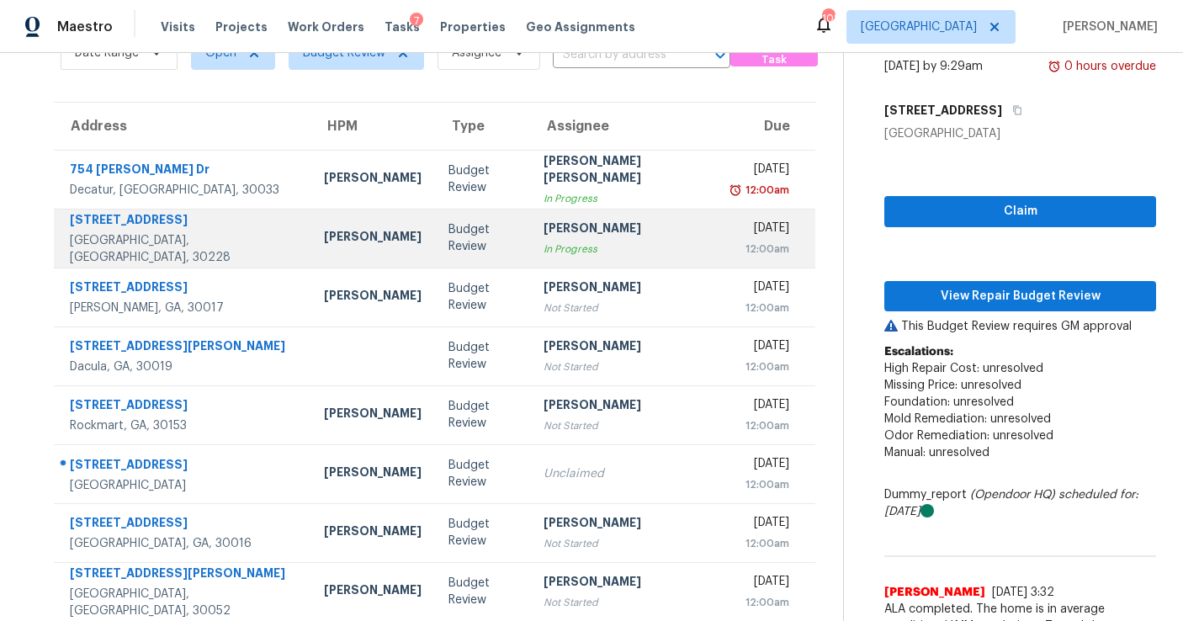
scroll to position [91, 0]
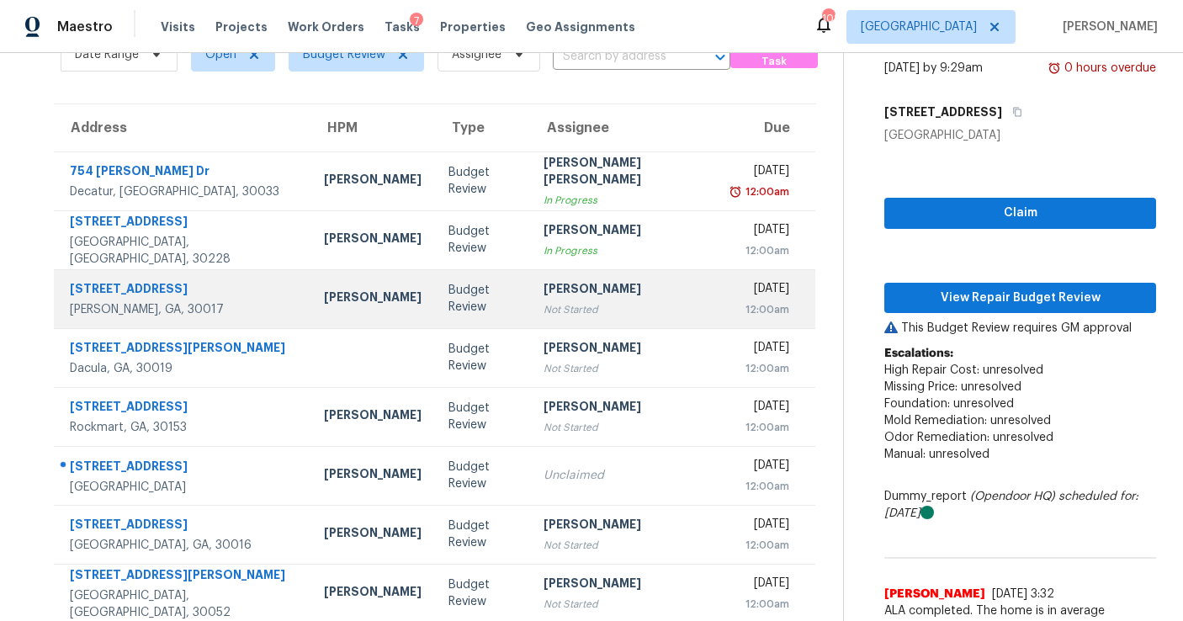
click at [559, 308] on div "Not Started" at bounding box center [624, 309] width 163 height 17
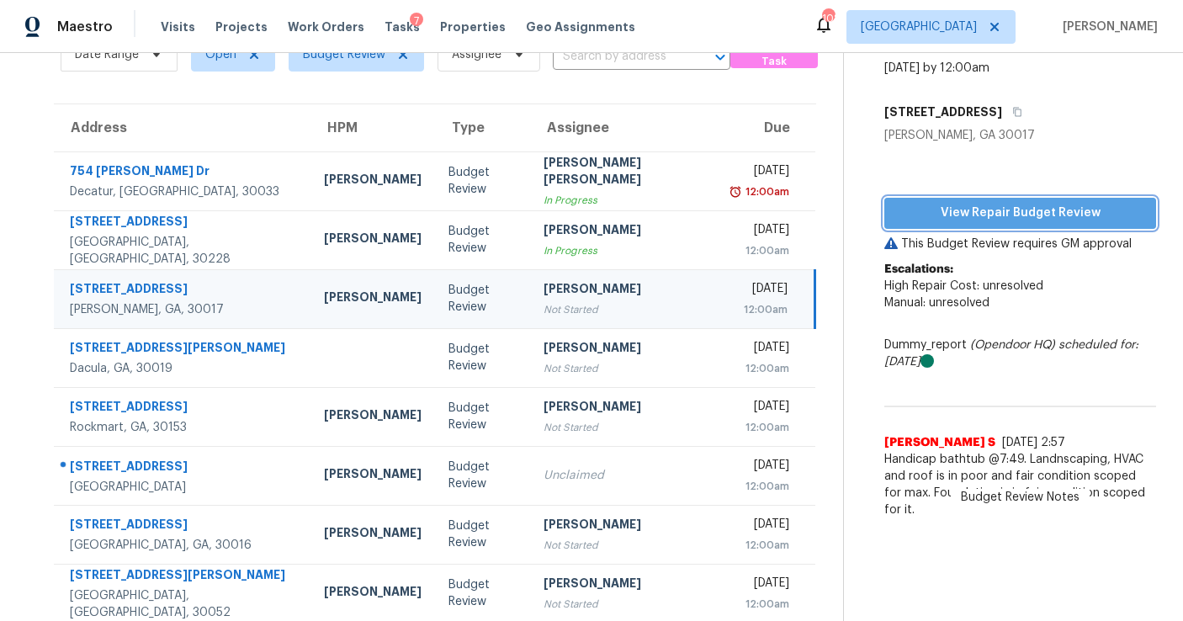
click at [897, 209] on span "View Repair Budget Review" at bounding box center [1019, 213] width 245 height 21
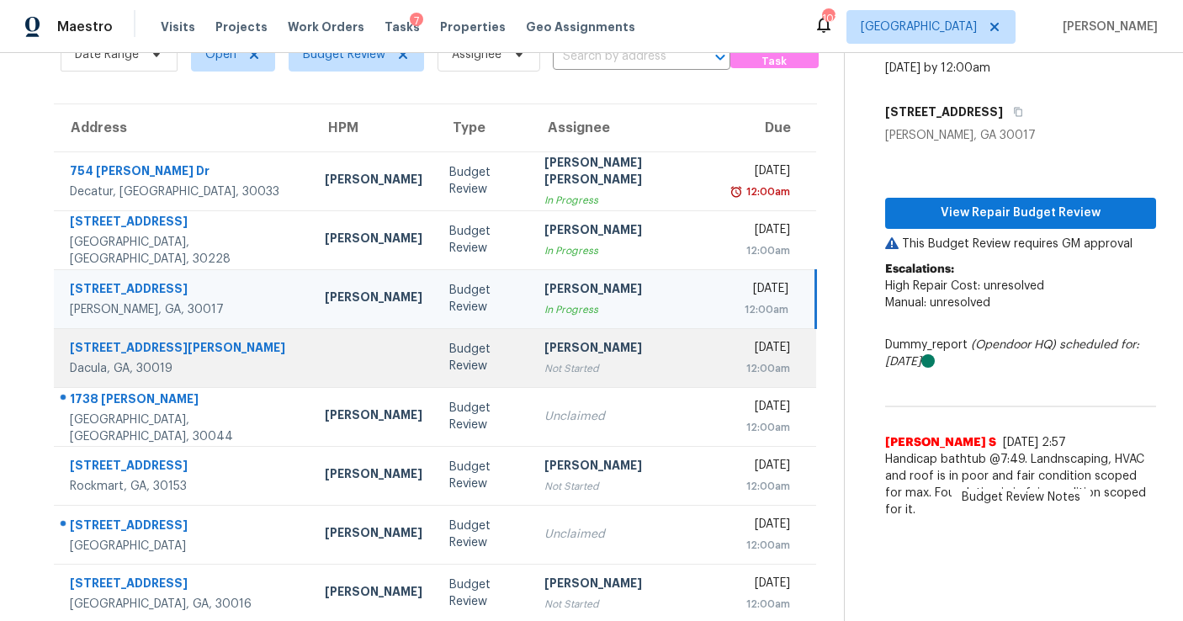
click at [544, 357] on div "[PERSON_NAME]" at bounding box center [625, 349] width 162 height 21
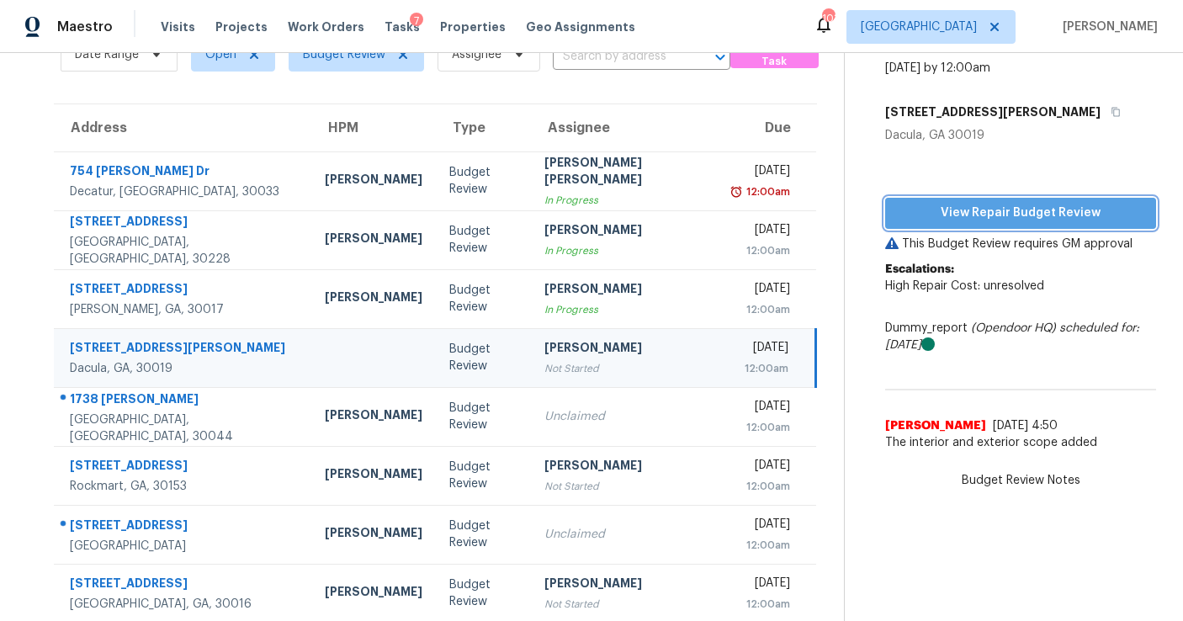
click at [922, 214] on span "View Repair Budget Review" at bounding box center [1020, 213] width 244 height 21
